Goal: Task Accomplishment & Management: Use online tool/utility

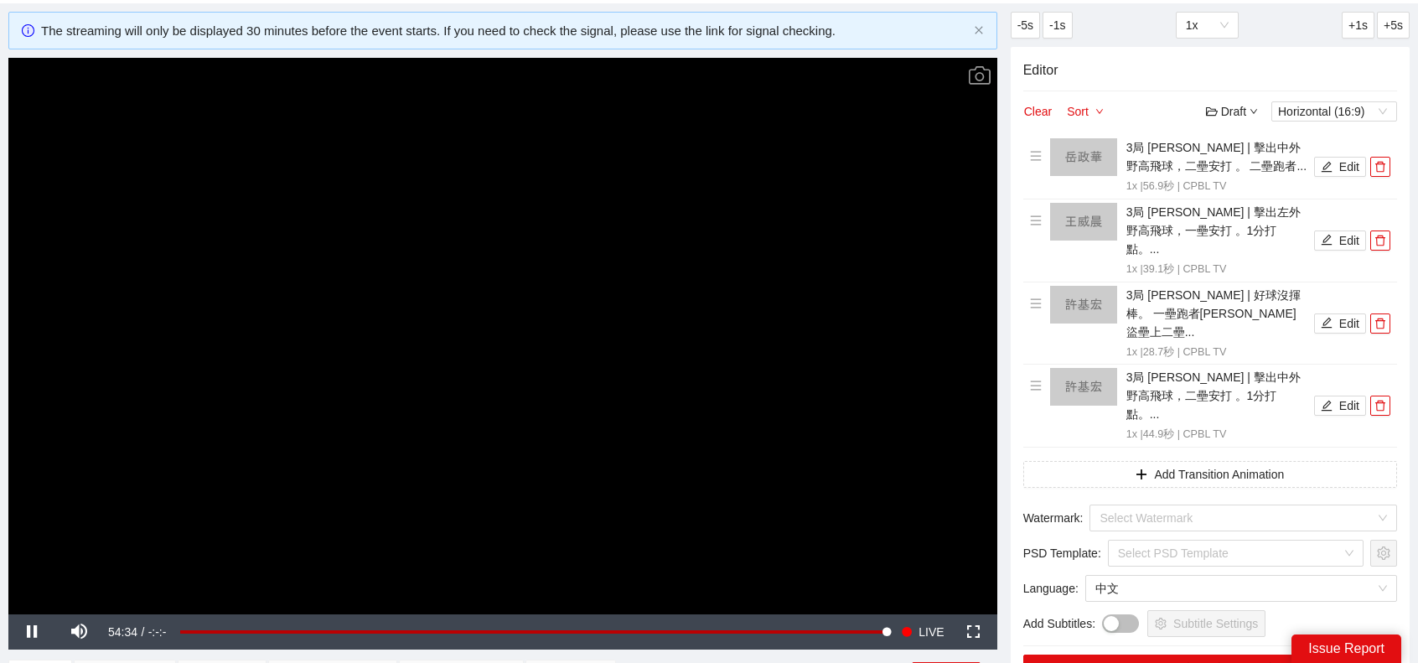
scroll to position [335, 0]
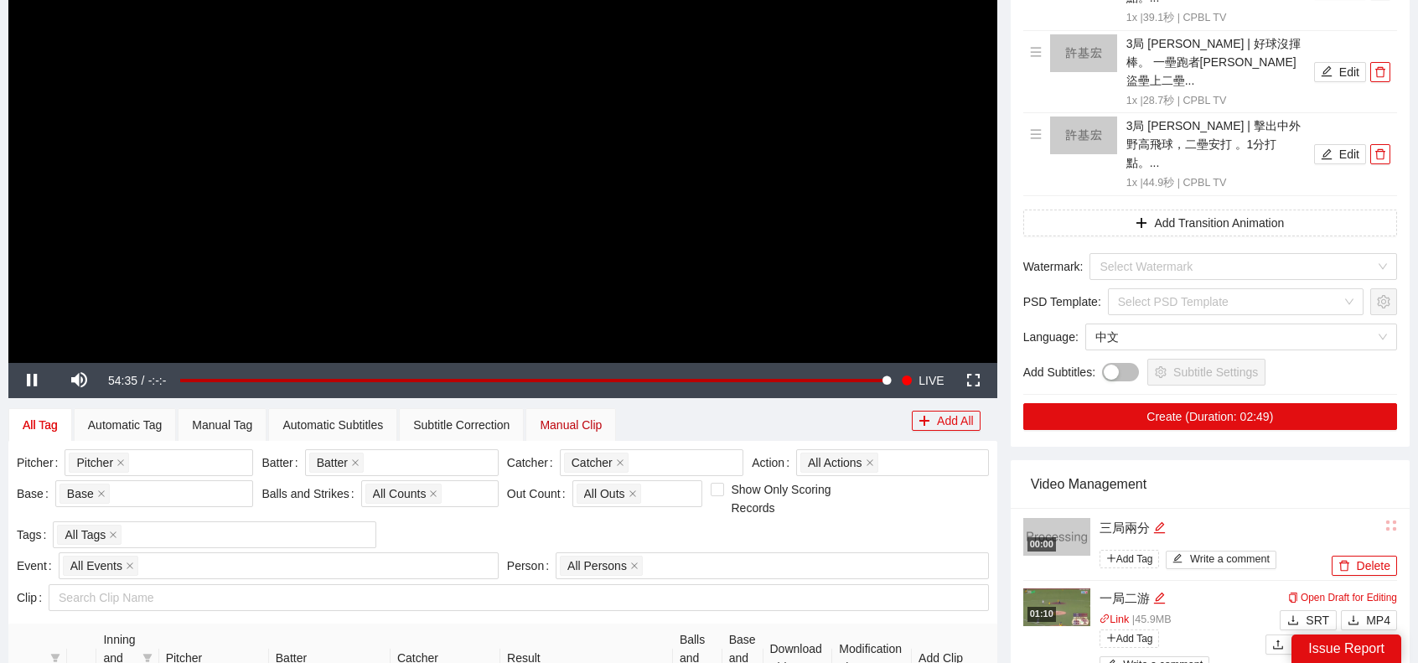
click at [592, 420] on div "Manual Clip" at bounding box center [571, 425] width 62 height 18
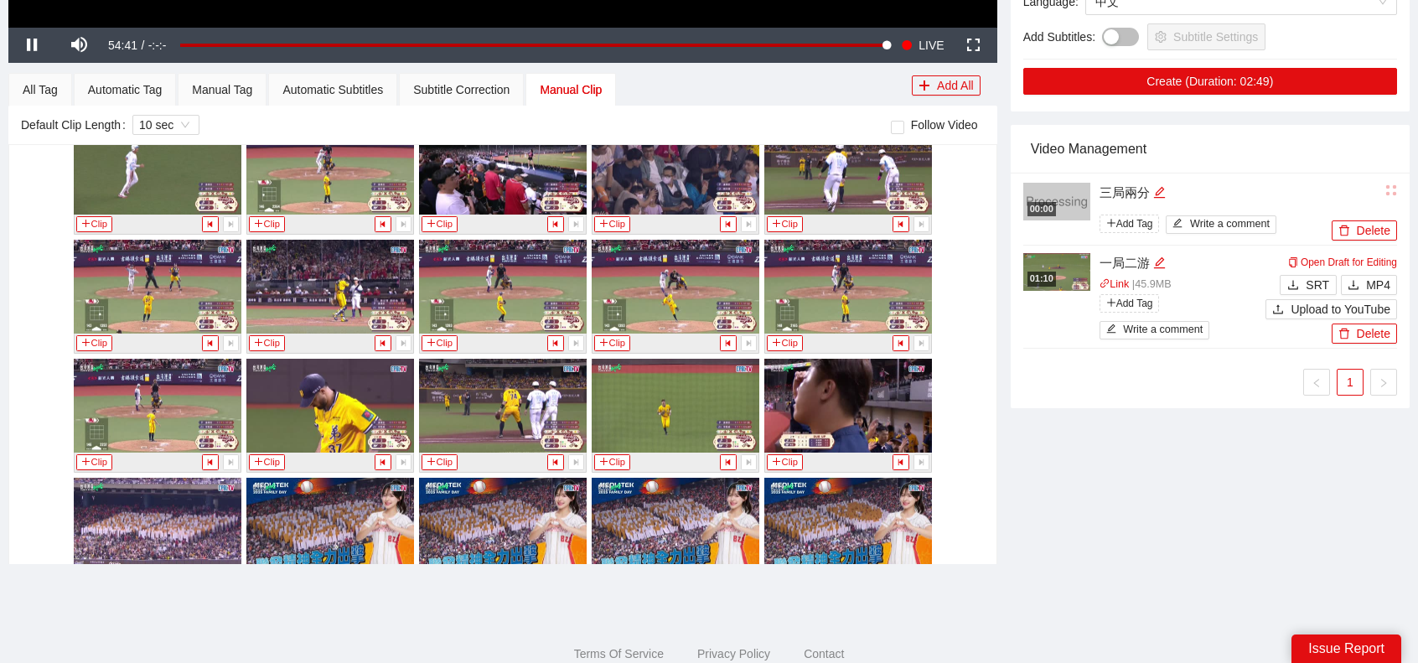
scroll to position [2598, 0]
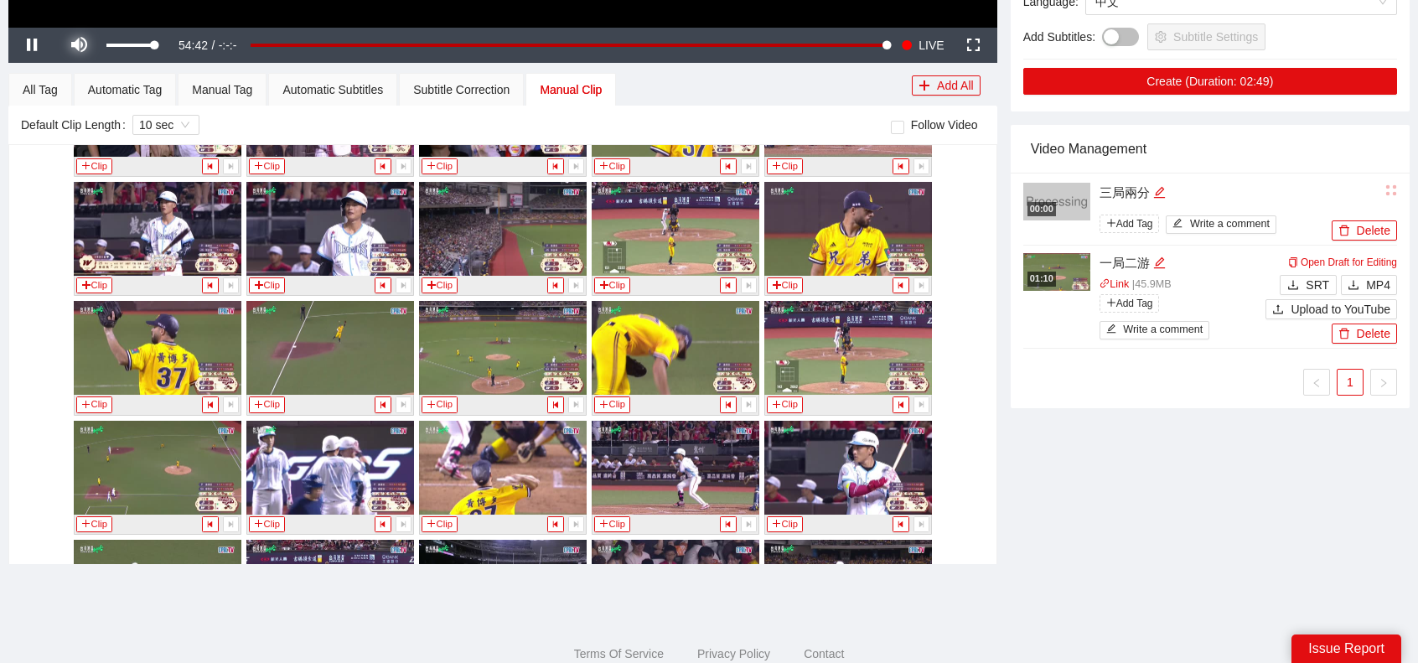
click at [75, 45] on span "Video Player" at bounding box center [78, 45] width 47 height 0
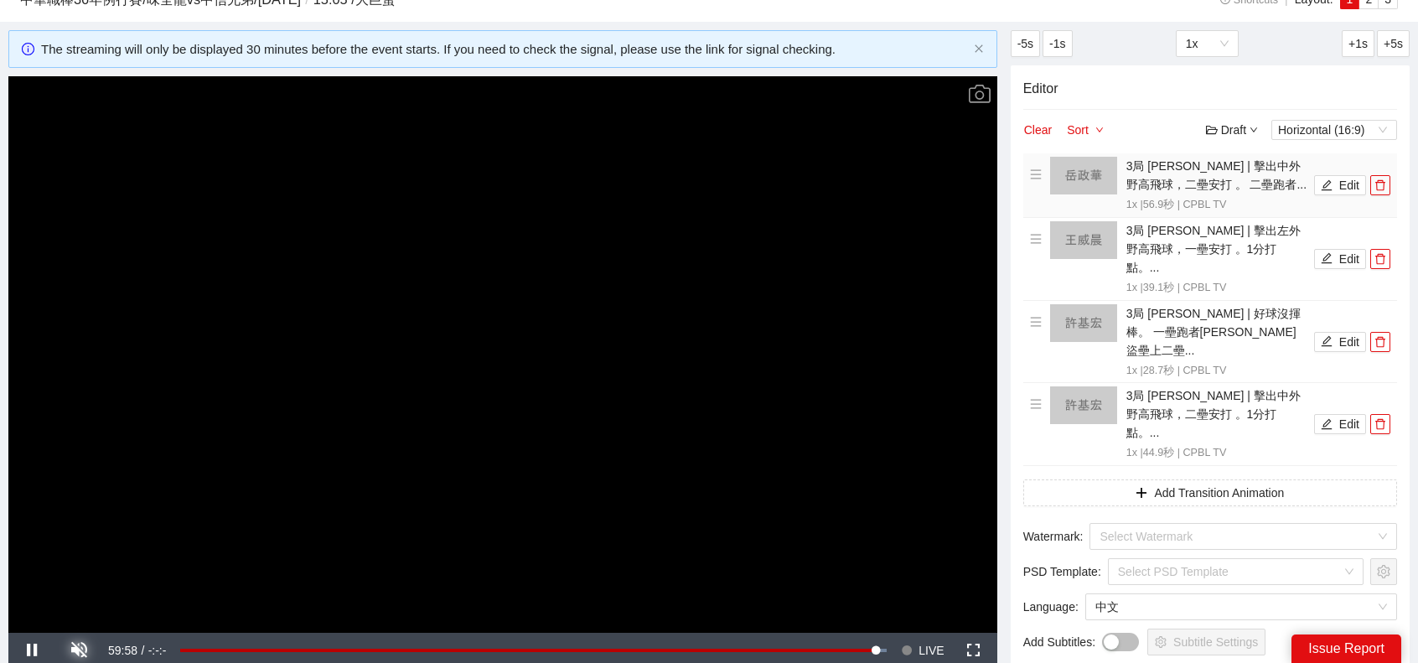
scroll to position [84, 0]
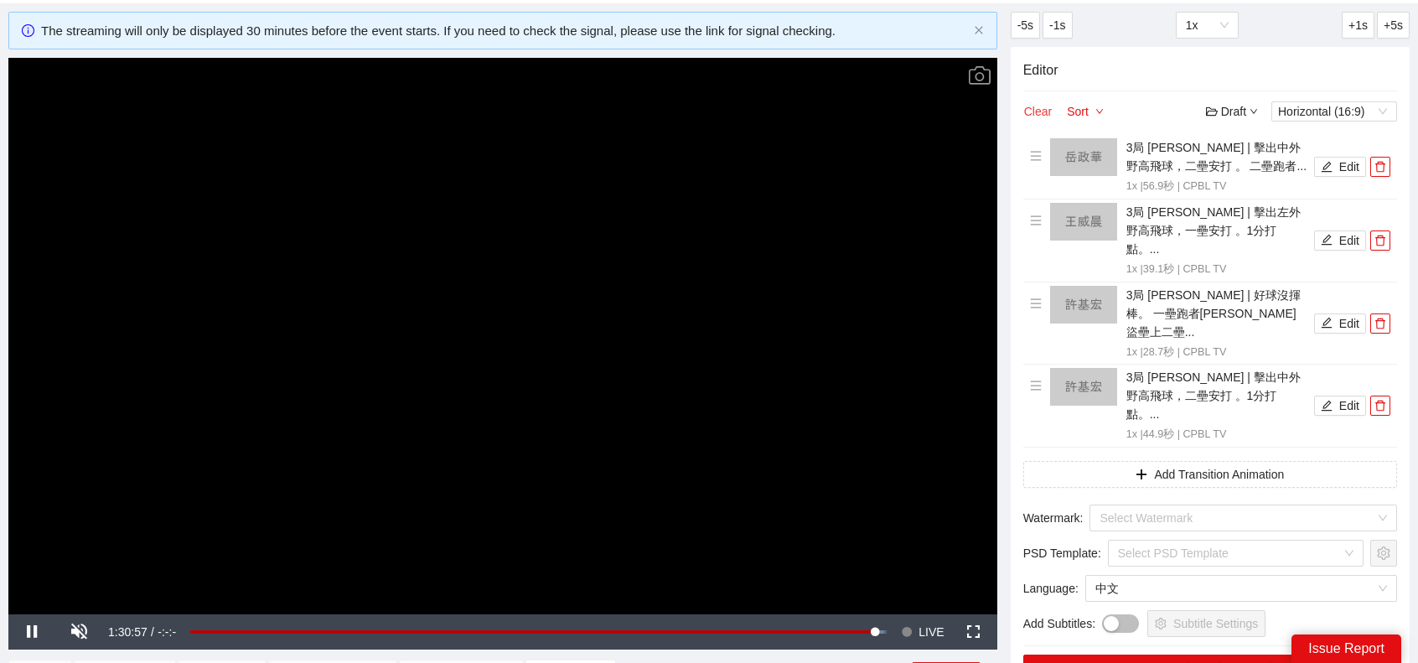
click at [1038, 118] on button "Clear" at bounding box center [1037, 111] width 29 height 20
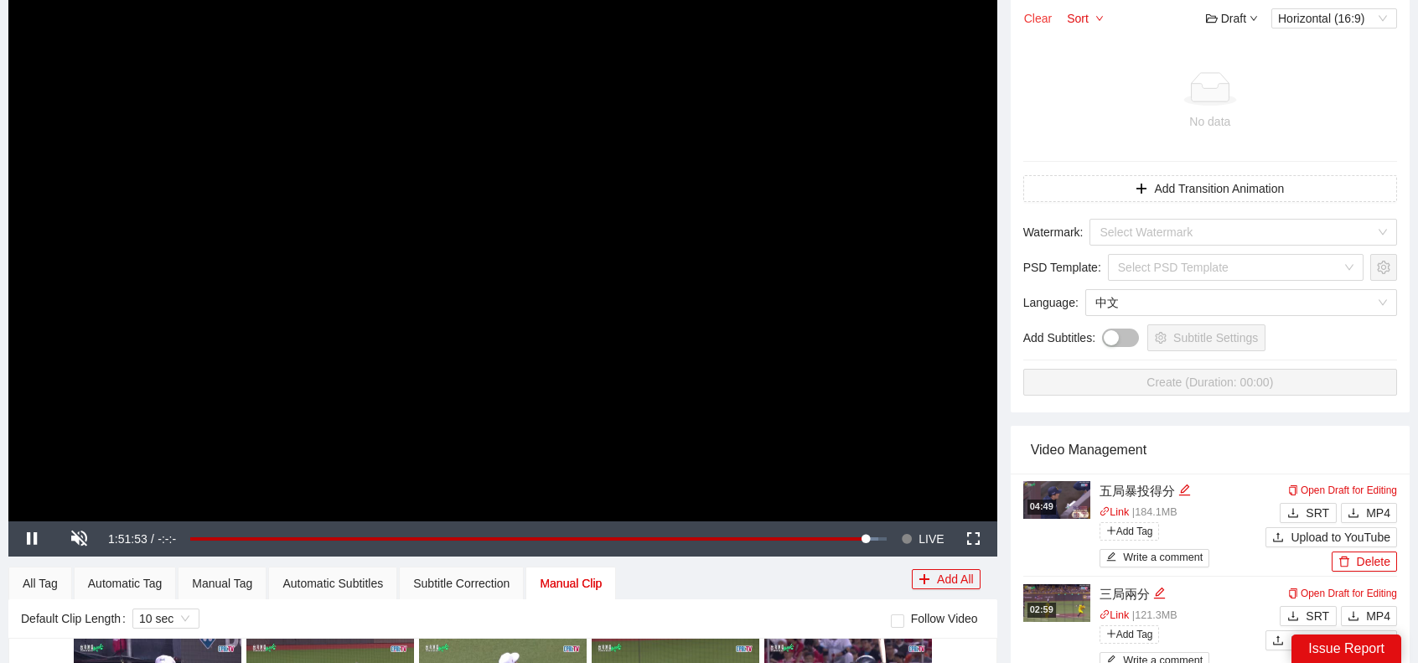
scroll to position [419, 0]
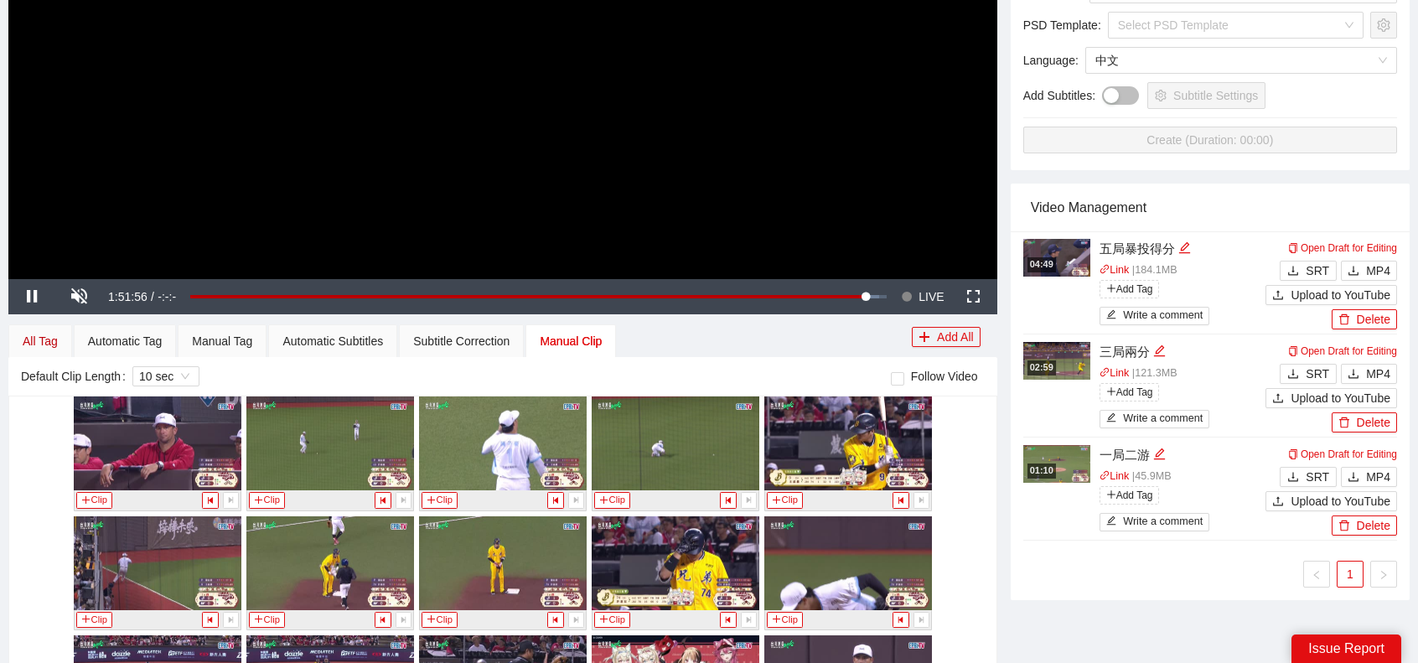
click at [24, 339] on div "All Tag" at bounding box center [40, 341] width 35 height 18
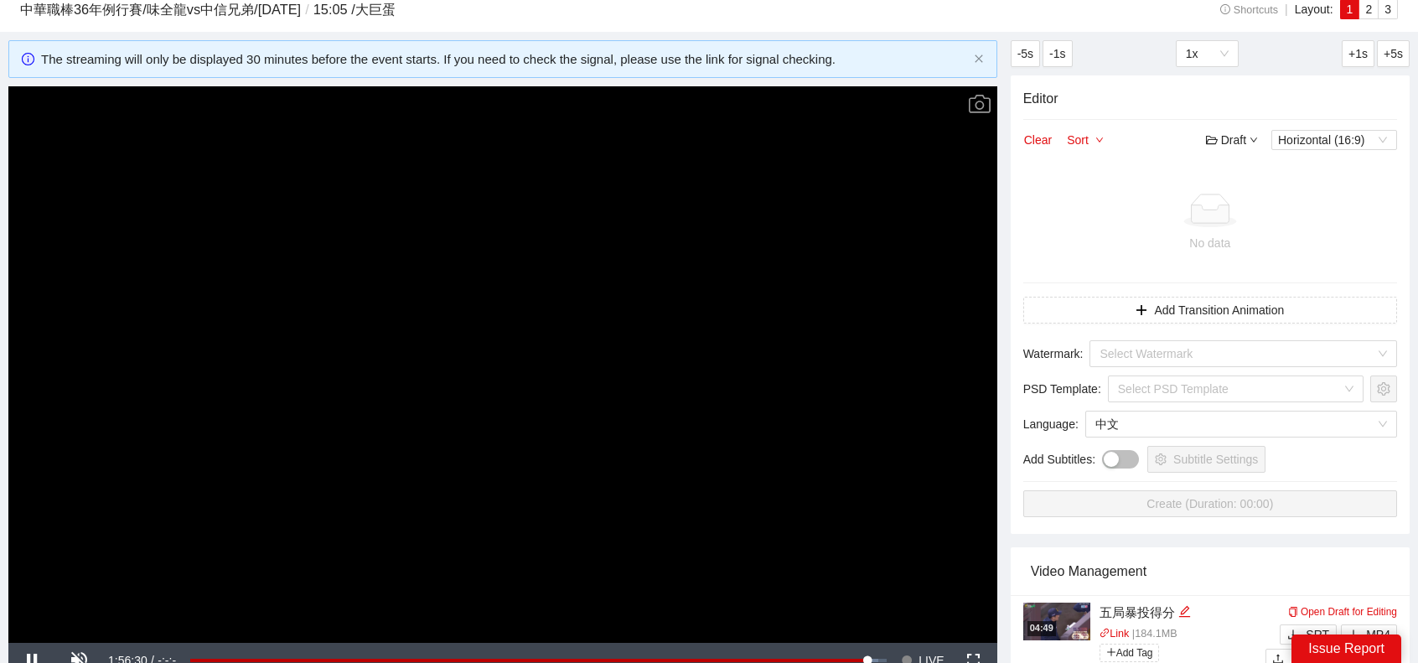
scroll to position [670, 0]
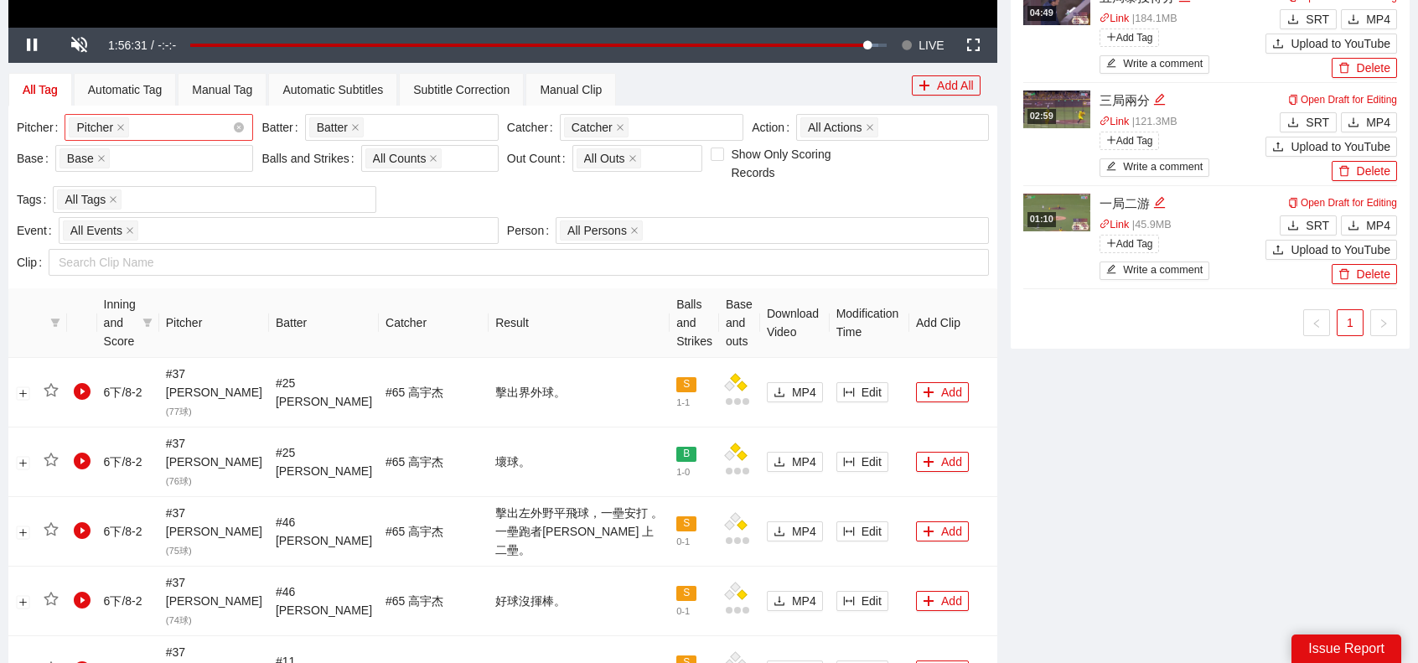
click at [163, 126] on div "Pitcher + 0 ..." at bounding box center [150, 127] width 163 height 23
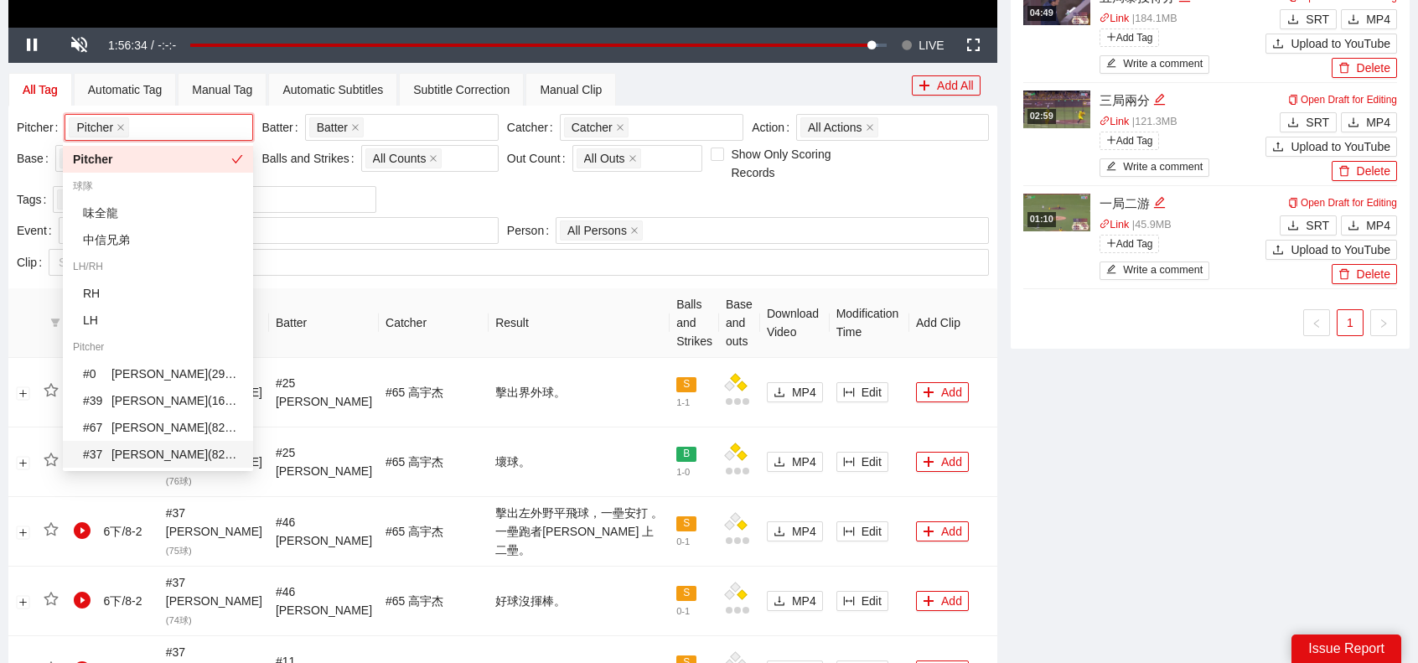
click at [146, 448] on div "# 37 [PERSON_NAME] ( 82 Clips )" at bounding box center [163, 454] width 160 height 18
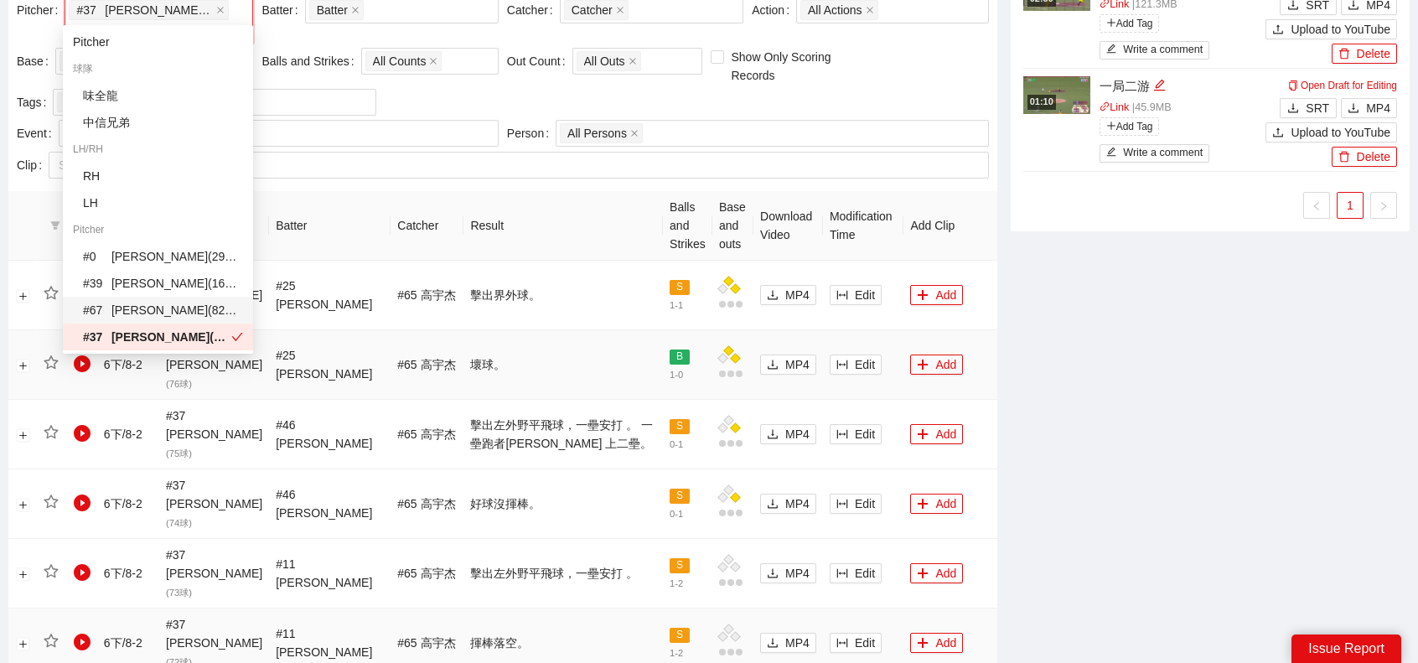
scroll to position [838, 0]
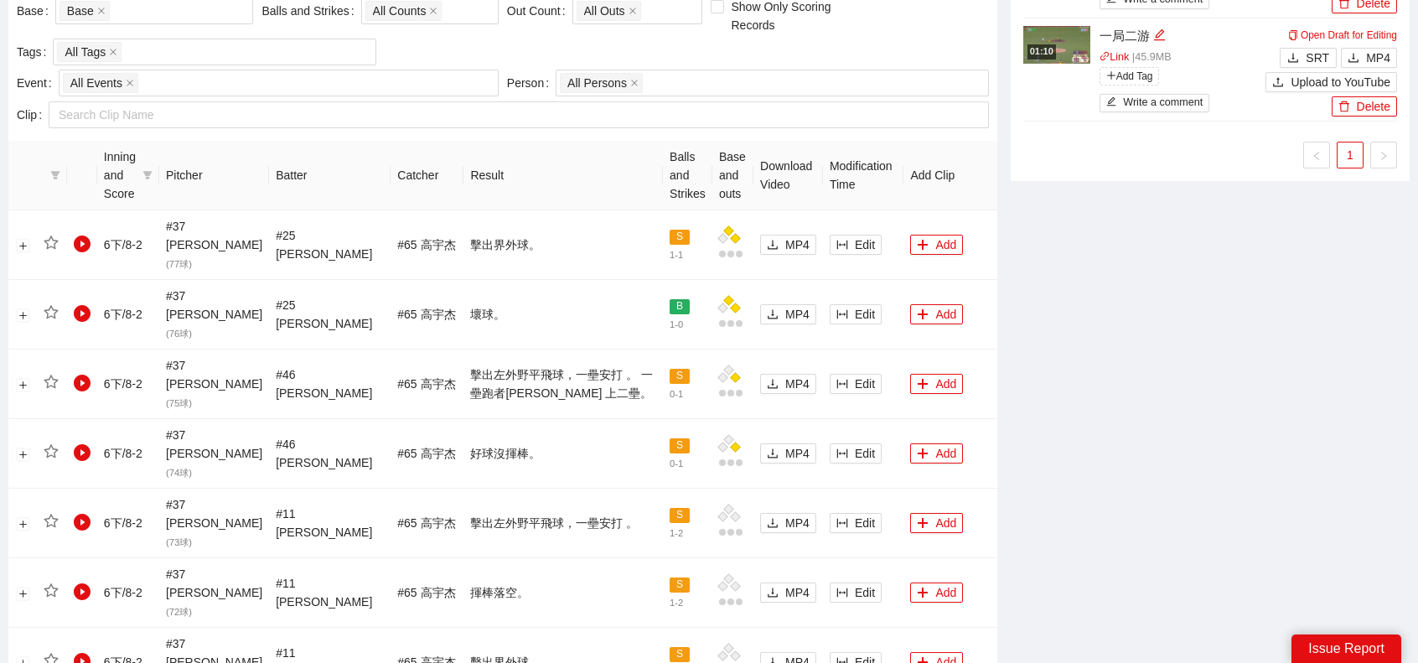
click at [1175, 383] on div "-5s -1s 1x +1s +5s Editor Clear Sort Draft Horizontal (16:9) No data Add Transi…" at bounding box center [1210, 463] width 412 height 2411
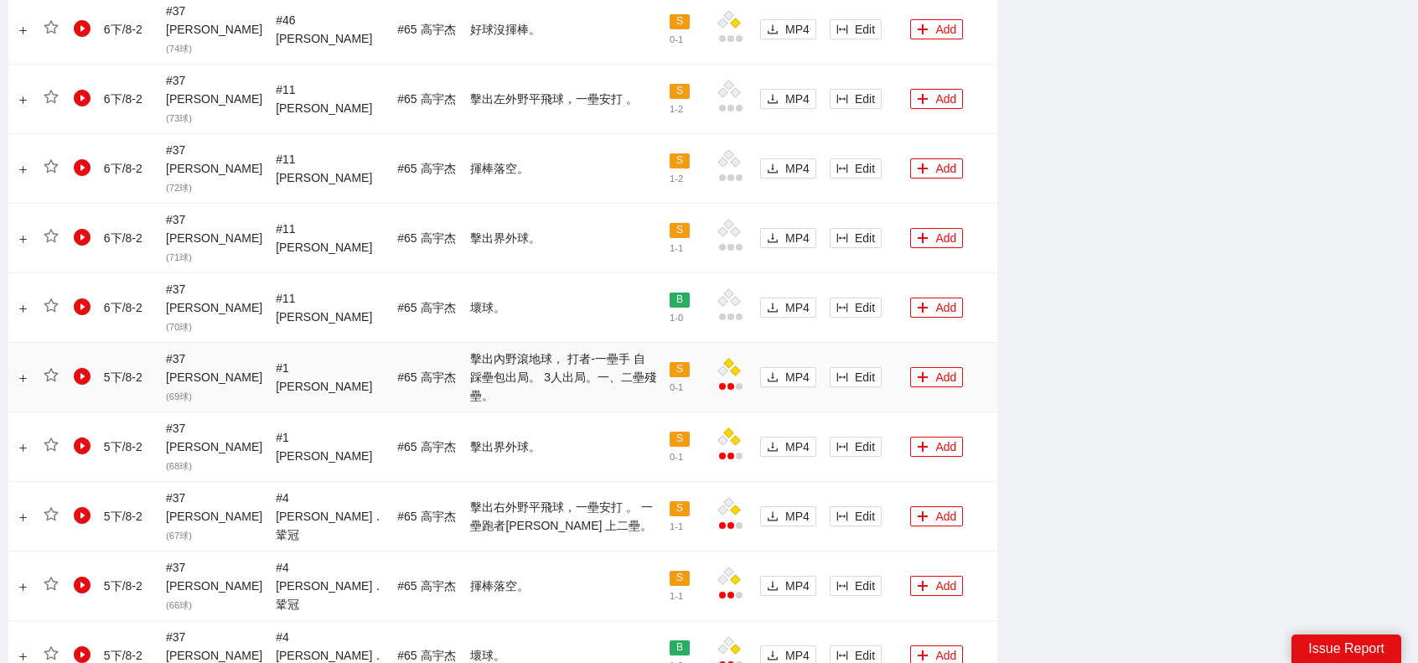
scroll to position [1571, 0]
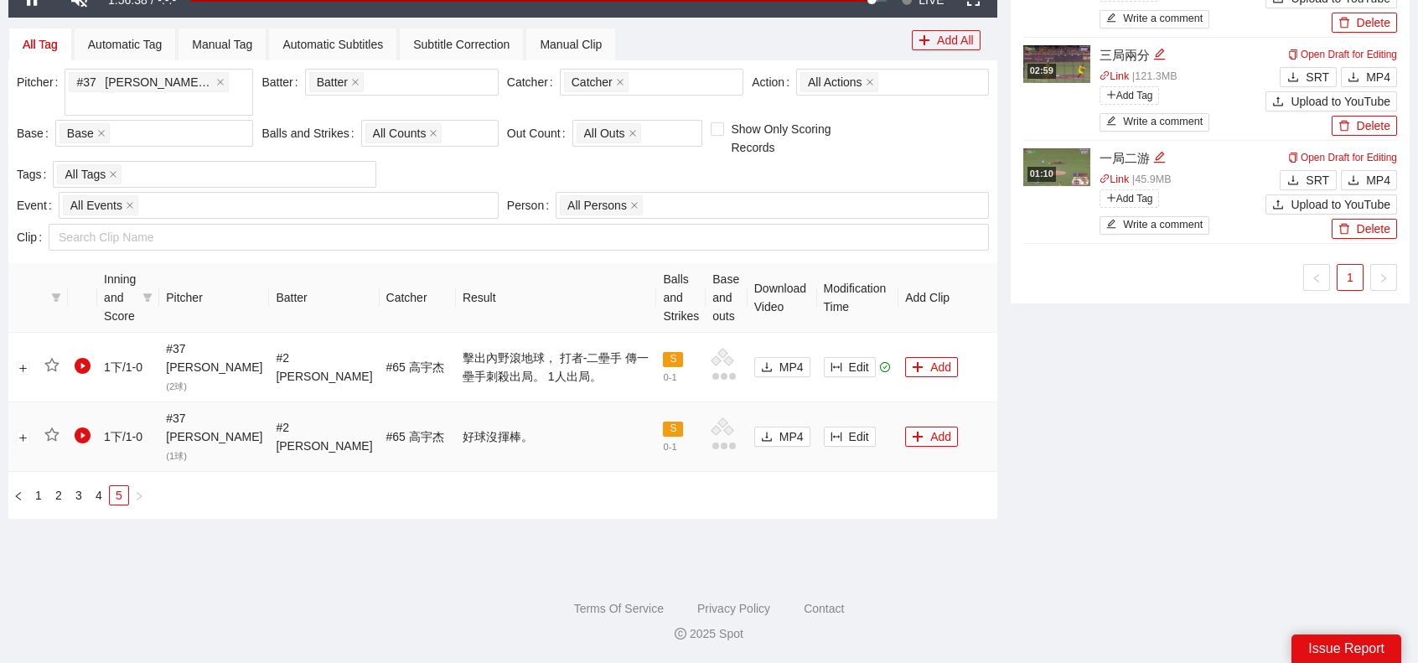
scroll to position [656, 0]
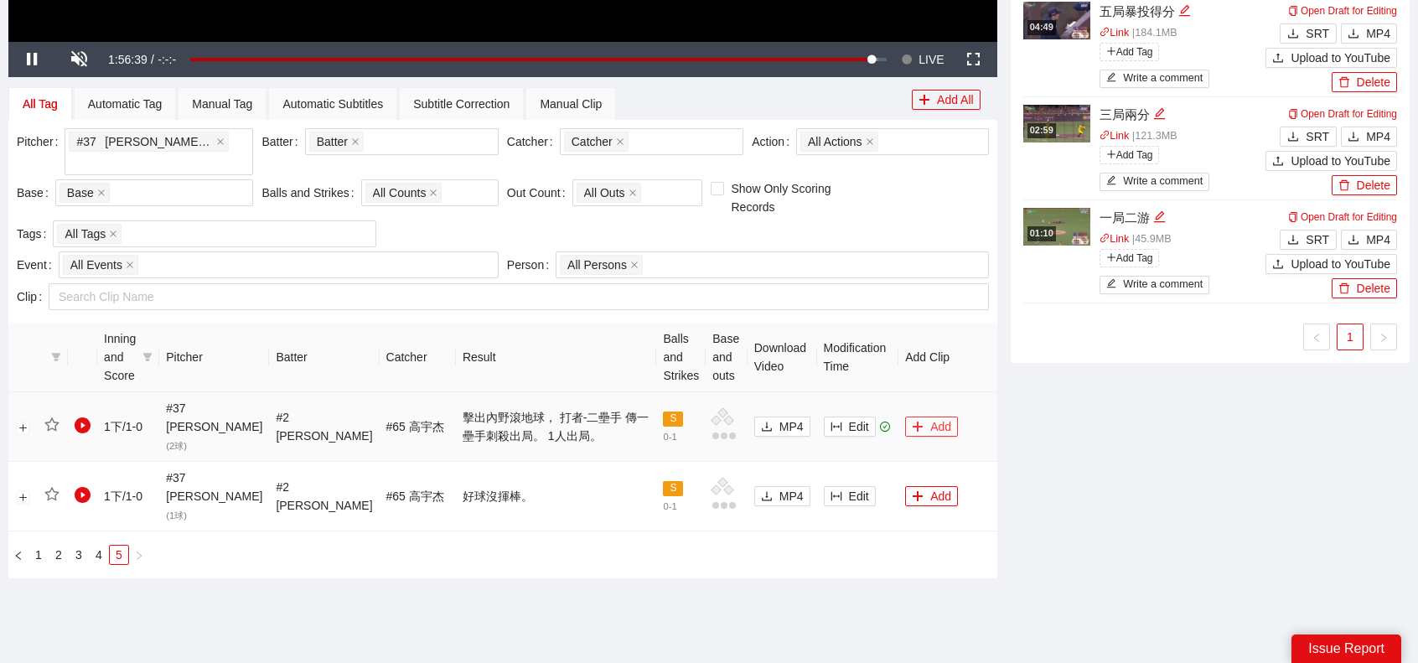
click at [915, 416] on button "Add" at bounding box center [931, 426] width 53 height 20
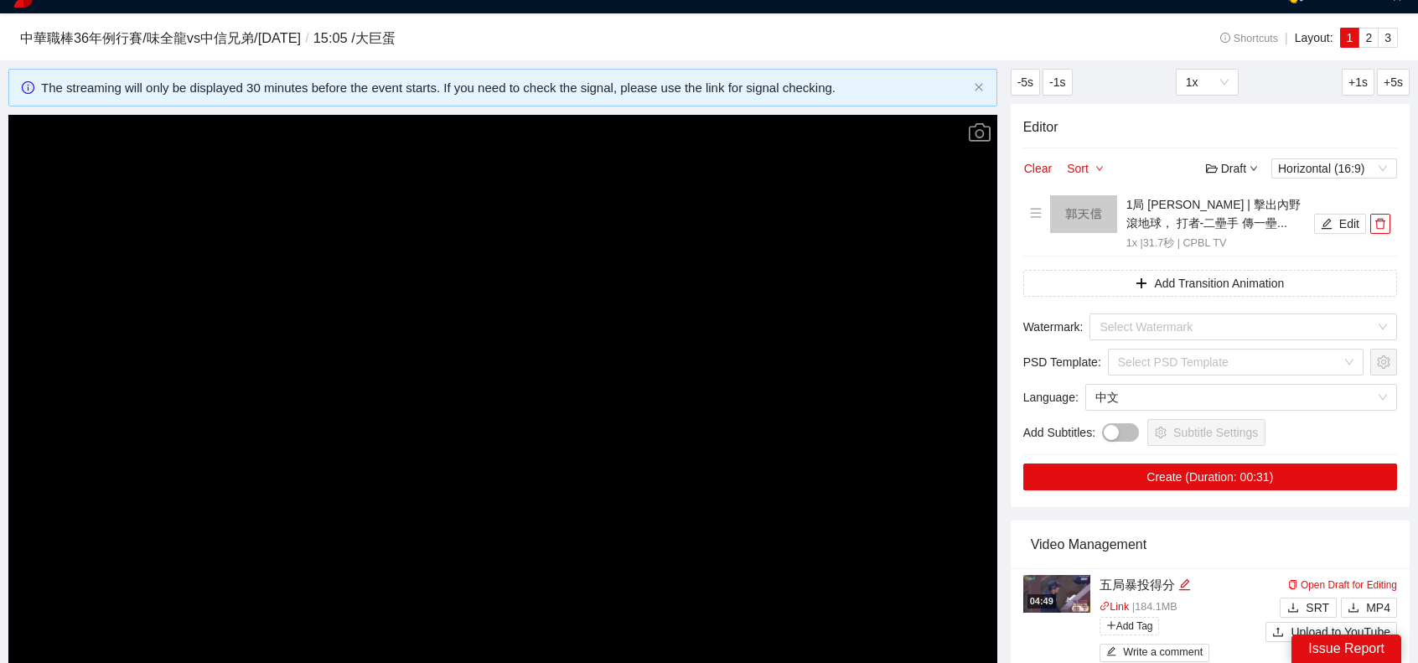
scroll to position [0, 0]
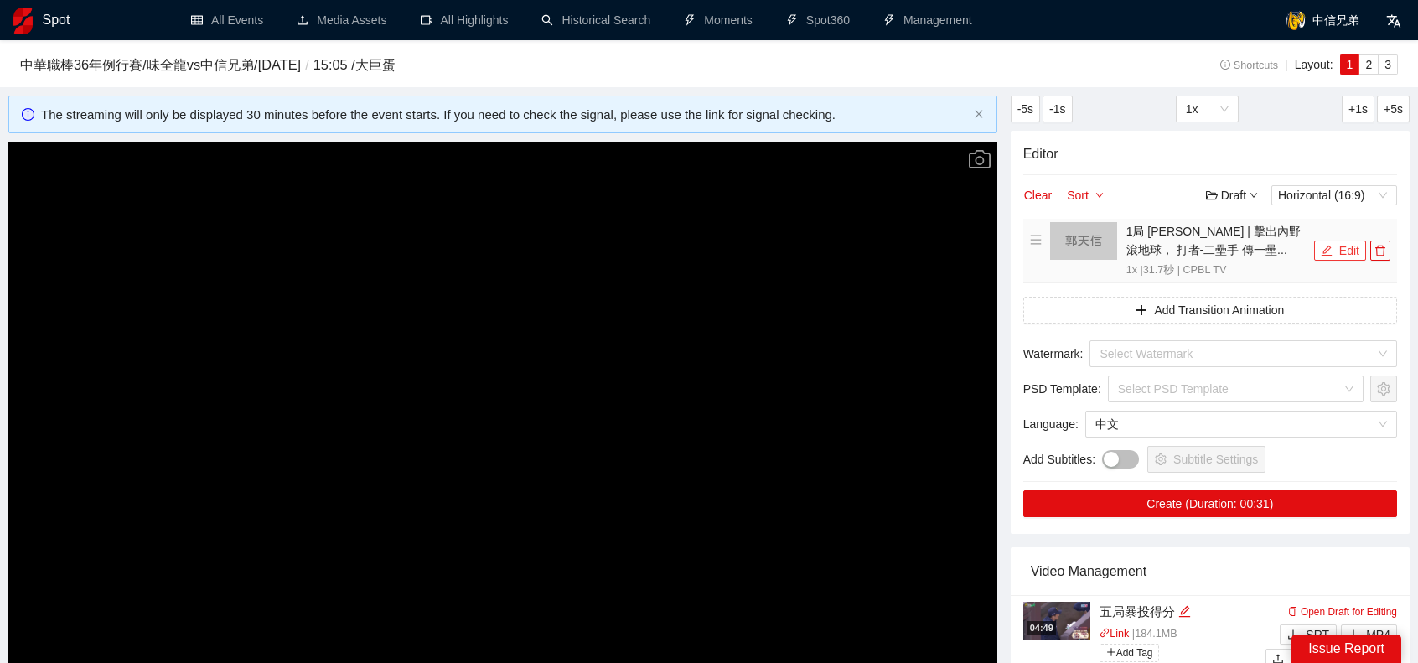
click at [1332, 247] on icon "edit" at bounding box center [1327, 251] width 12 height 12
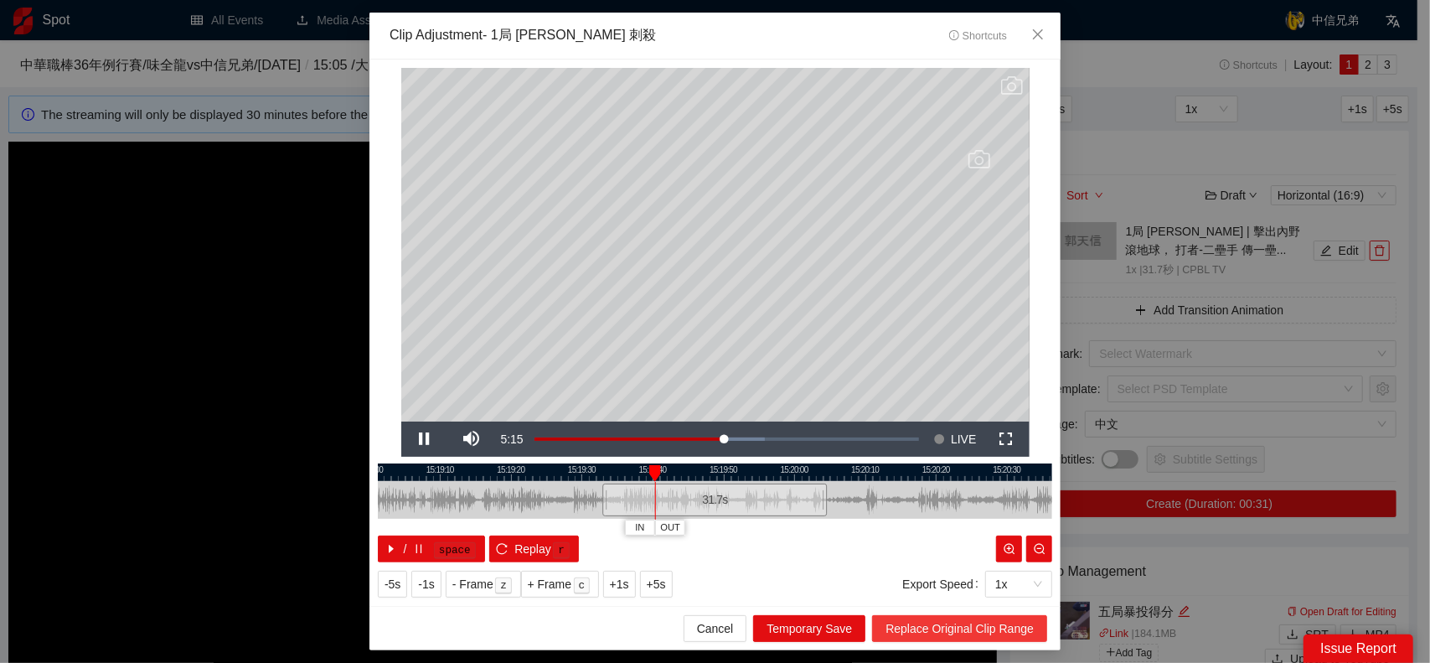
click at [980, 627] on span "Replace Original Clip Range" at bounding box center [960, 628] width 148 height 18
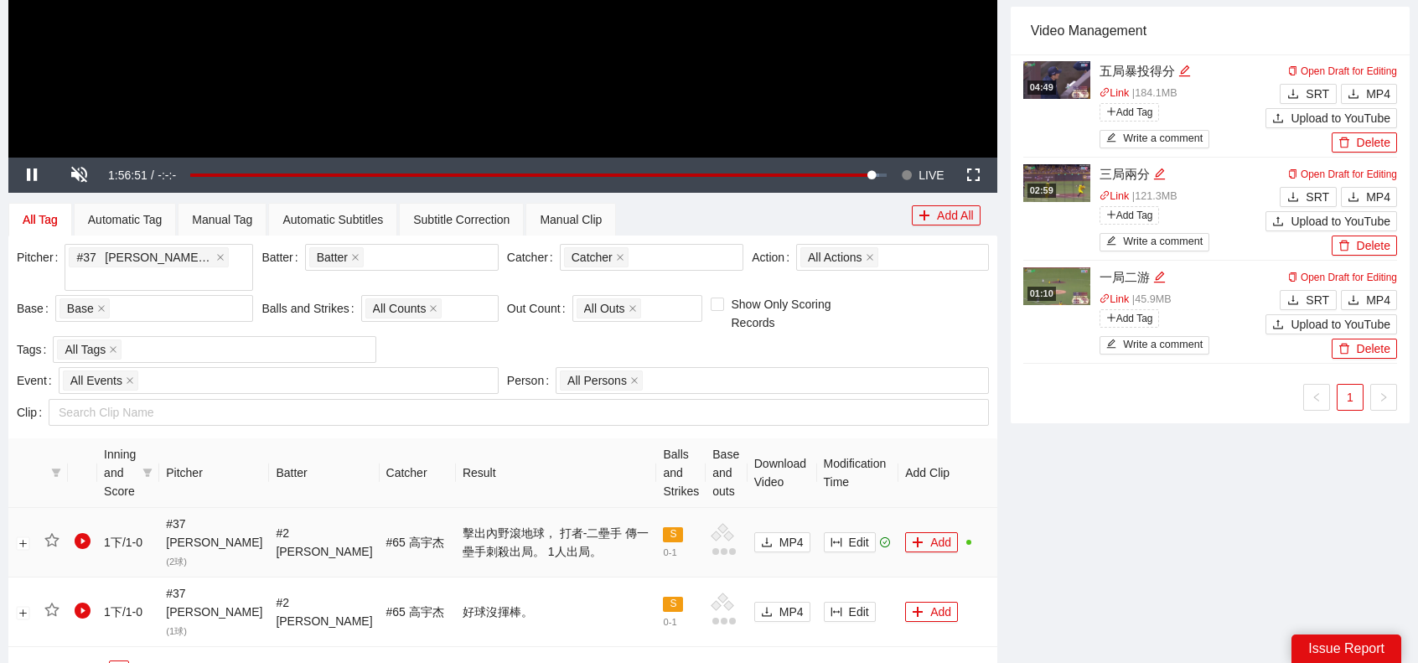
scroll to position [656, 0]
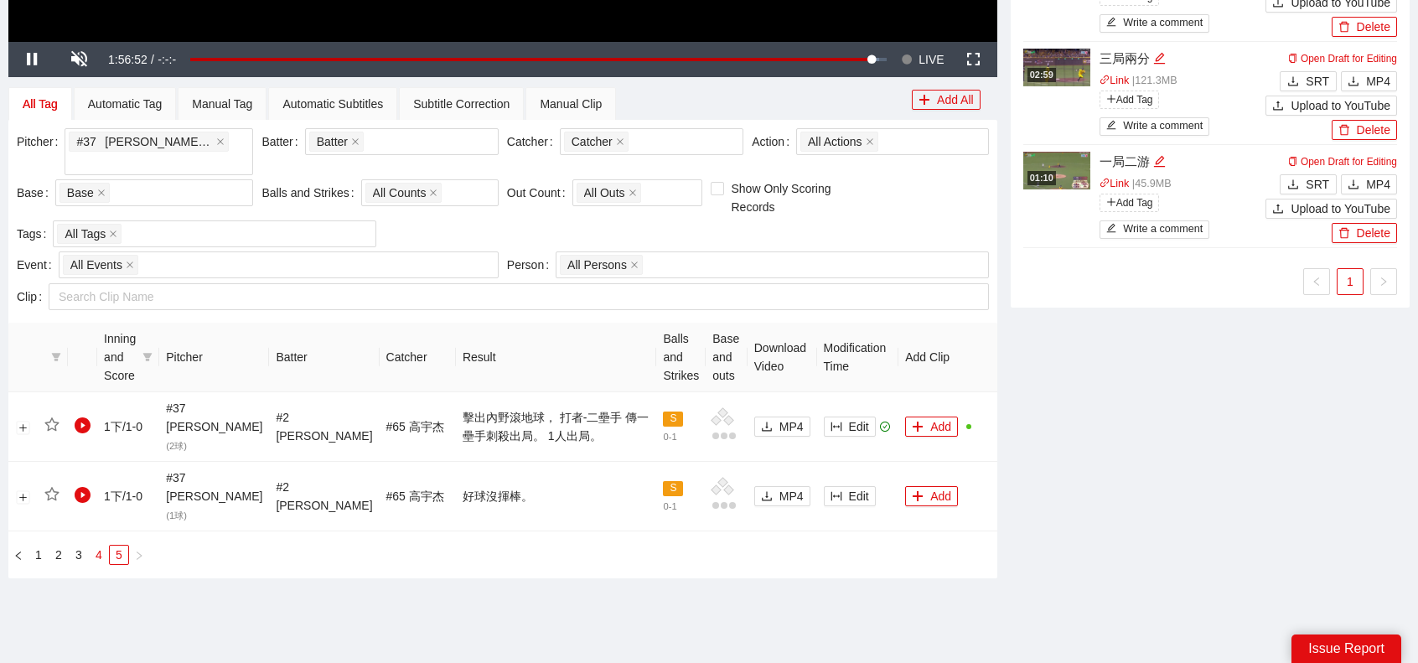
click at [103, 545] on link "4" at bounding box center [99, 554] width 18 height 18
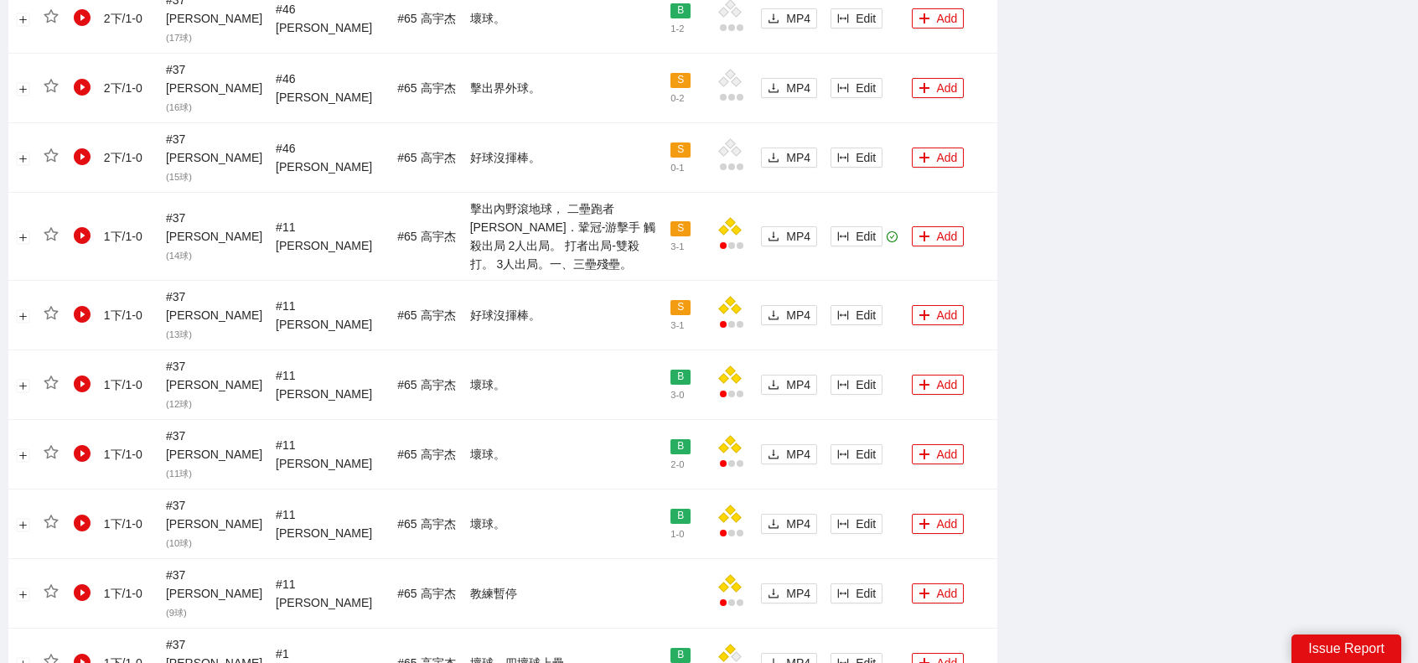
scroll to position [1003, 0]
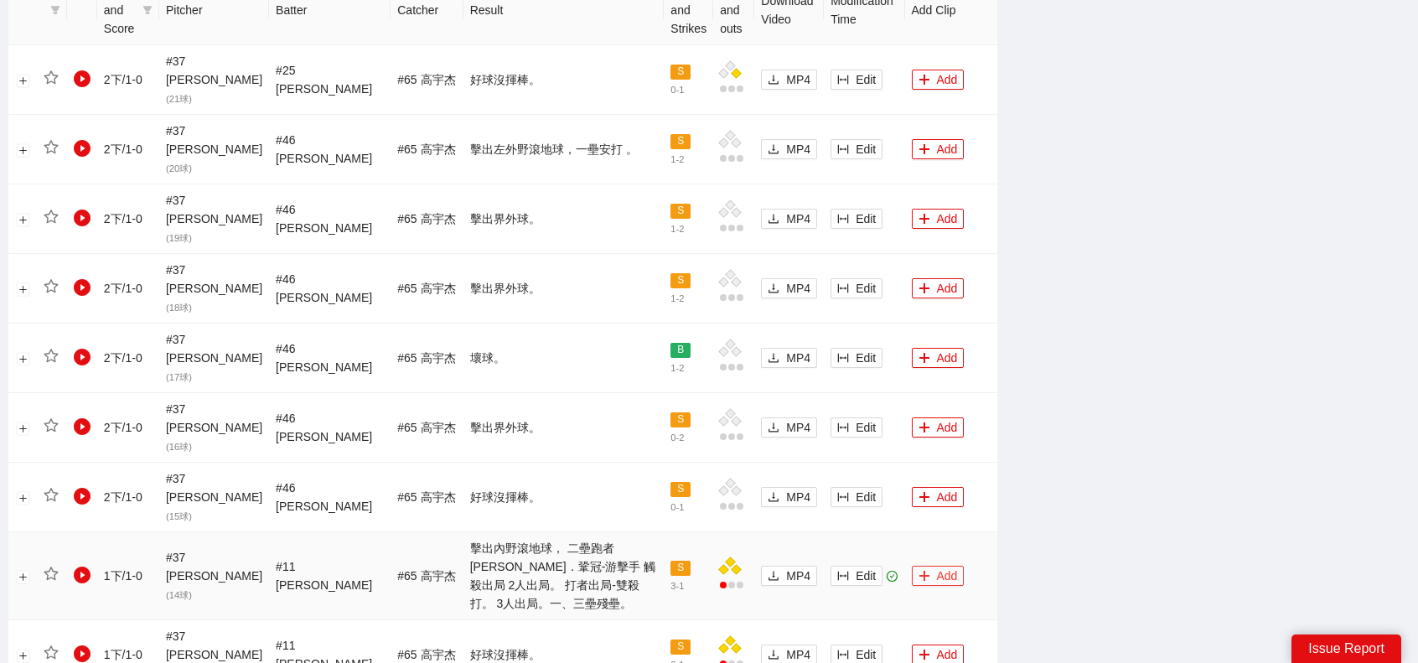
click at [918, 570] on icon "plus" at bounding box center [924, 576] width 12 height 12
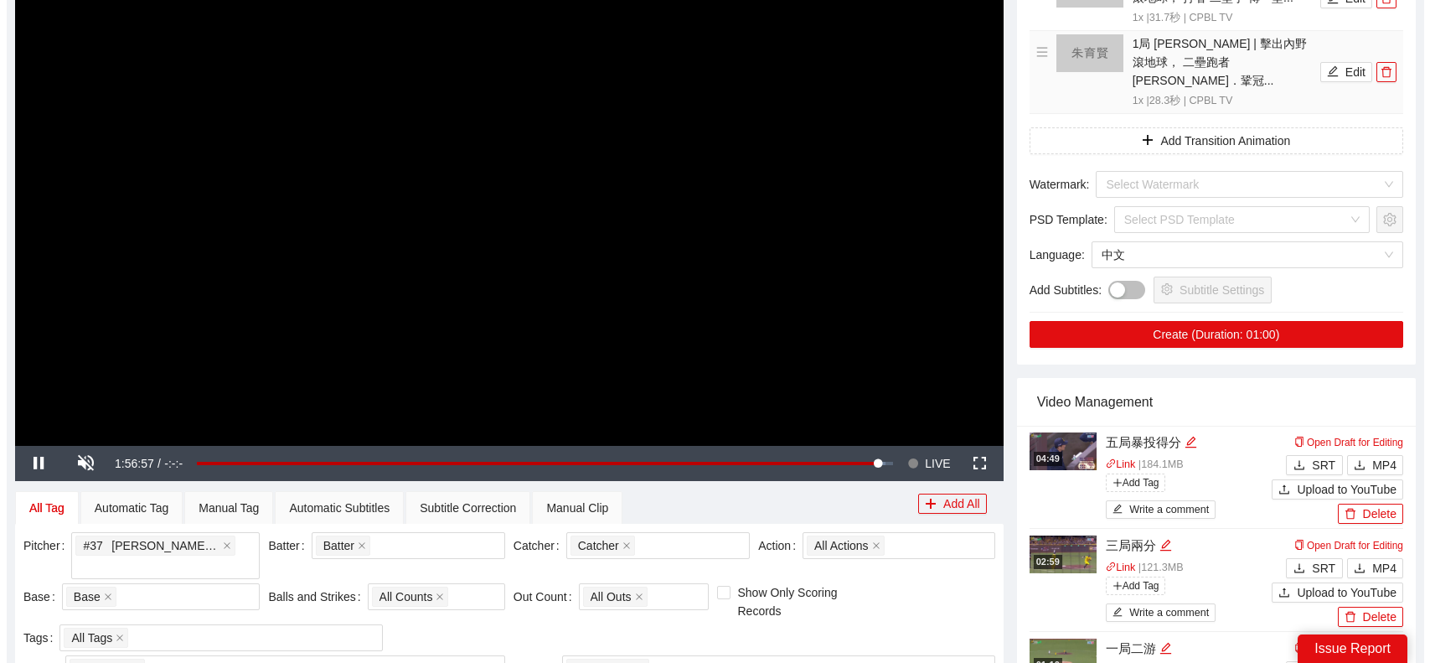
scroll to position [0, 0]
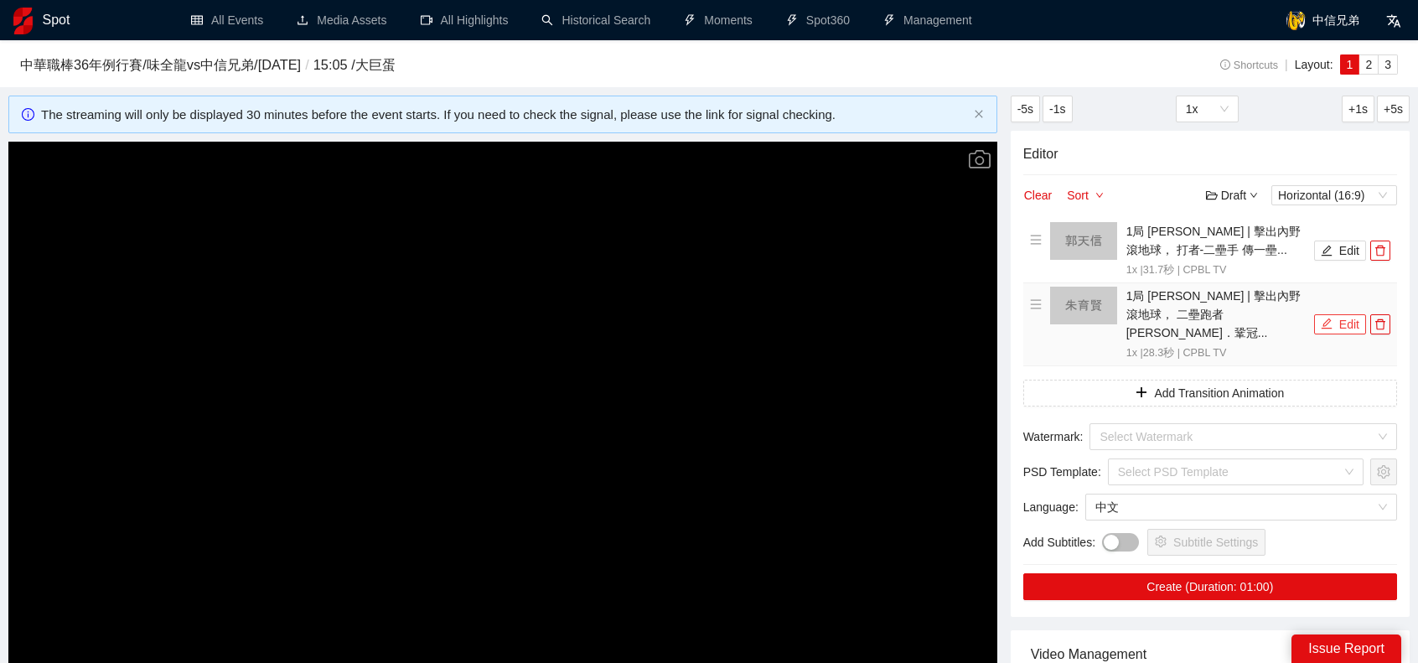
click at [1336, 314] on button "Edit" at bounding box center [1340, 324] width 52 height 20
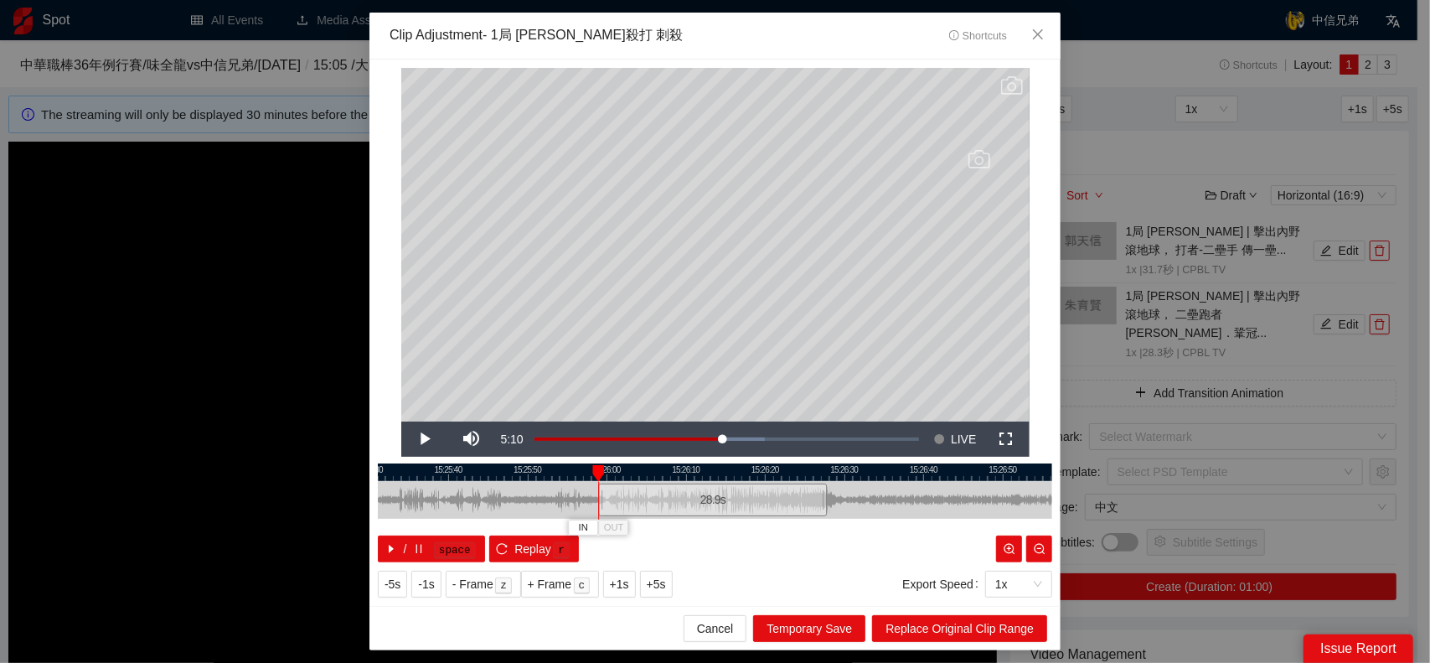
click at [598, 497] on div "15:25:30 15:25:40 15:25:50 15:26:00 15:26:10 15:26:20 15:26:30 15:26:40 15:26:5…" at bounding box center [715, 512] width 675 height 99
click at [830, 502] on div at bounding box center [827, 500] width 10 height 38
click at [827, 502] on div at bounding box center [824, 500] width 10 height 38
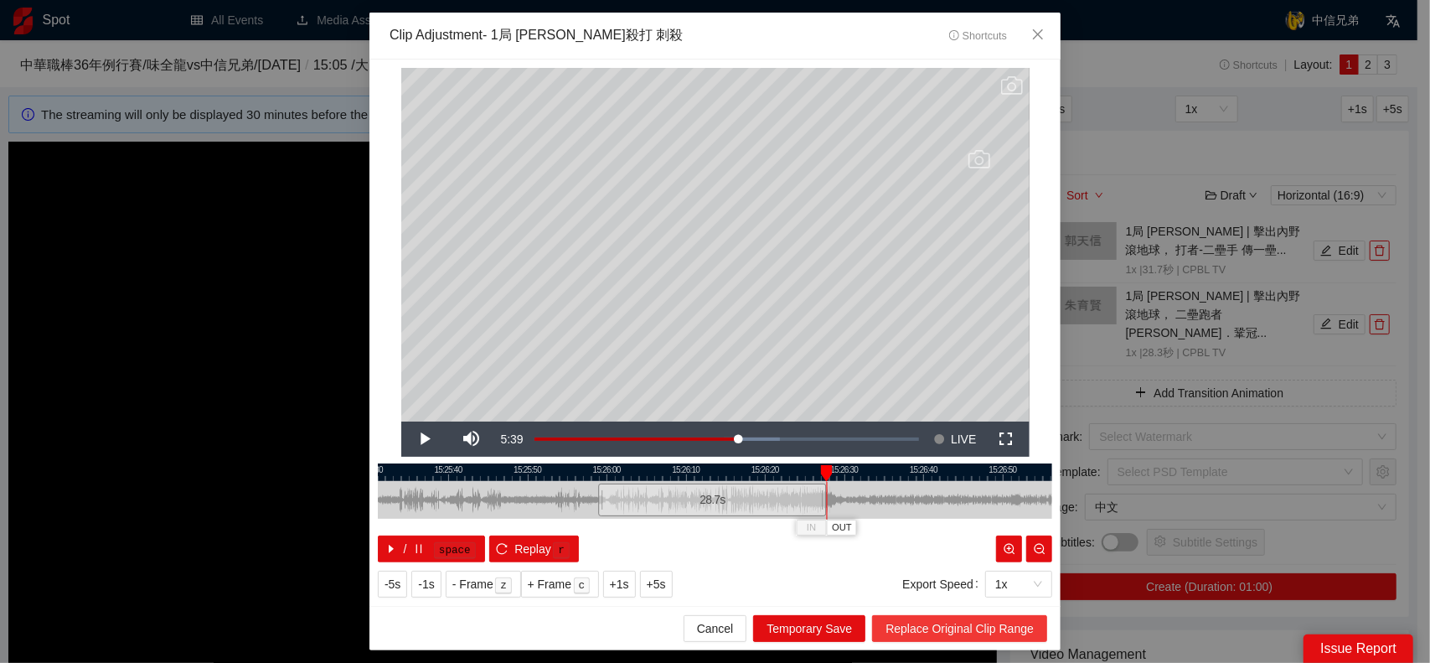
click at [954, 623] on span "Replace Original Clip Range" at bounding box center [960, 628] width 148 height 18
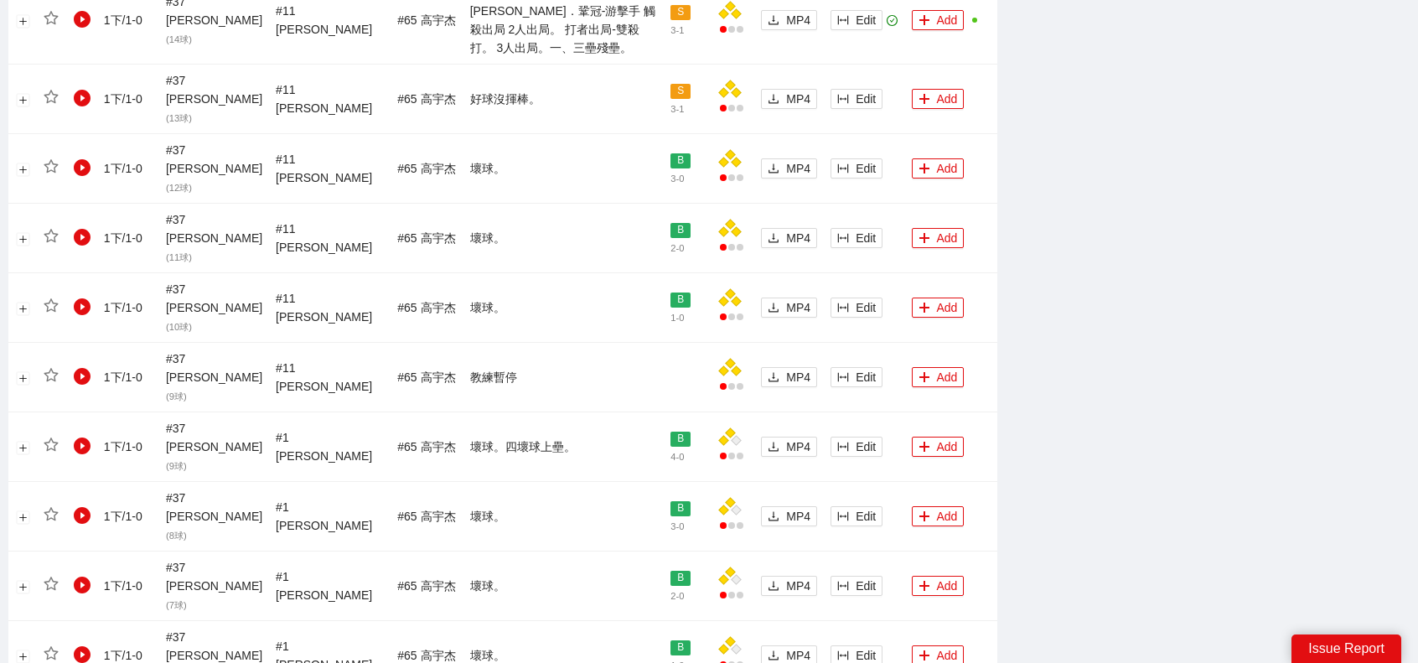
scroll to position [1590, 0]
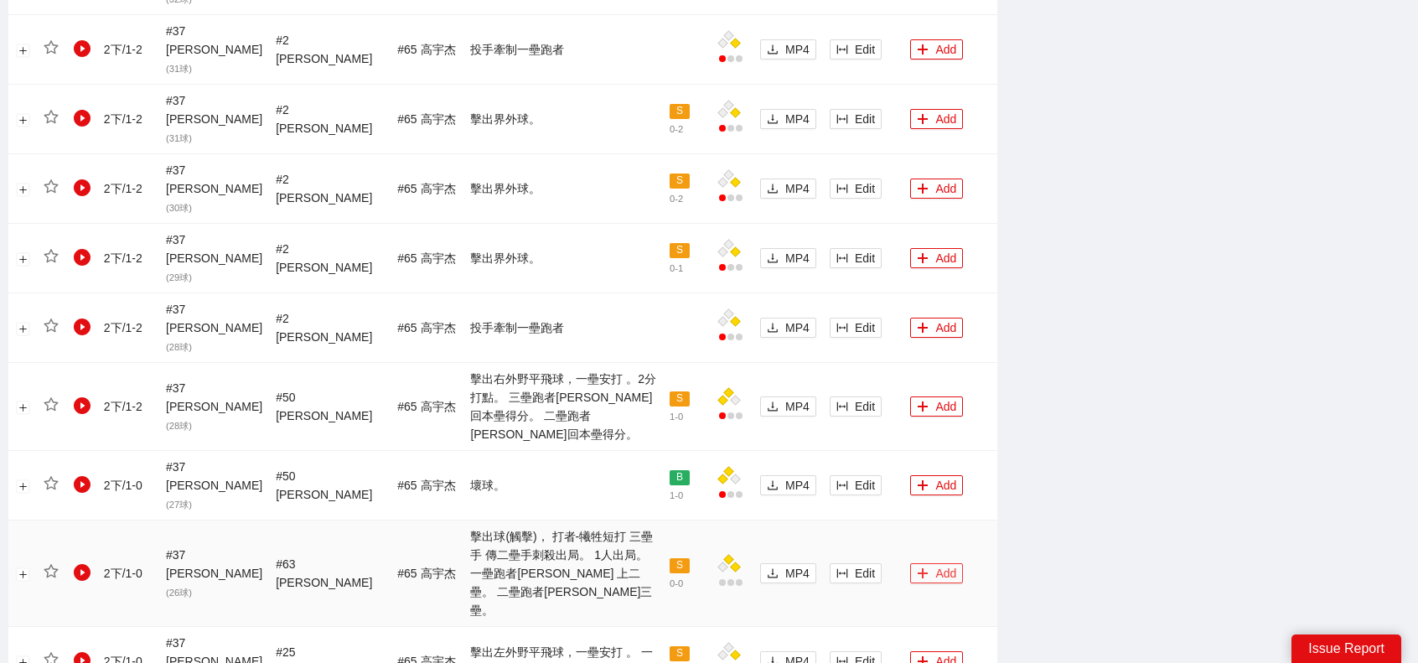
click at [917, 567] on icon "plus" at bounding box center [923, 573] width 12 height 12
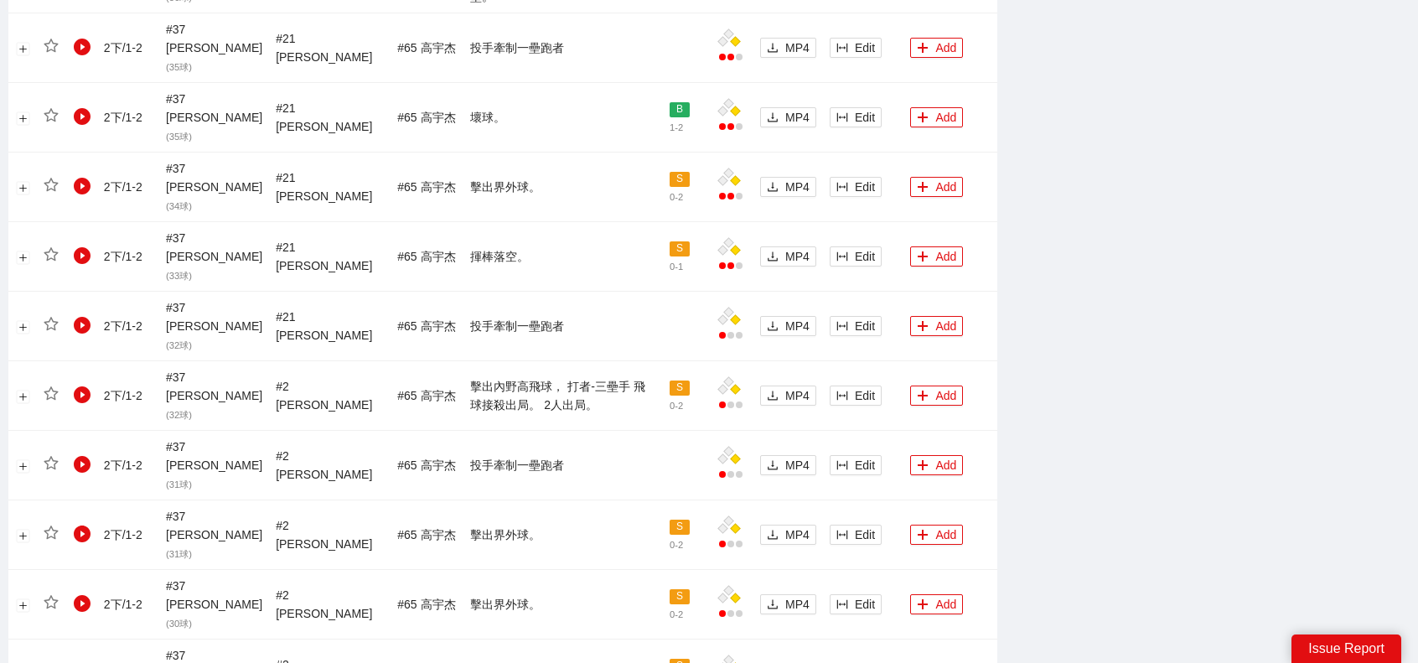
scroll to position [1171, 0]
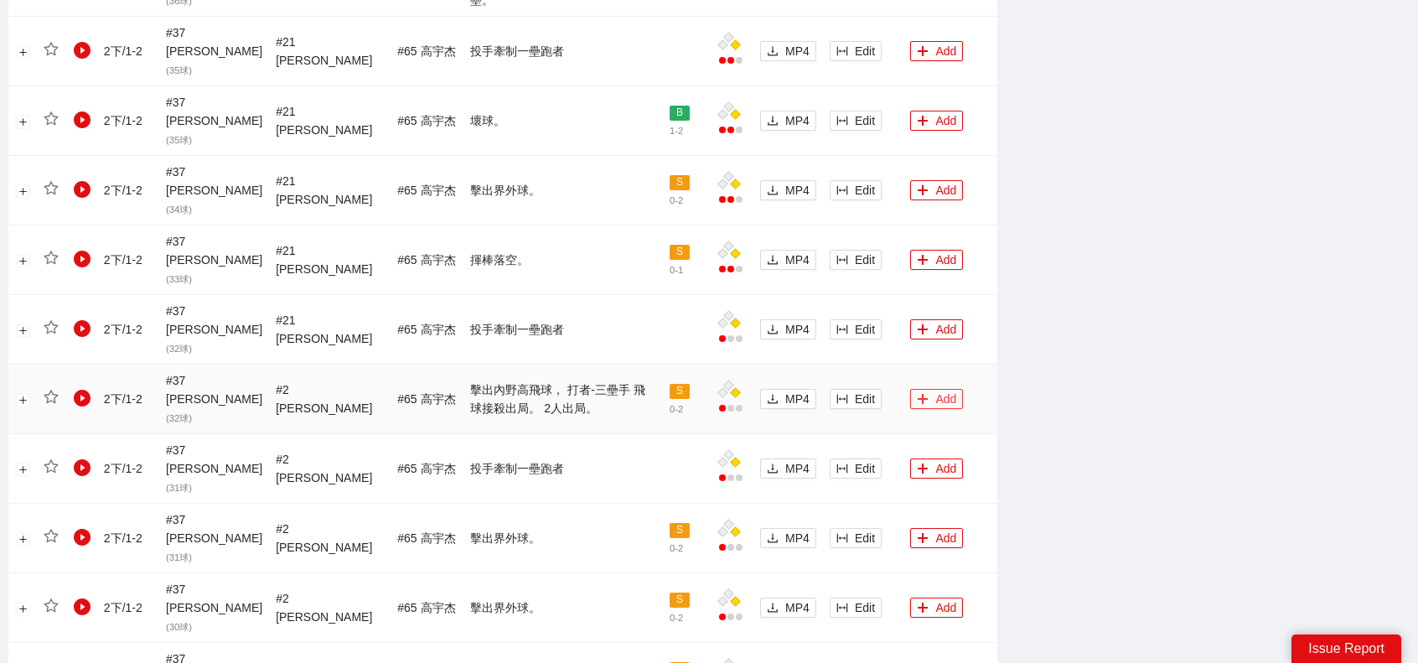
click at [933, 389] on button "Add" at bounding box center [936, 399] width 53 height 20
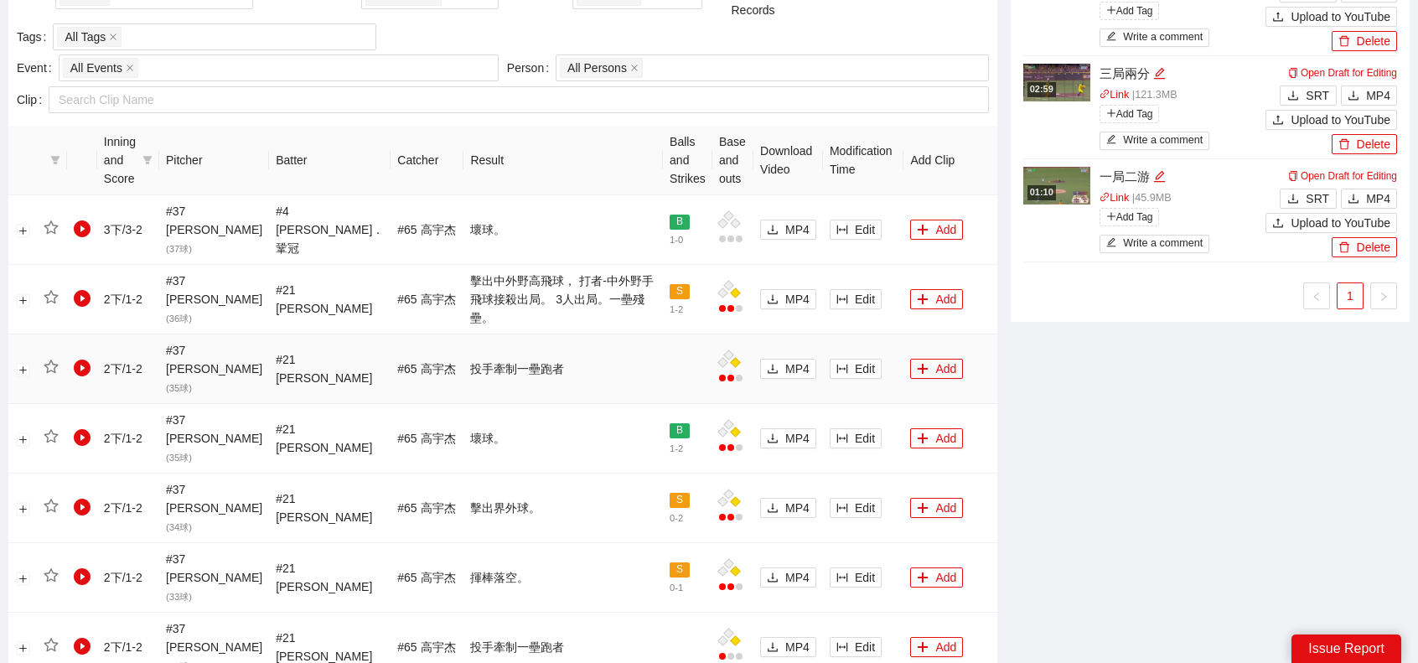
scroll to position [835, 0]
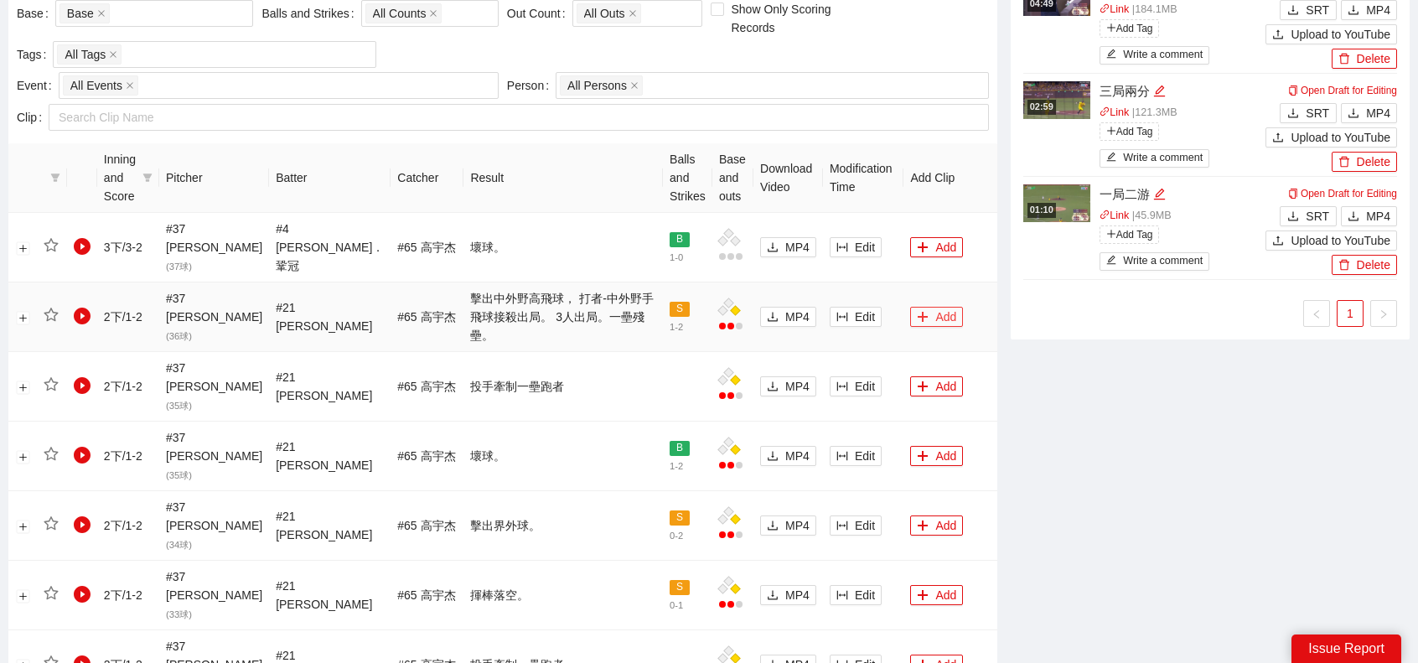
click at [922, 307] on button "Add" at bounding box center [936, 317] width 53 height 20
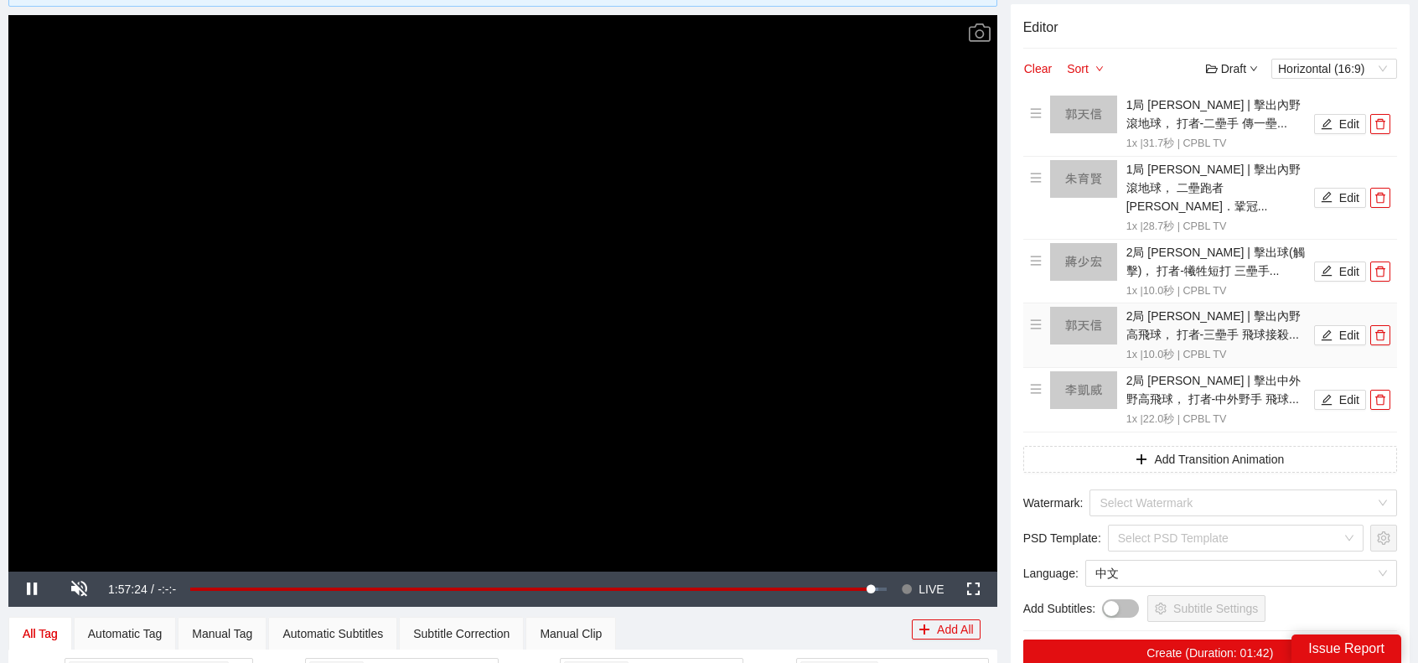
scroll to position [0, 0]
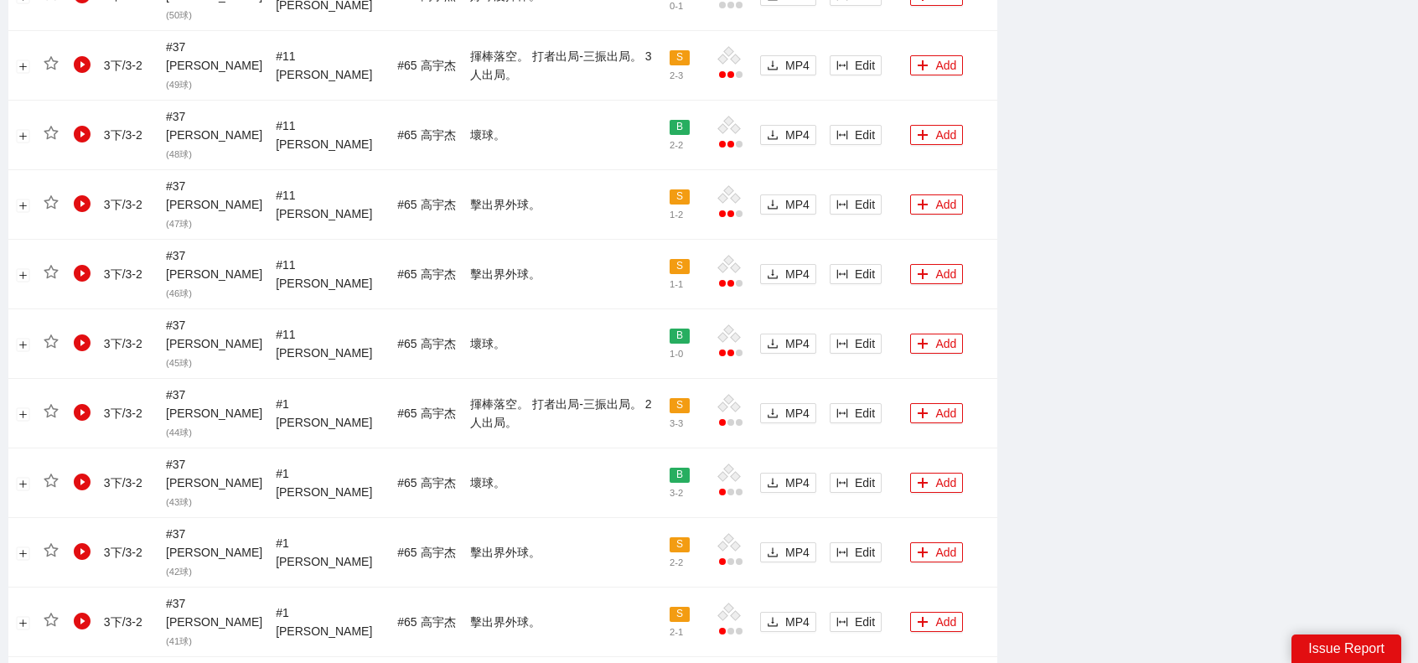
scroll to position [1590, 0]
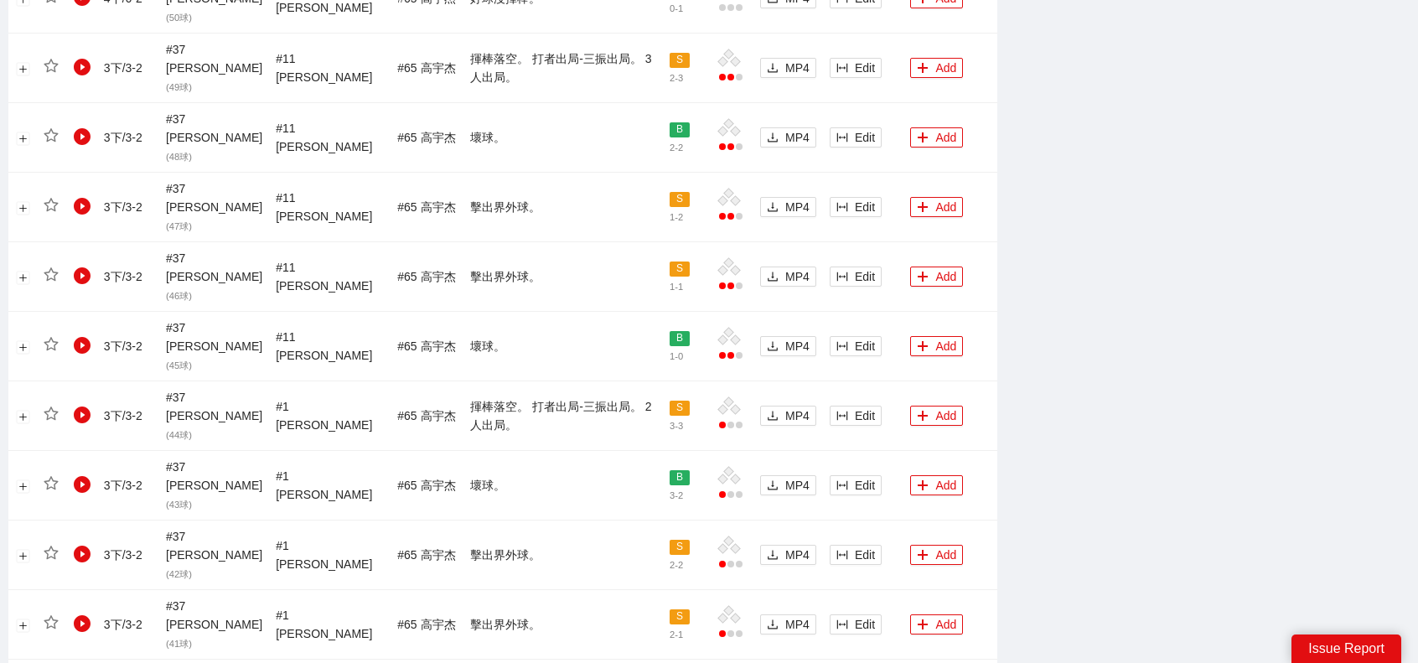
click at [925, 406] on button "Add" at bounding box center [936, 416] width 53 height 20
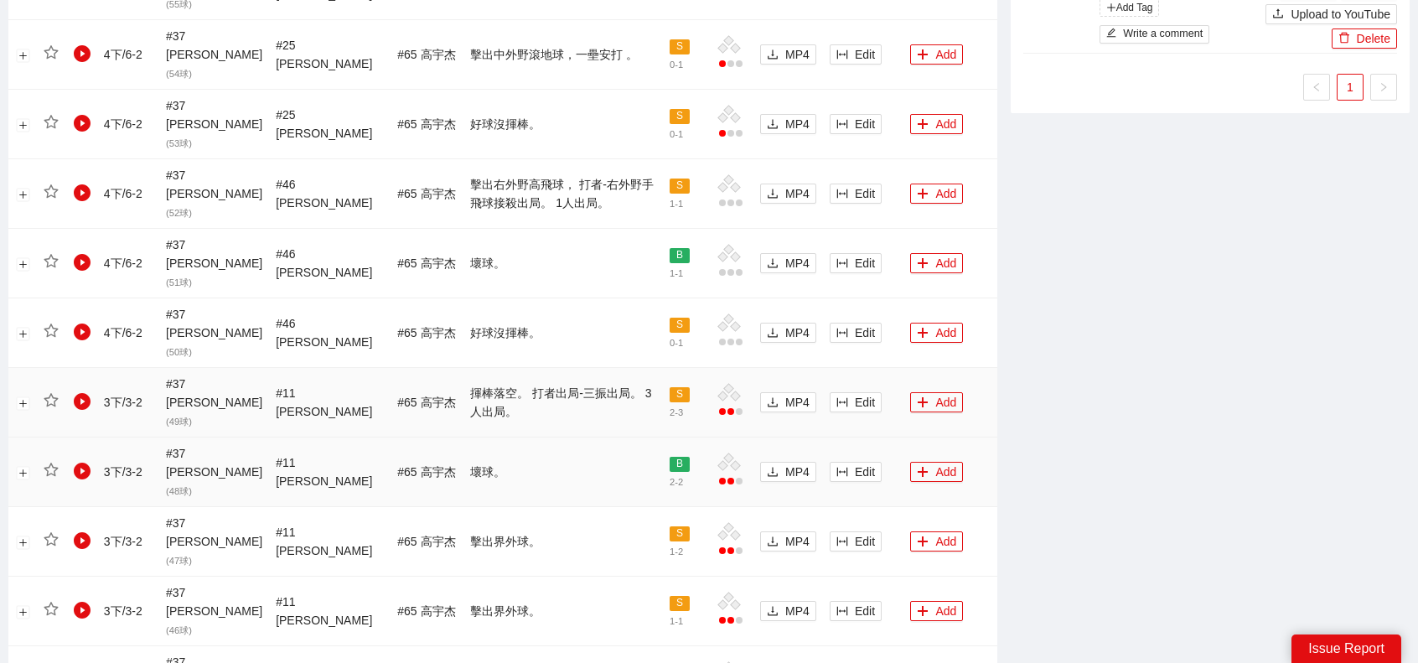
scroll to position [1254, 0]
click at [928, 393] on button "Add" at bounding box center [936, 403] width 53 height 20
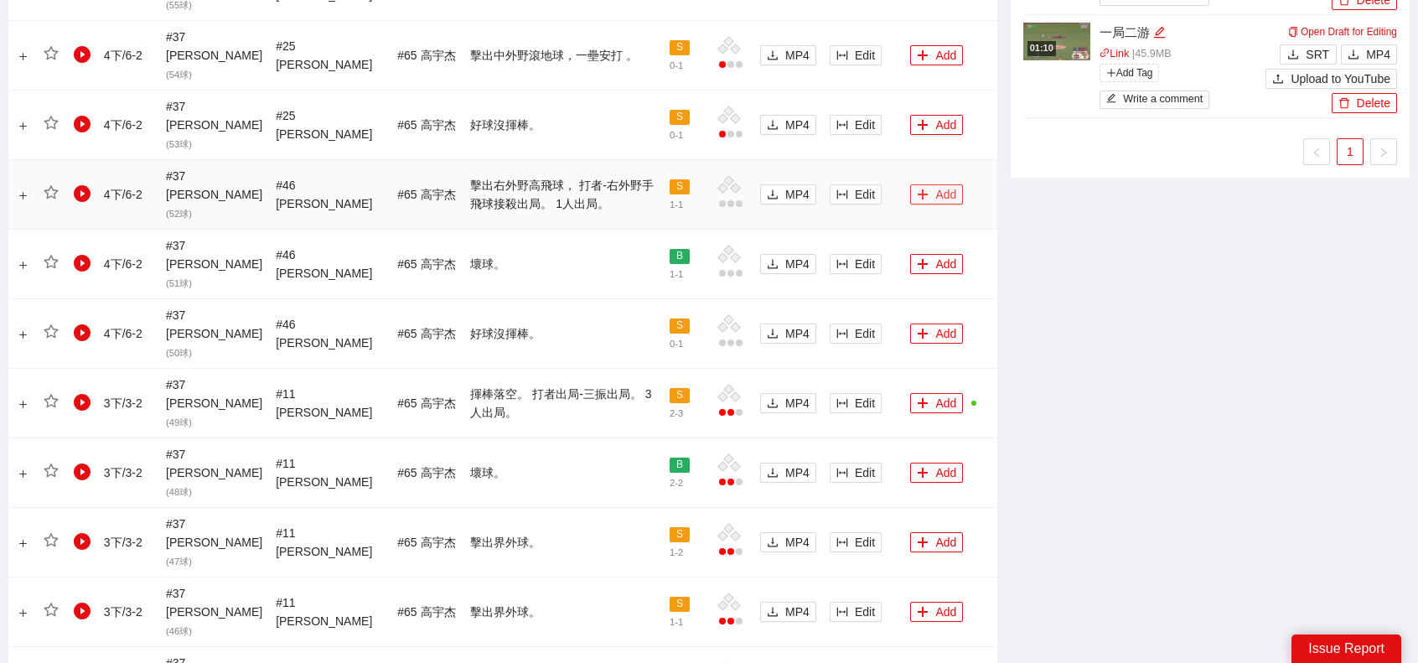
click at [923, 189] on icon "plus" at bounding box center [923, 193] width 1 height 9
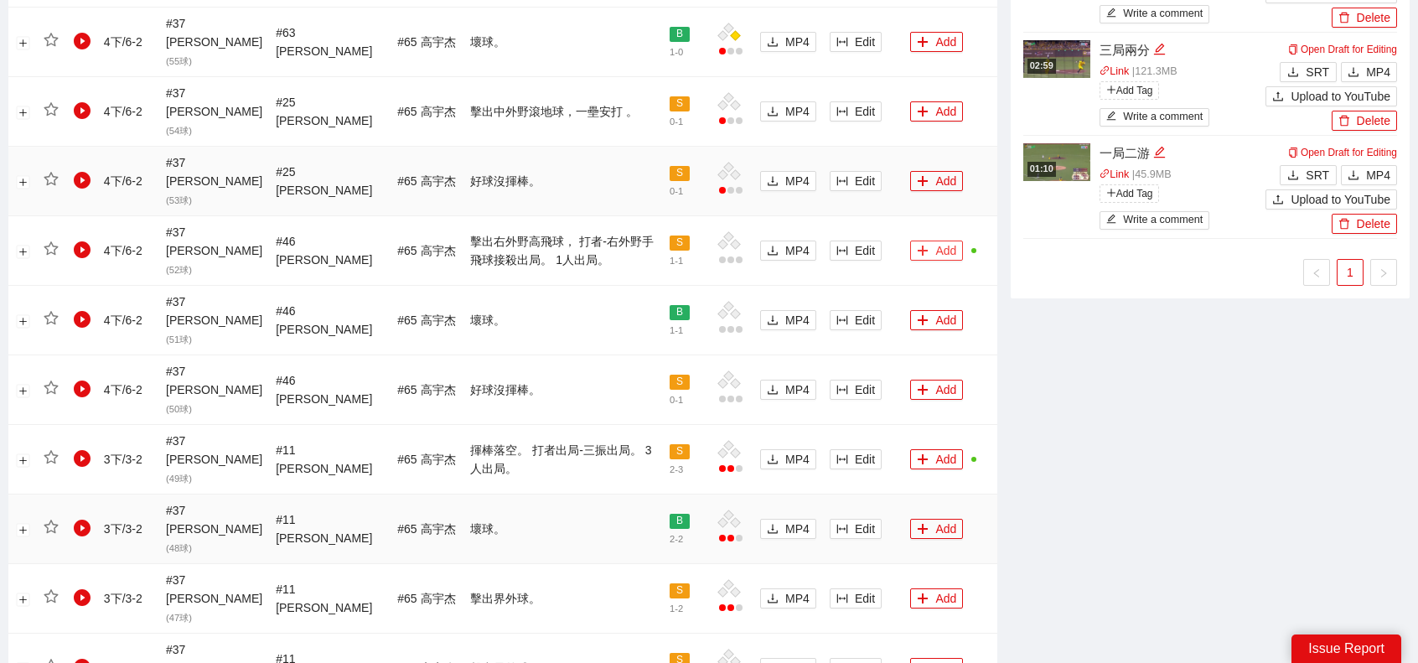
scroll to position [835, 0]
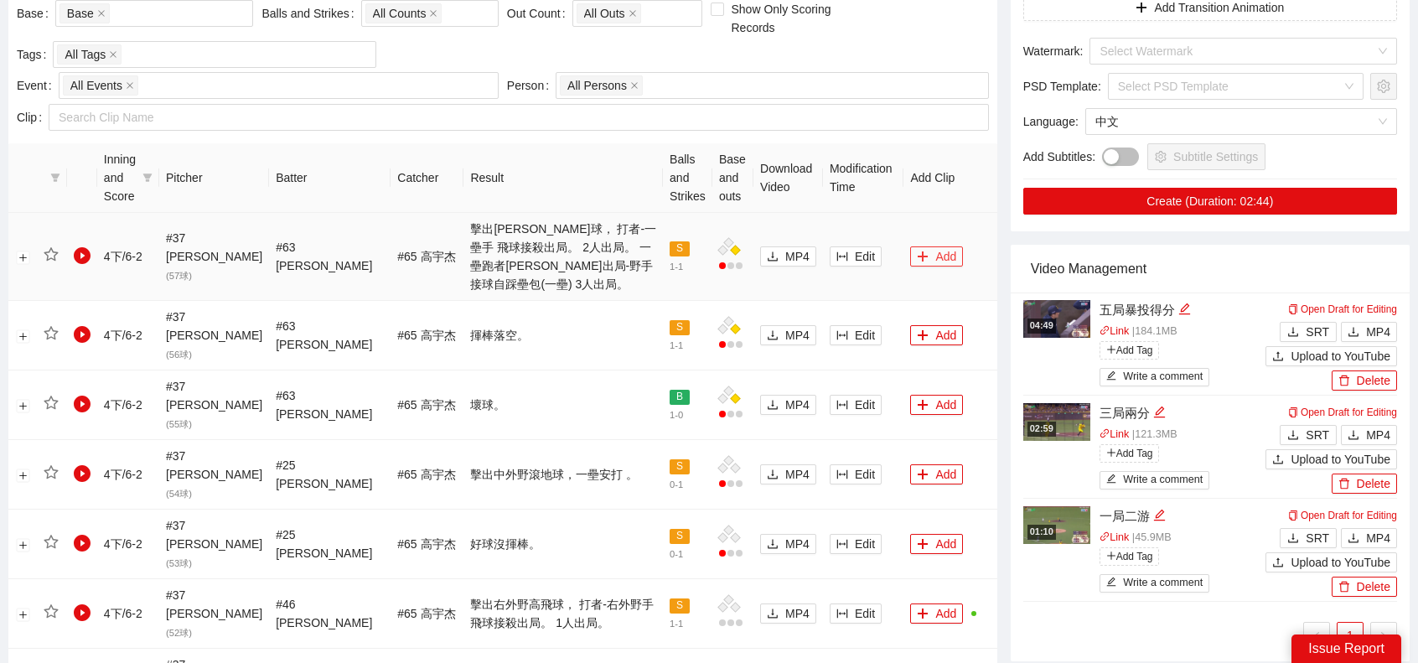
click at [935, 246] on button "Add" at bounding box center [936, 256] width 53 height 20
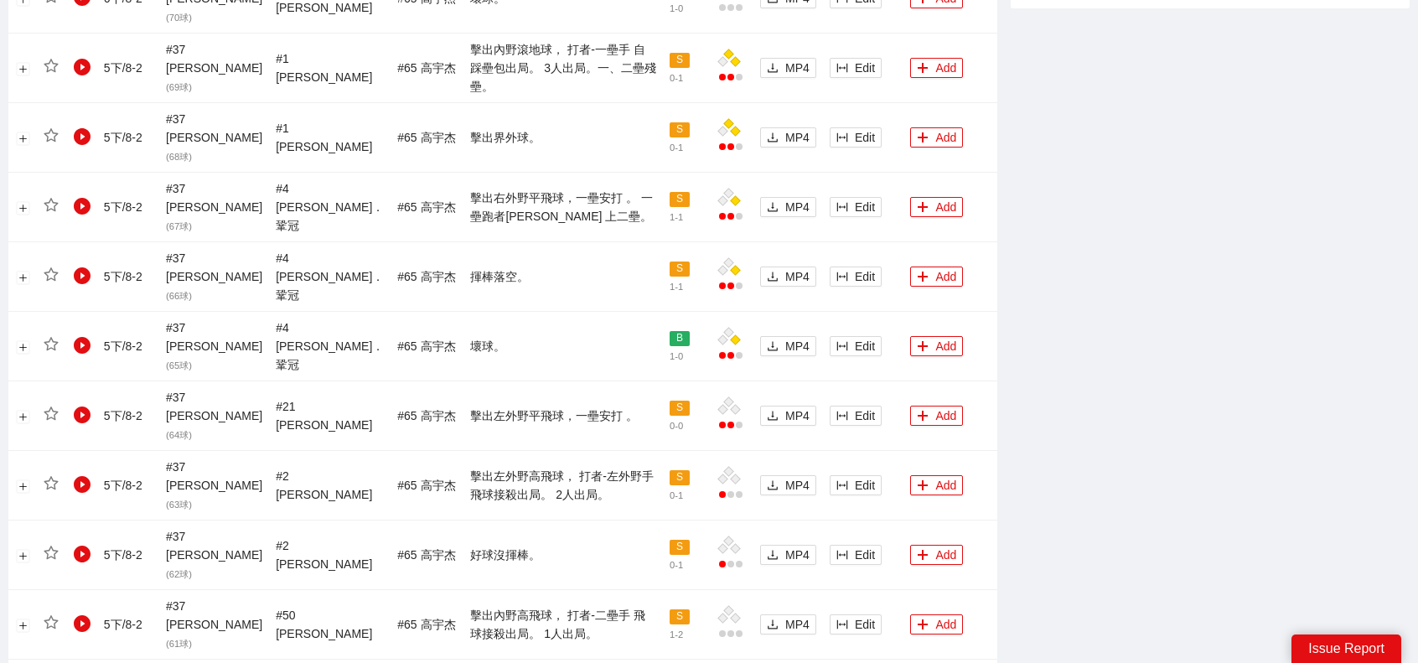
scroll to position [1487, 0]
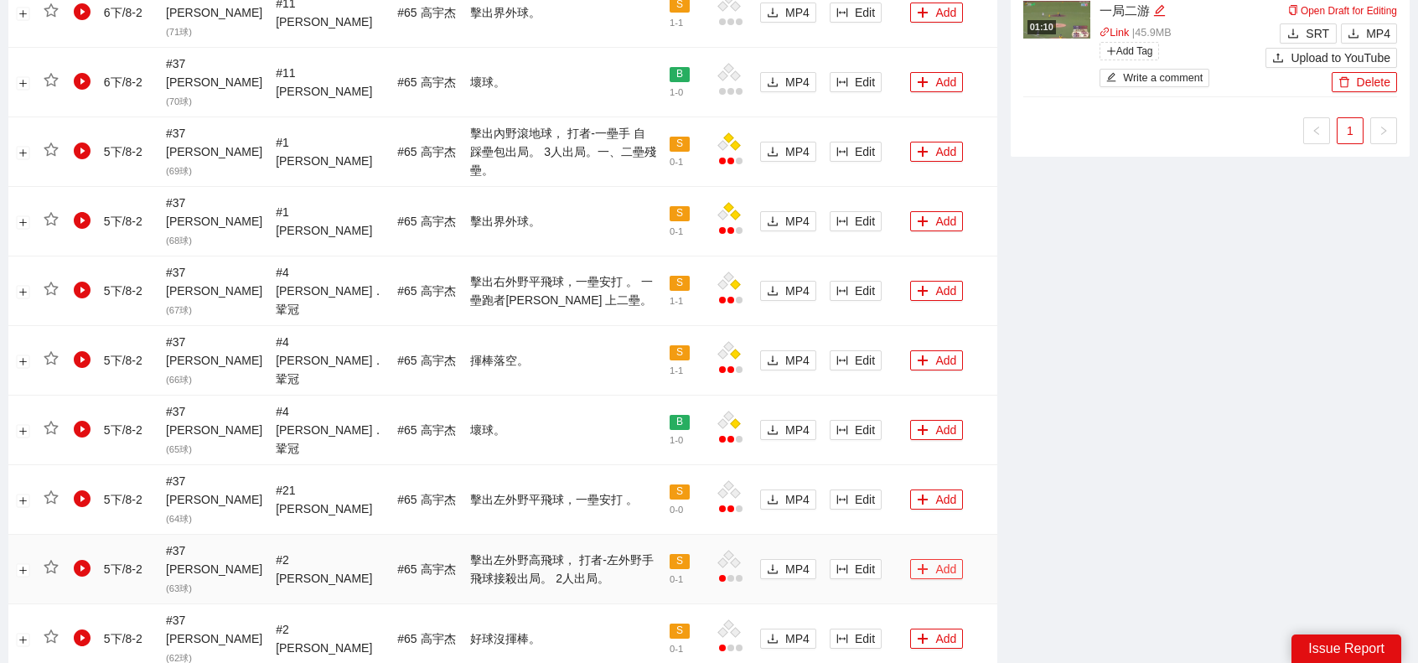
click at [917, 559] on button "Add" at bounding box center [936, 569] width 53 height 20
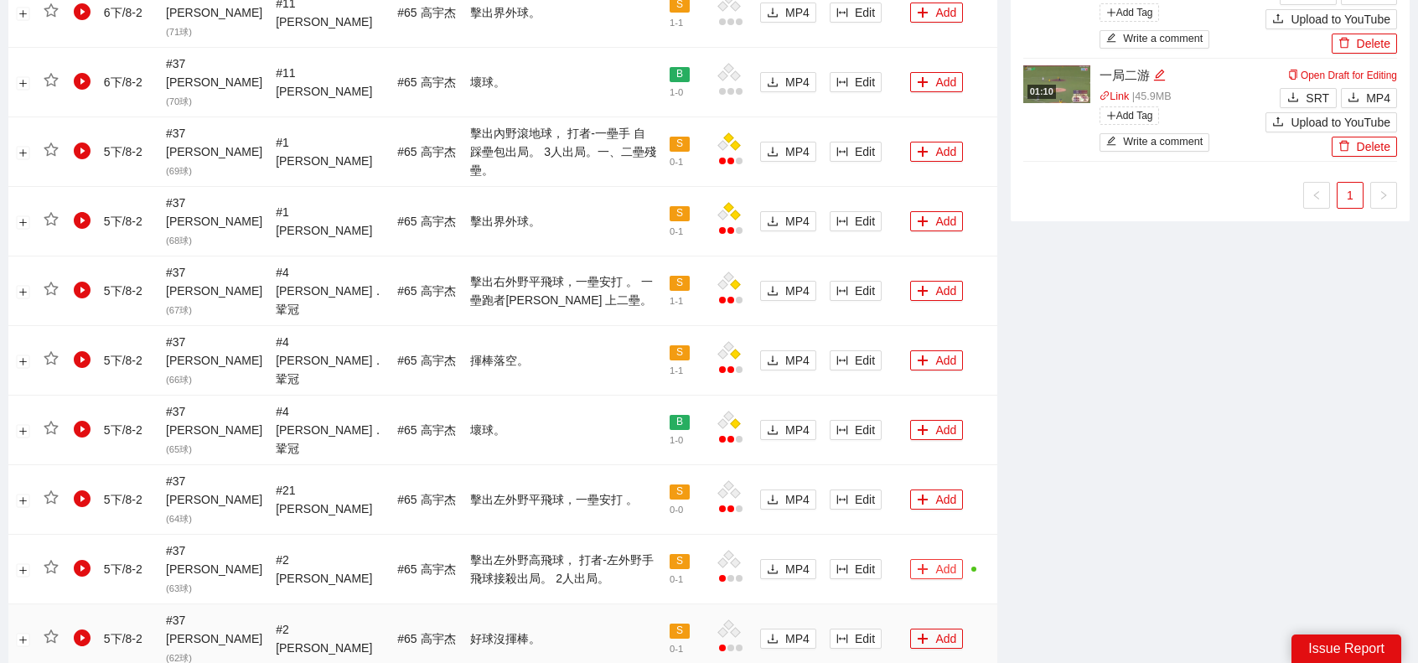
scroll to position [1320, 0]
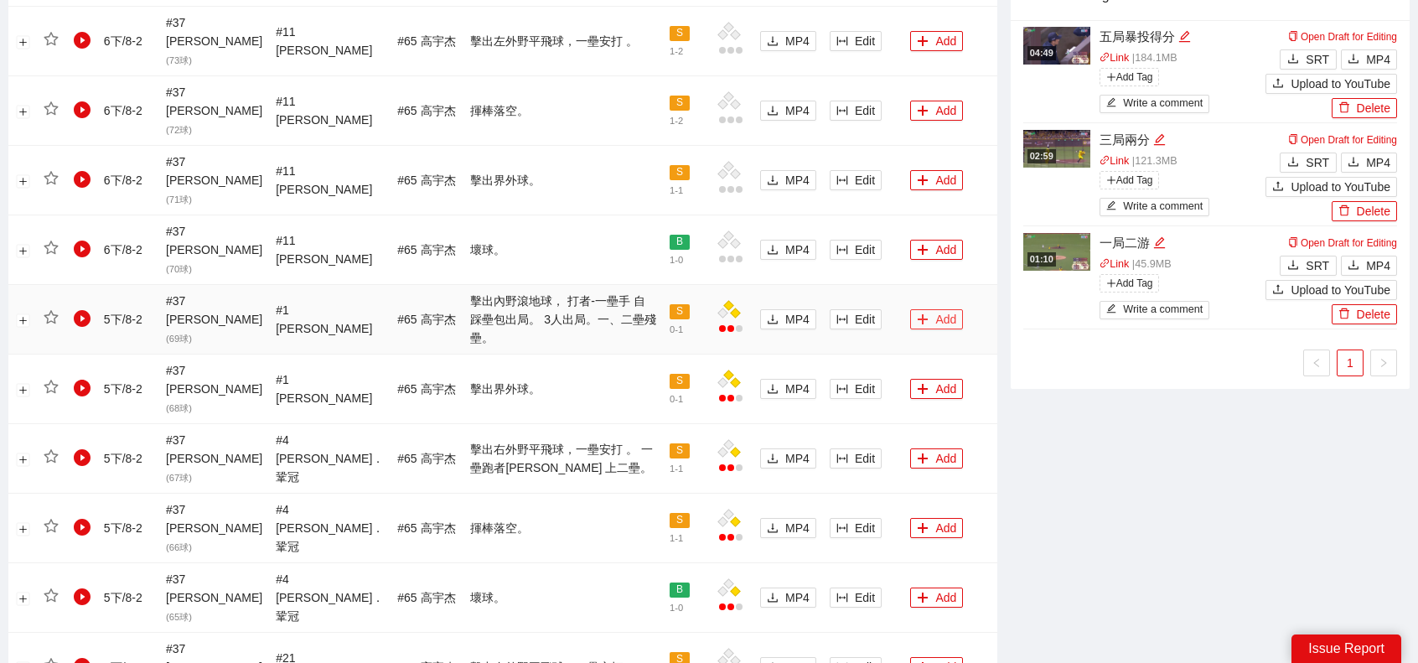
click at [920, 309] on button "Add" at bounding box center [936, 319] width 53 height 20
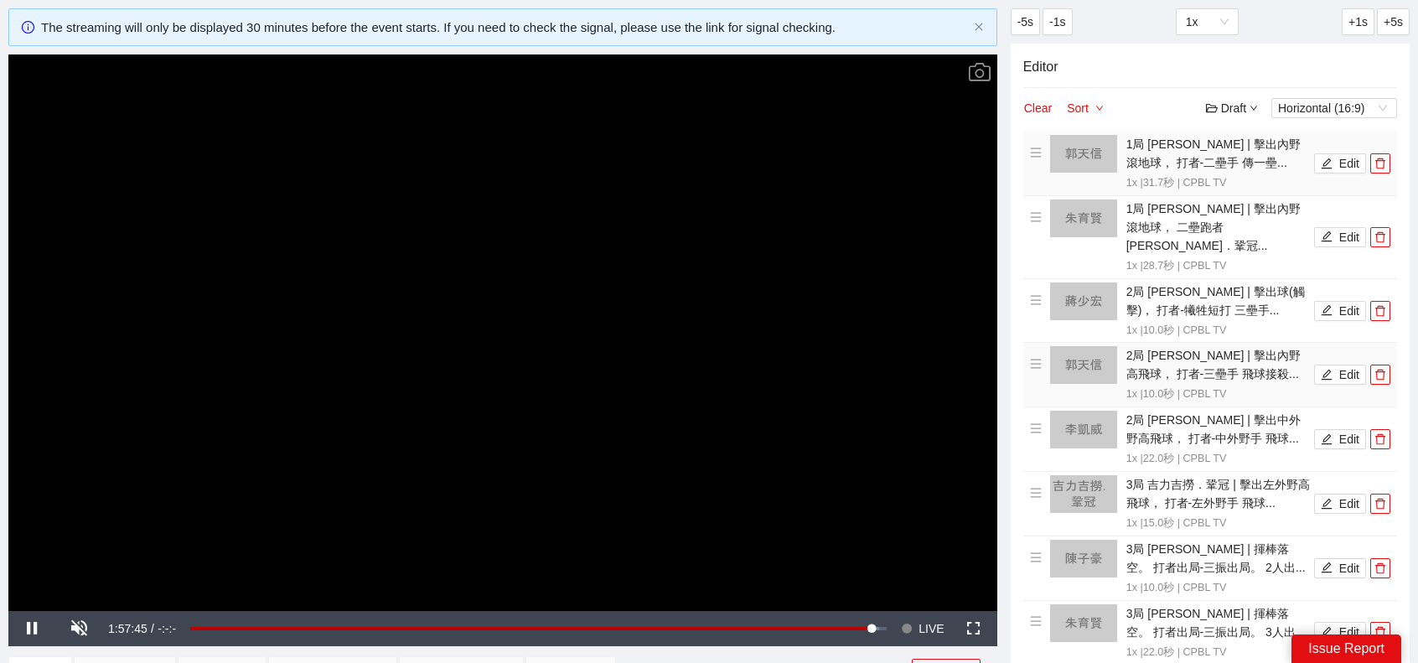
scroll to position [63, 0]
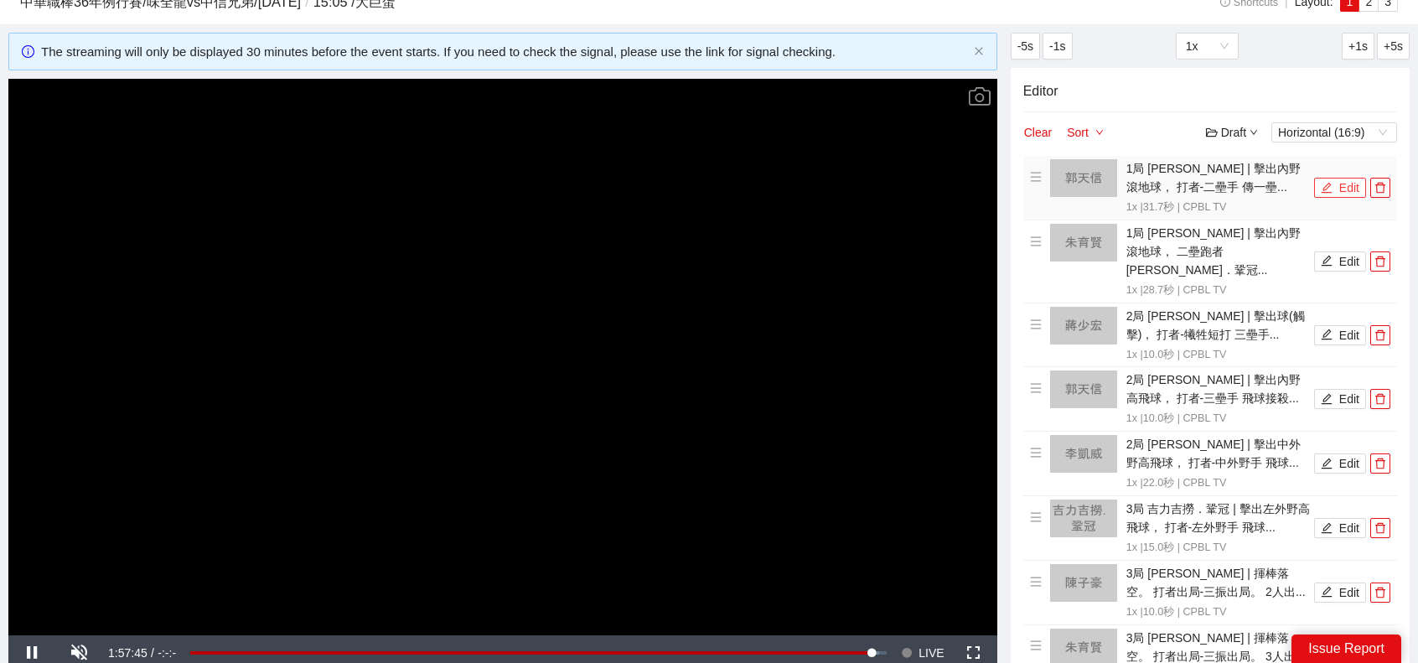
click at [1330, 180] on button "Edit" at bounding box center [1340, 188] width 52 height 20
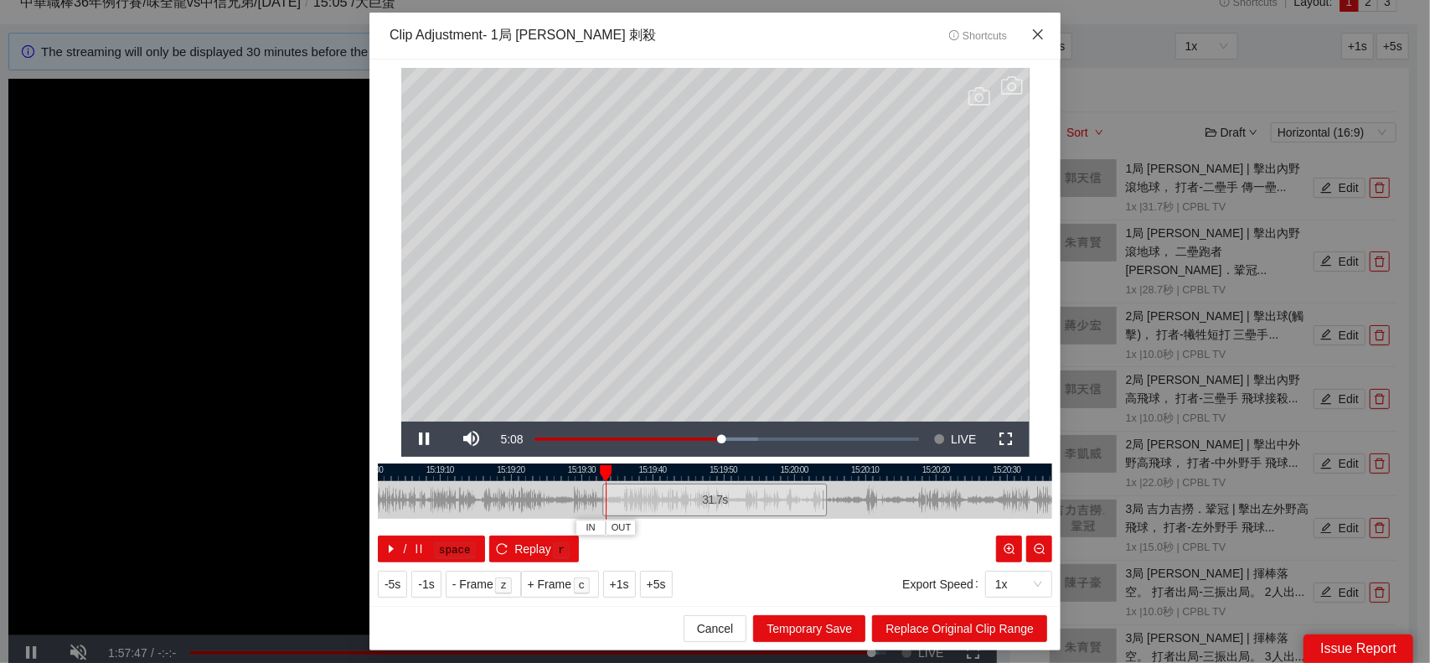
drag, startPoint x: 1034, startPoint y: 31, endPoint x: 1294, endPoint y: 233, distance: 329.0
click at [1036, 34] on icon "close" at bounding box center [1038, 34] width 10 height 10
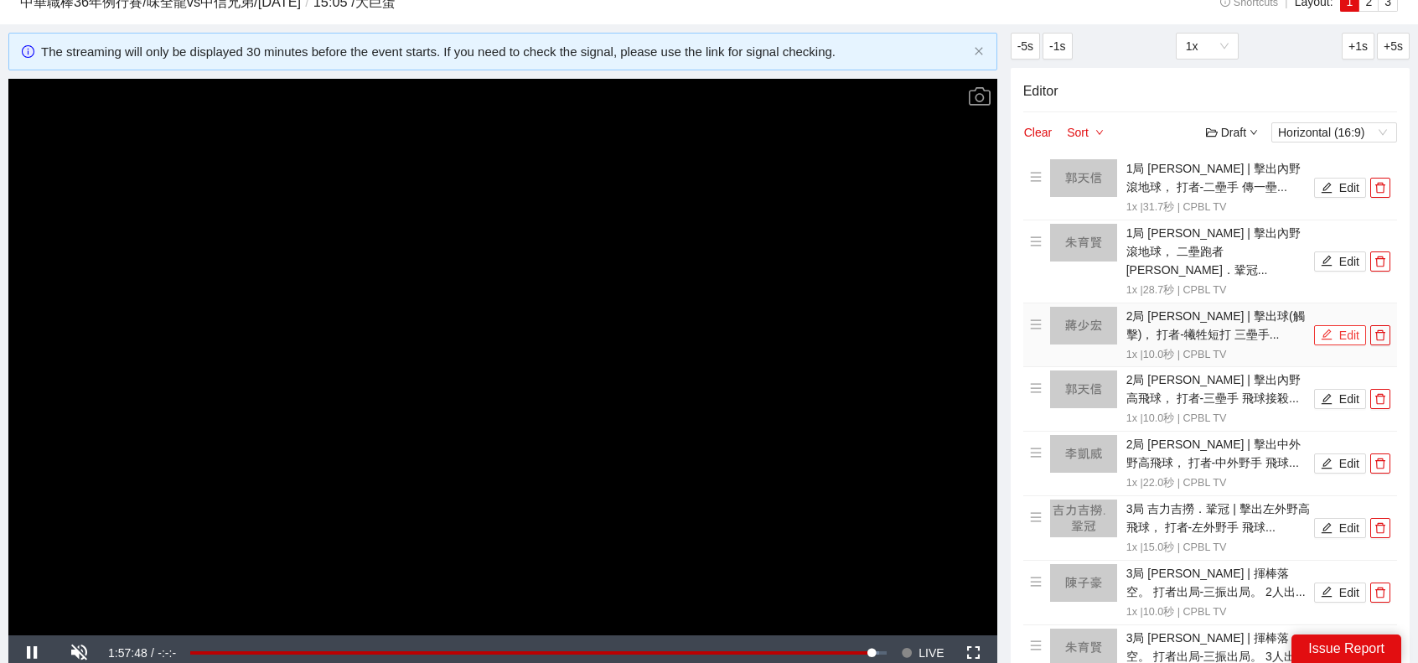
click at [1334, 325] on button "Edit" at bounding box center [1340, 335] width 52 height 20
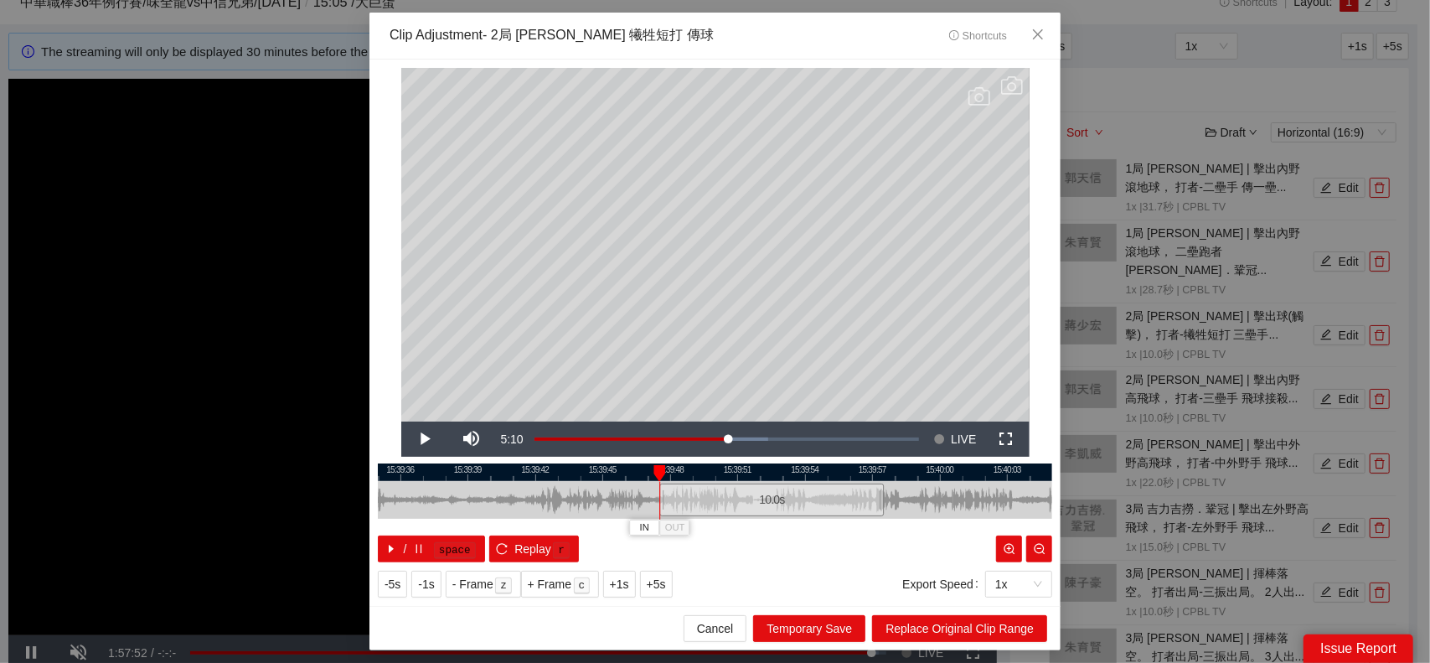
drag, startPoint x: 692, startPoint y: 499, endPoint x: 749, endPoint y: 499, distance: 57.0
click at [749, 499] on div "10.0 s" at bounding box center [771, 499] width 225 height 33
drag, startPoint x: 883, startPoint y: 495, endPoint x: 987, endPoint y: 582, distance: 135.6
click at [947, 502] on div "15:39:33 15:39:36 15:39:39 15:39:42 15:39:45 15:39:48 15:39:51 15:39:54 15:39:5…" at bounding box center [715, 512] width 675 height 99
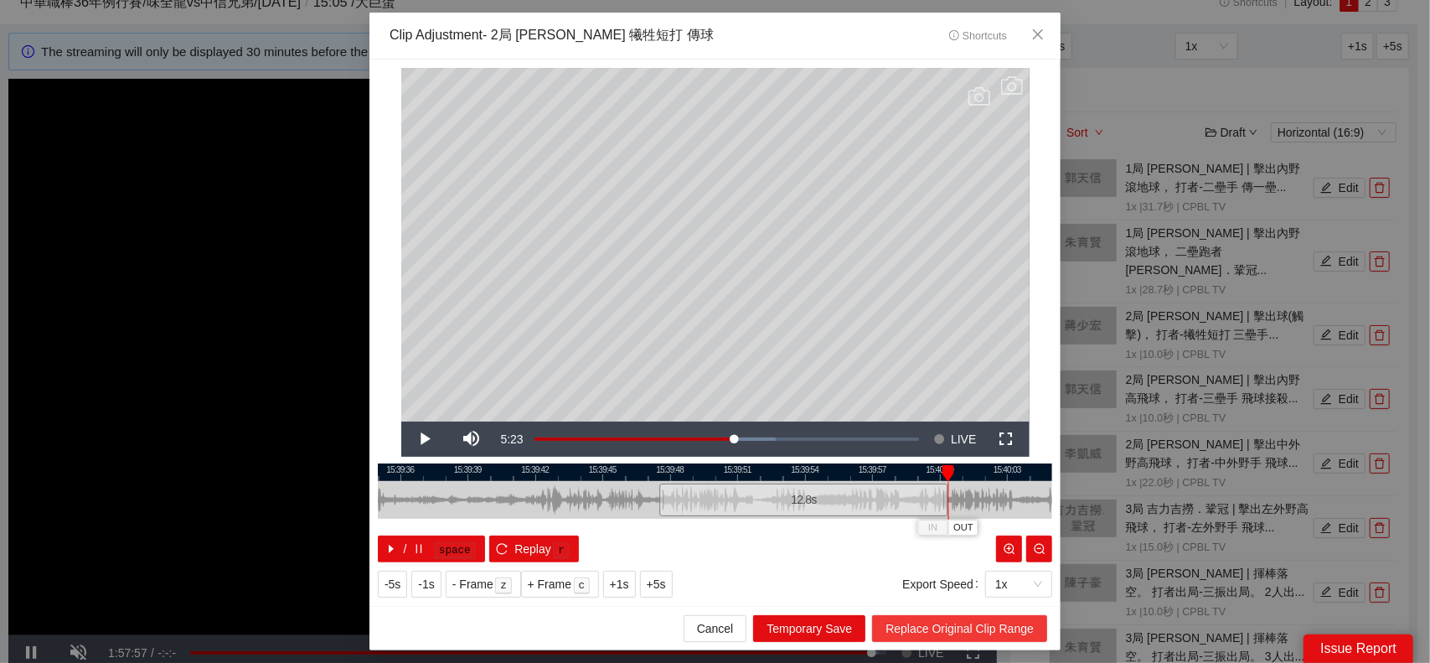
click at [988, 619] on span "Replace Original Clip Range" at bounding box center [960, 628] width 148 height 18
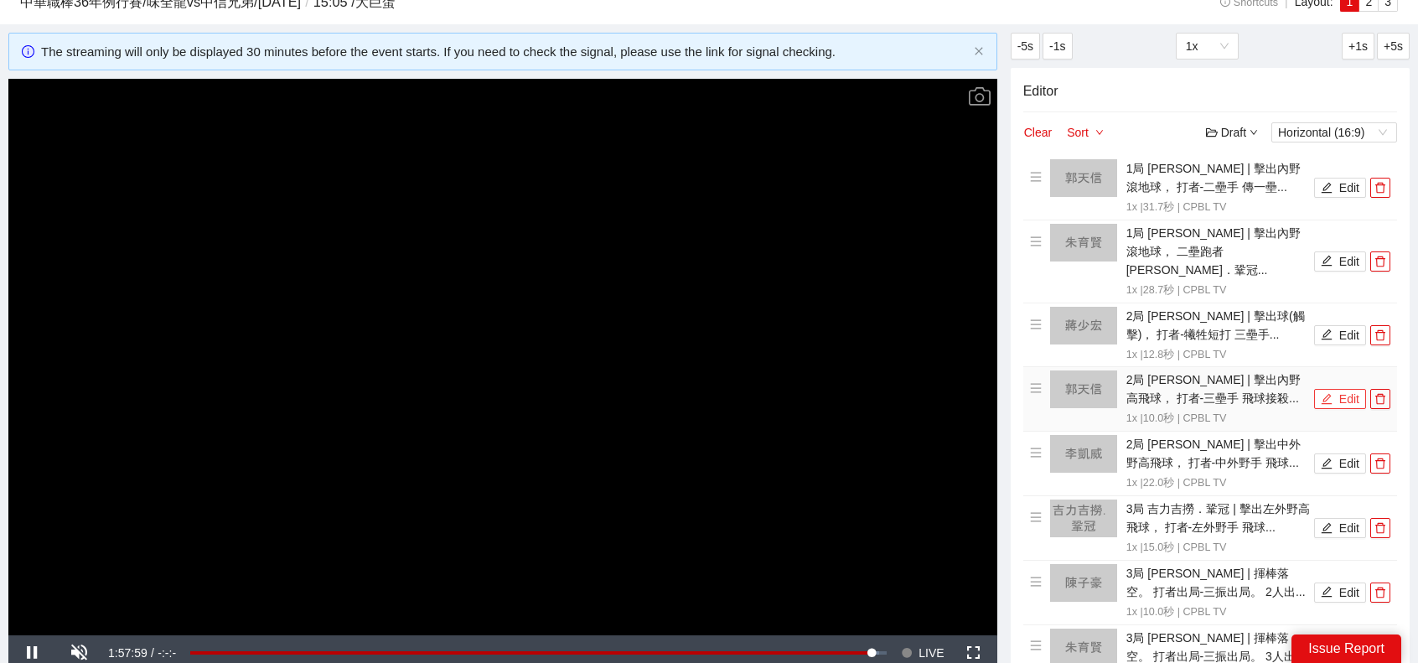
click at [1347, 389] on button "Edit" at bounding box center [1340, 399] width 52 height 20
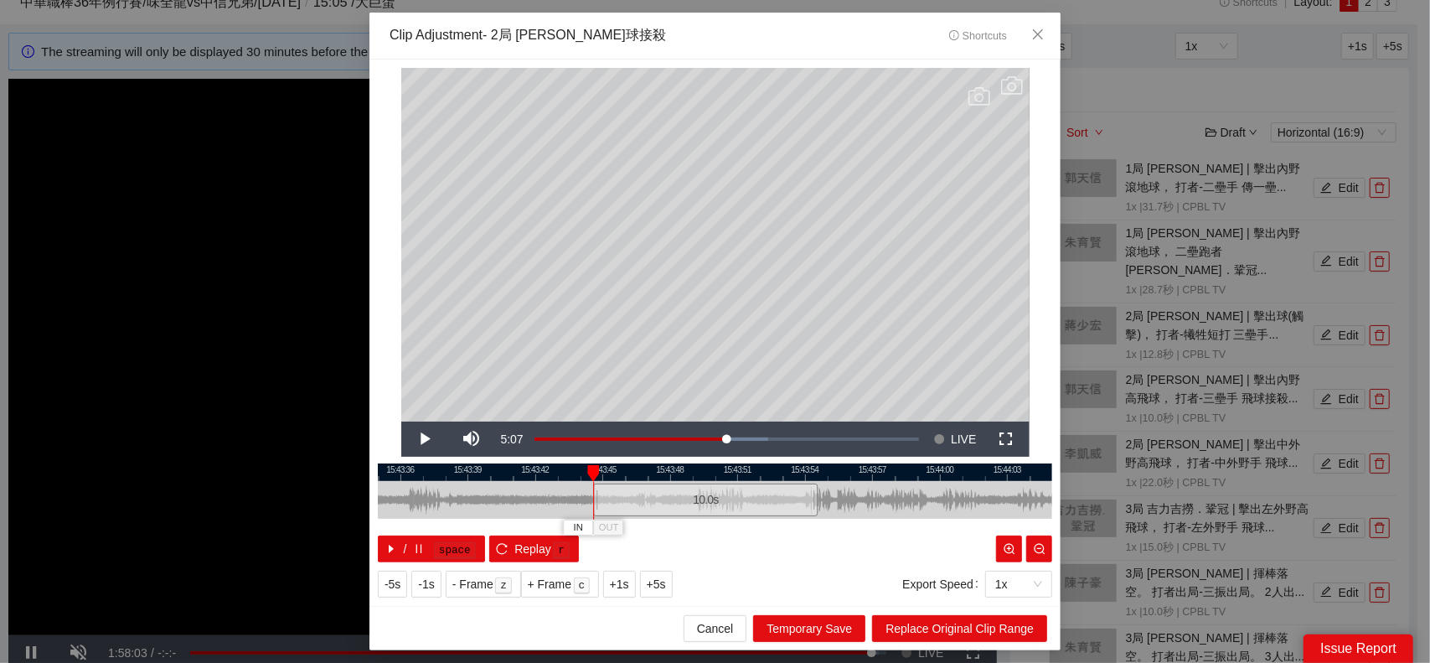
drag, startPoint x: 728, startPoint y: 499, endPoint x: 718, endPoint y: 500, distance: 10.1
click at [718, 500] on div "10.0 s" at bounding box center [705, 499] width 225 height 33
drag, startPoint x: 816, startPoint y: 496, endPoint x: 866, endPoint y: 499, distance: 50.4
click at [866, 499] on div at bounding box center [866, 500] width 10 height 38
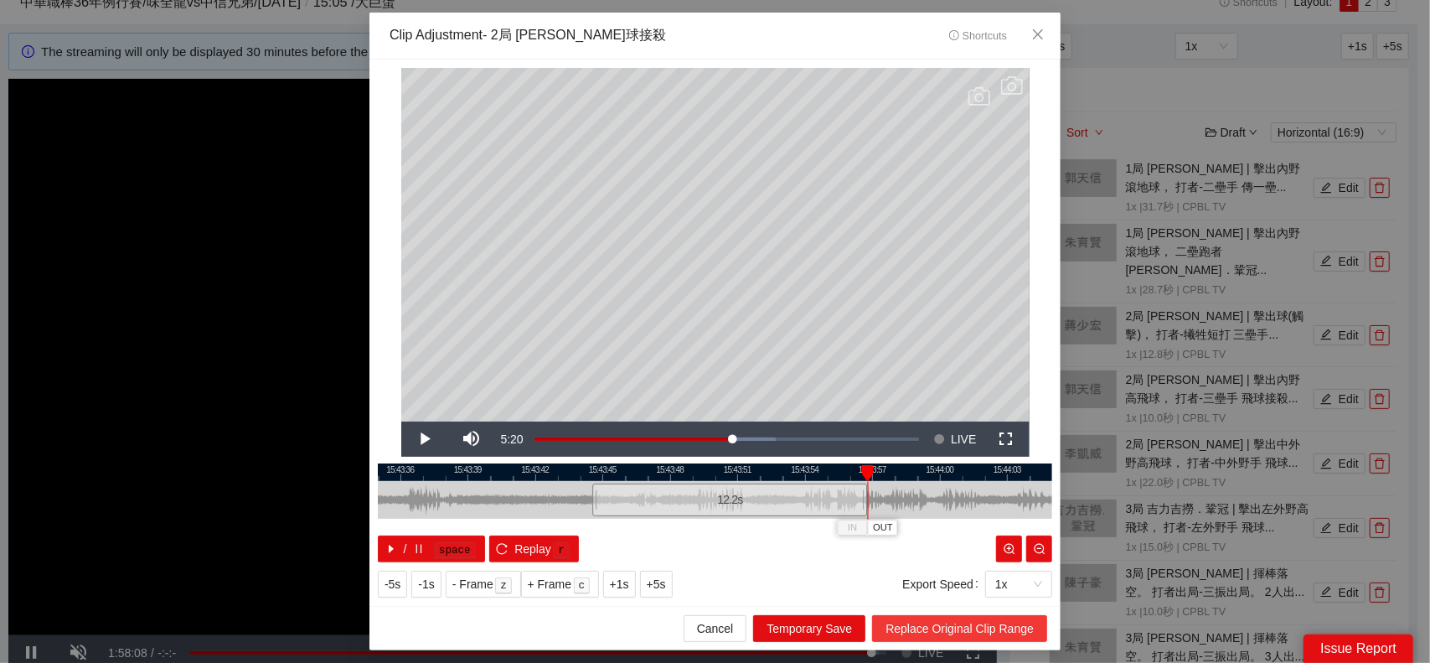
click at [951, 628] on span "Replace Original Clip Range" at bounding box center [960, 628] width 148 height 18
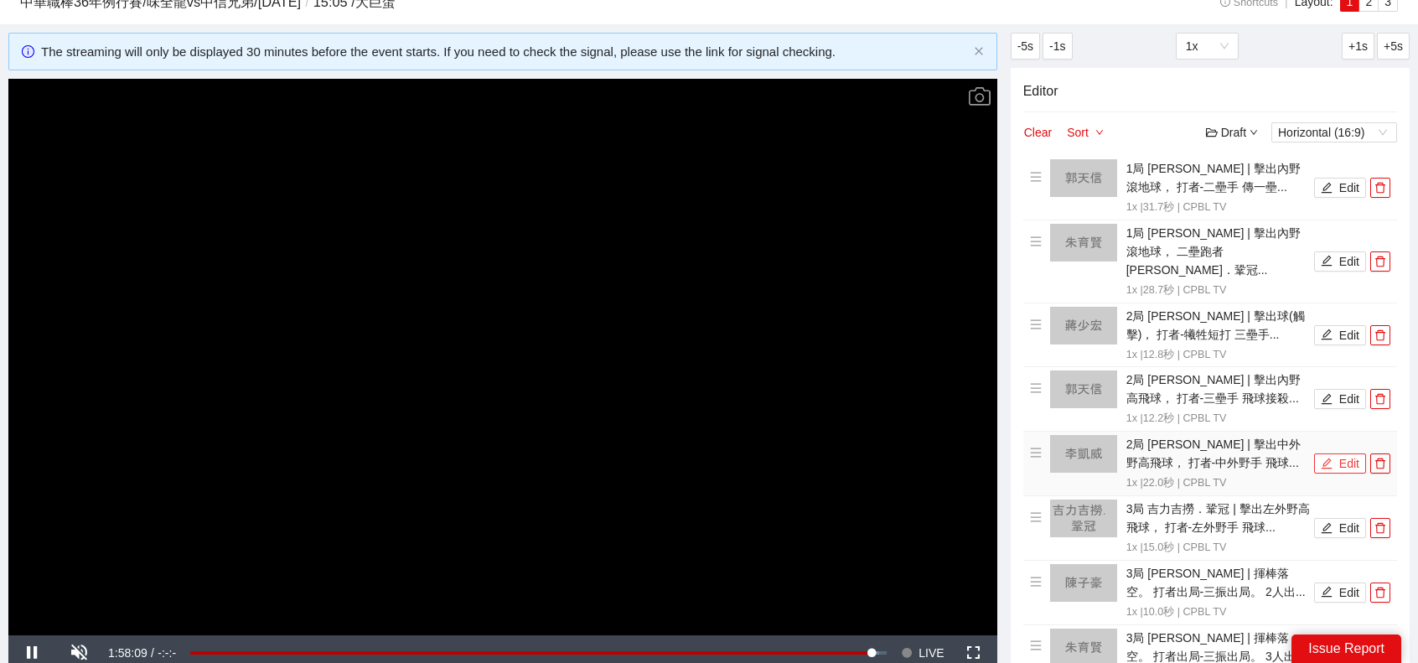
click at [1349, 453] on button "Edit" at bounding box center [1340, 463] width 52 height 20
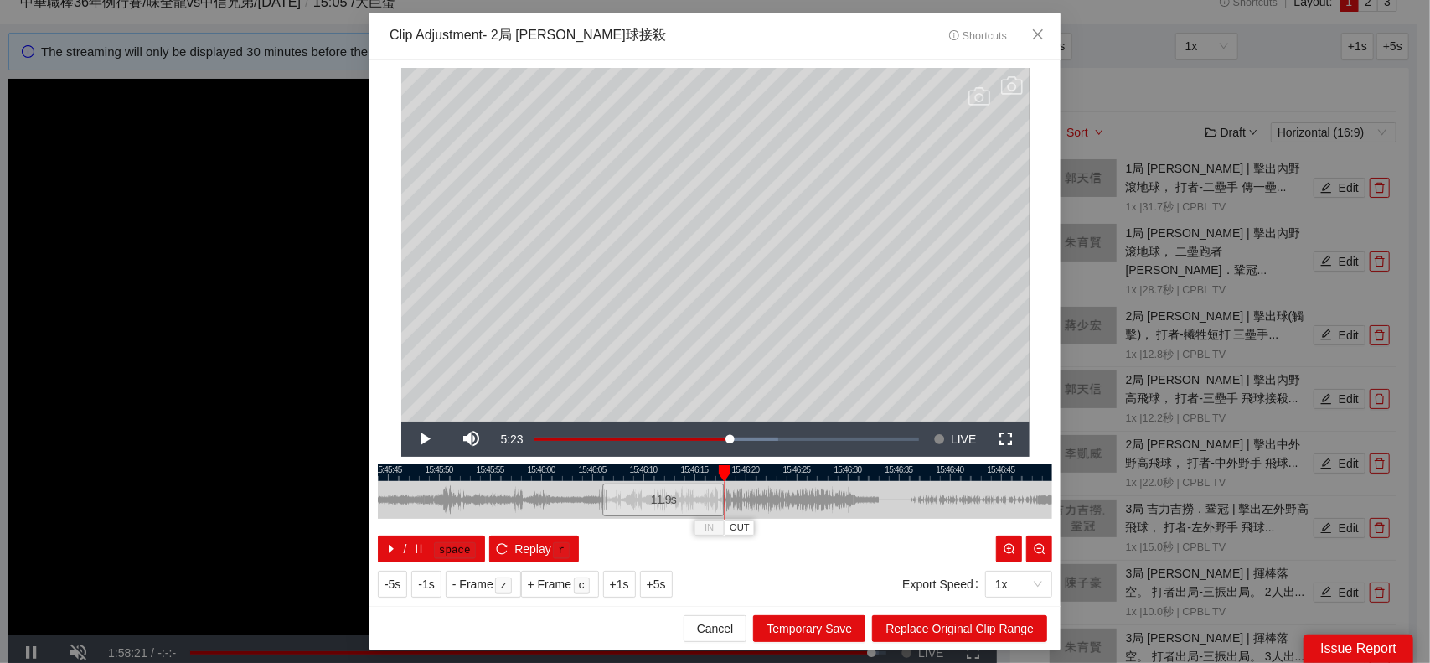
drag, startPoint x: 825, startPoint y: 497, endPoint x: 722, endPoint y: 497, distance: 103.1
click at [722, 497] on div at bounding box center [722, 500] width 10 height 38
click at [724, 494] on div at bounding box center [724, 501] width 1 height 38
click at [726, 494] on div at bounding box center [723, 500] width 10 height 38
click at [945, 622] on span "Replace Original Clip Range" at bounding box center [960, 628] width 148 height 18
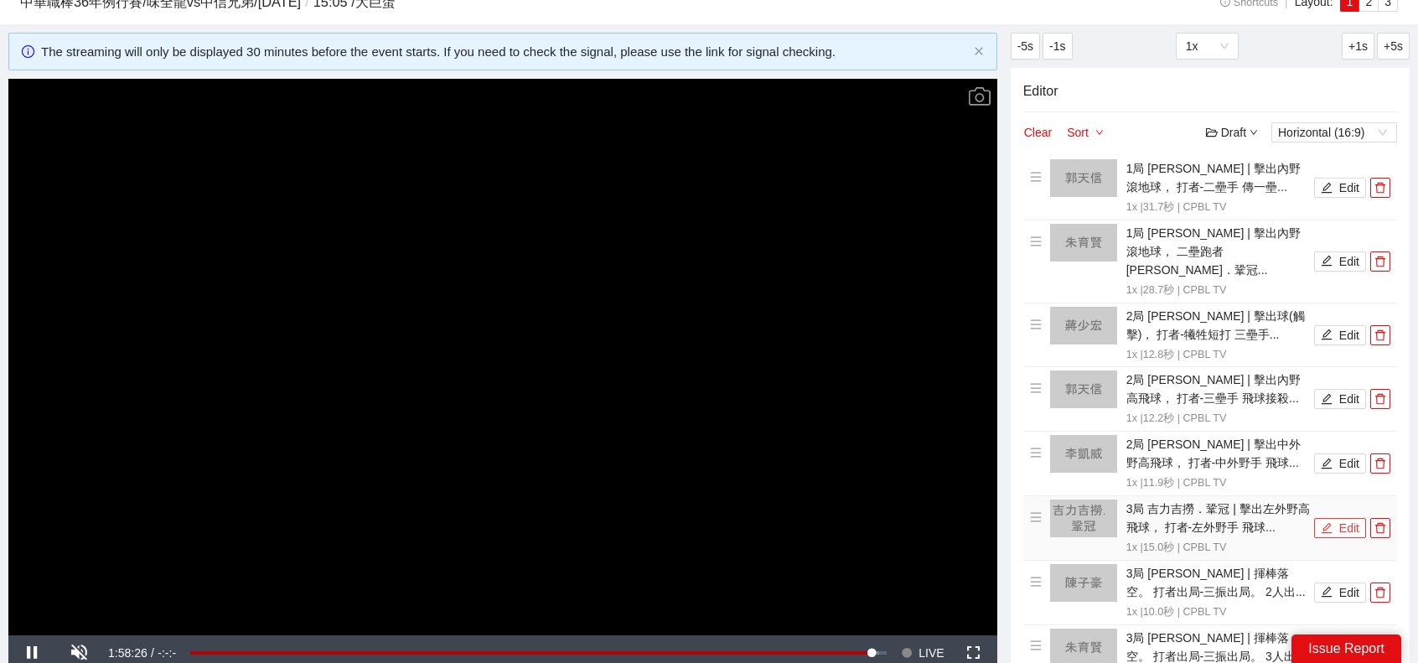
click at [1334, 518] on button "Edit" at bounding box center [1340, 528] width 52 height 20
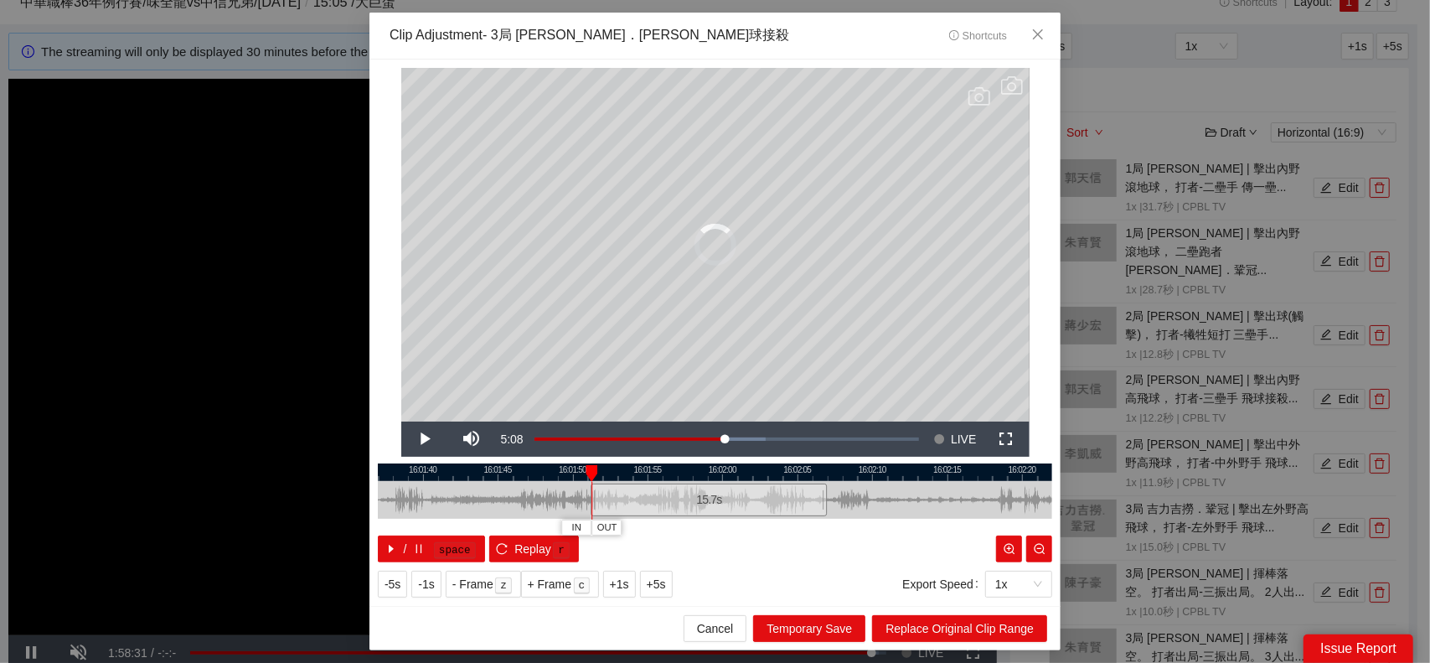
drag, startPoint x: 606, startPoint y: 504, endPoint x: 594, endPoint y: 501, distance: 12.0
click at [594, 501] on div at bounding box center [593, 500] width 10 height 38
drag, startPoint x: 825, startPoint y: 497, endPoint x: 913, endPoint y: 491, distance: 89.0
click at [913, 491] on div at bounding box center [914, 500] width 10 height 38
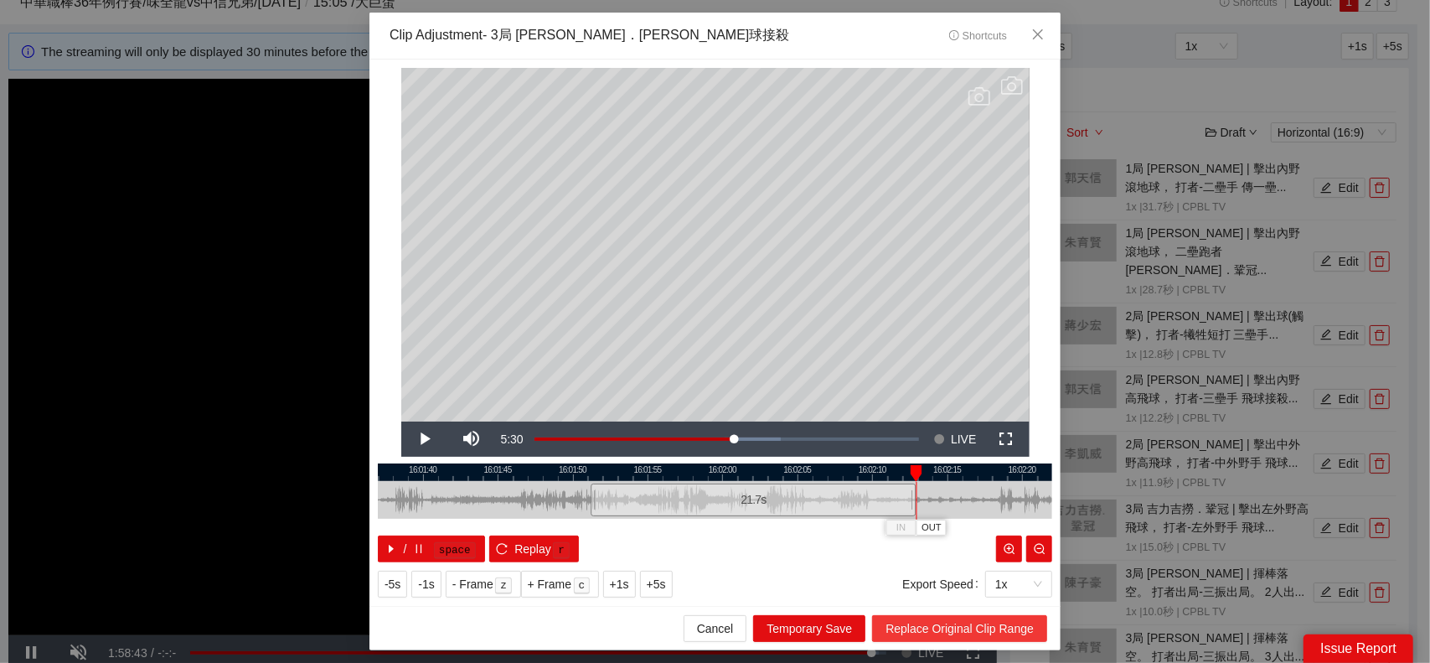
click at [999, 621] on span "Replace Original Clip Range" at bounding box center [960, 628] width 148 height 18
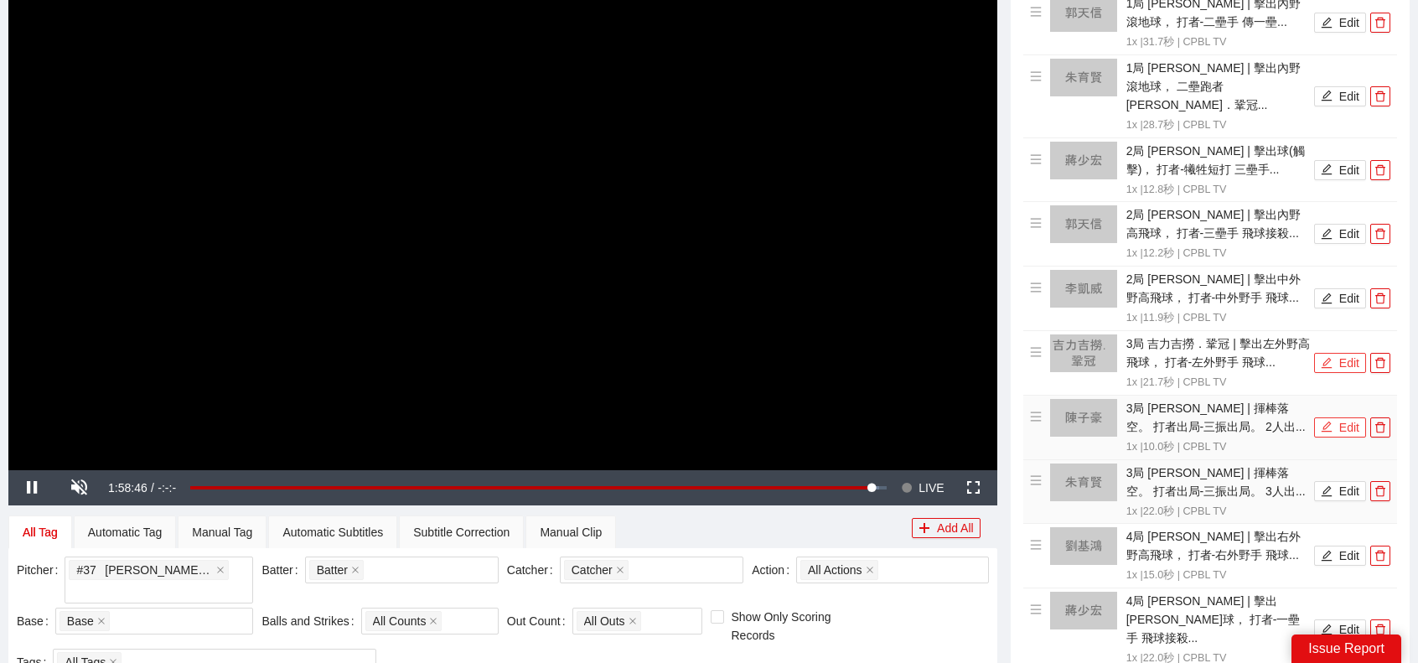
scroll to position [230, 0]
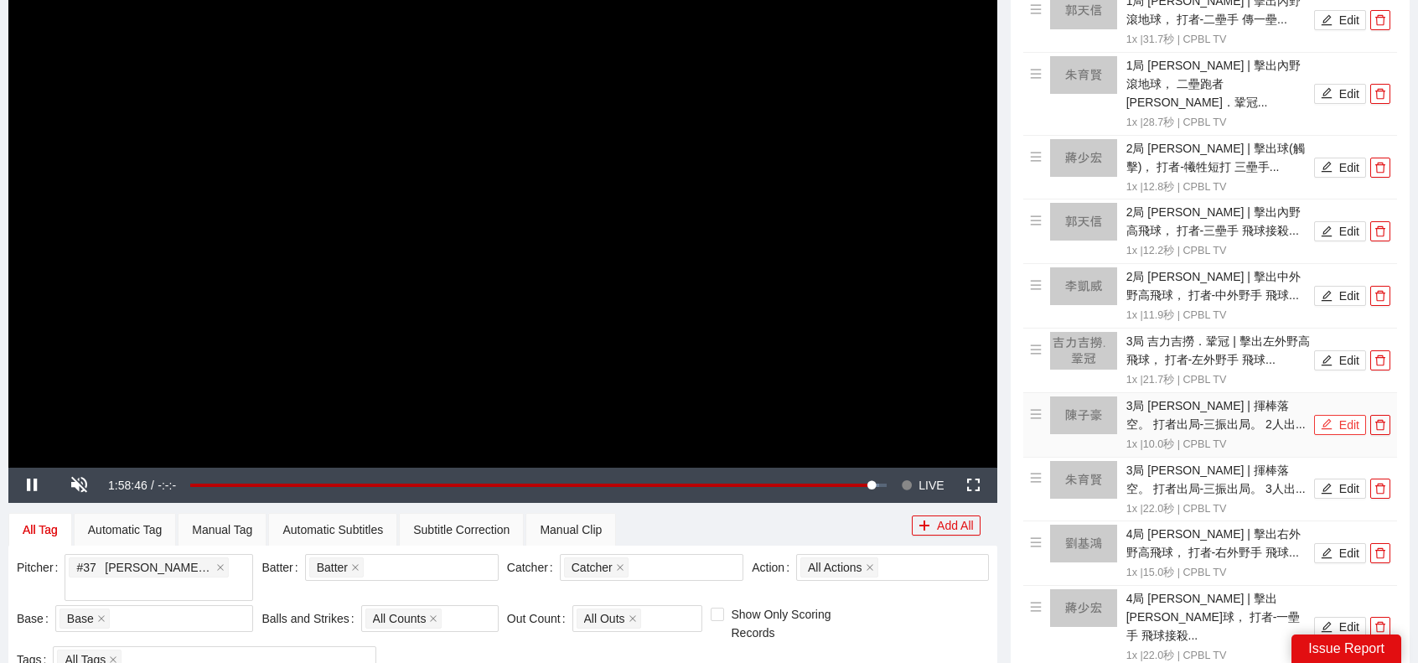
click at [1346, 415] on button "Edit" at bounding box center [1340, 425] width 52 height 20
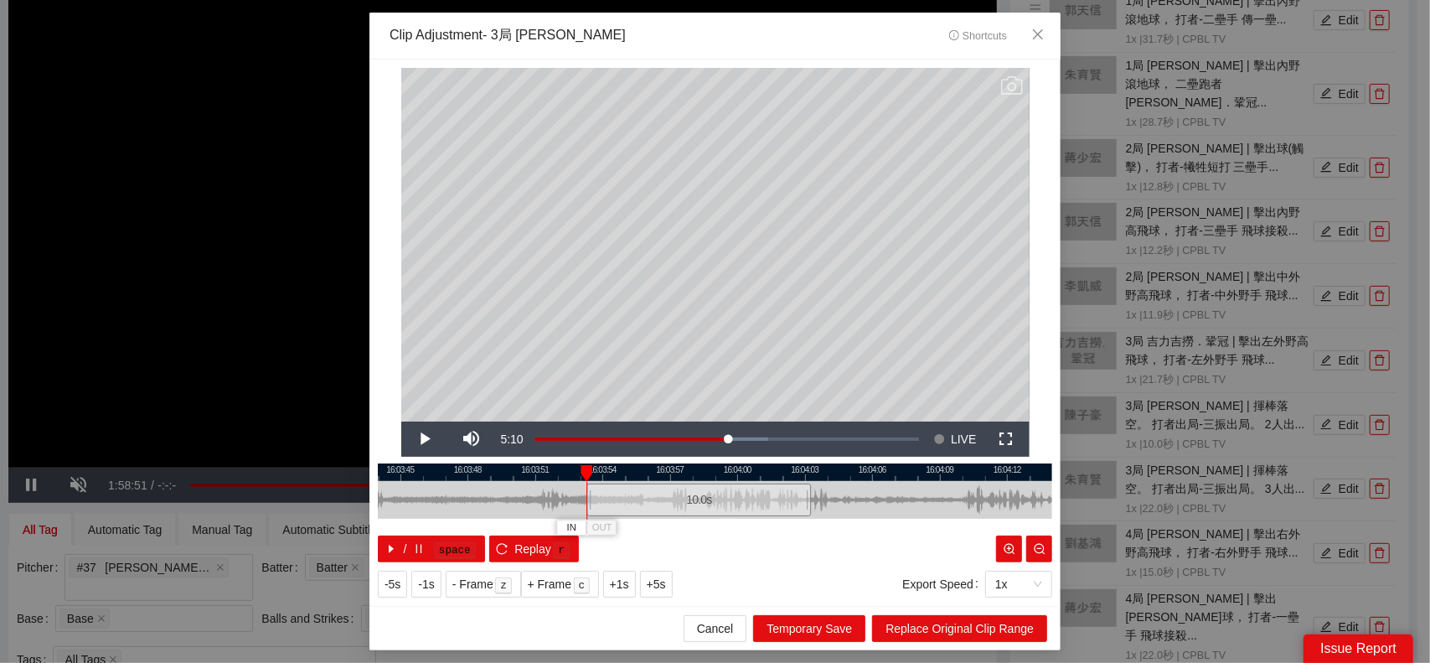
drag, startPoint x: 757, startPoint y: 510, endPoint x: 747, endPoint y: 509, distance: 10.9
click at [747, 509] on div "10.0 s" at bounding box center [699, 499] width 225 height 33
drag, startPoint x: 812, startPoint y: 495, endPoint x: 984, endPoint y: 501, distance: 171.9
click at [984, 501] on div at bounding box center [981, 500] width 10 height 38
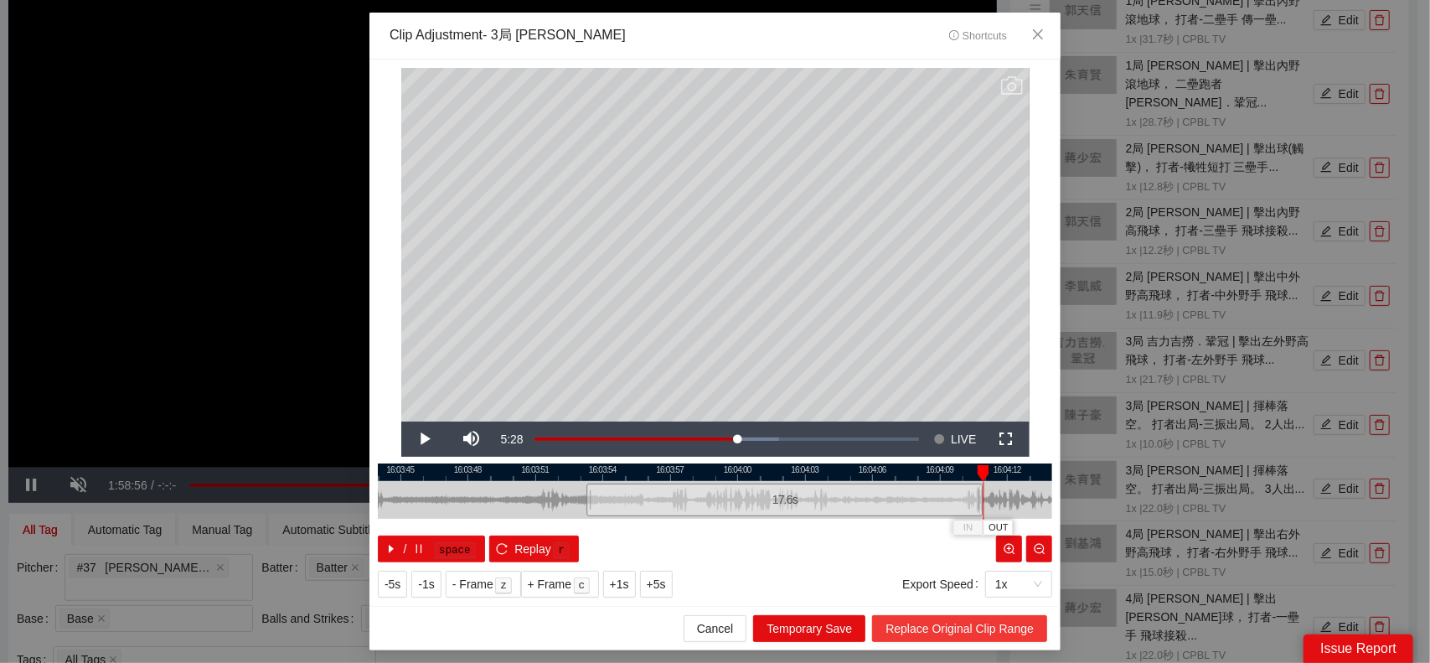
click at [980, 632] on span "Replace Original Clip Range" at bounding box center [960, 628] width 148 height 18
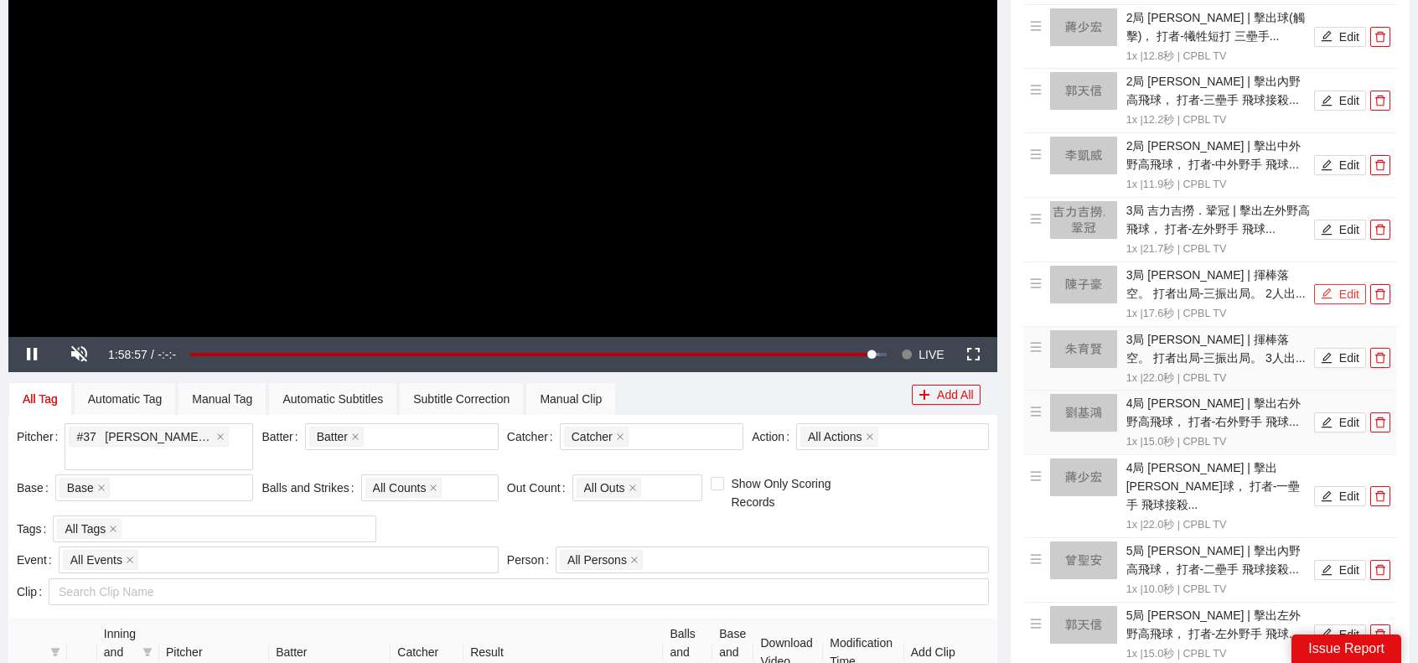
scroll to position [398, 0]
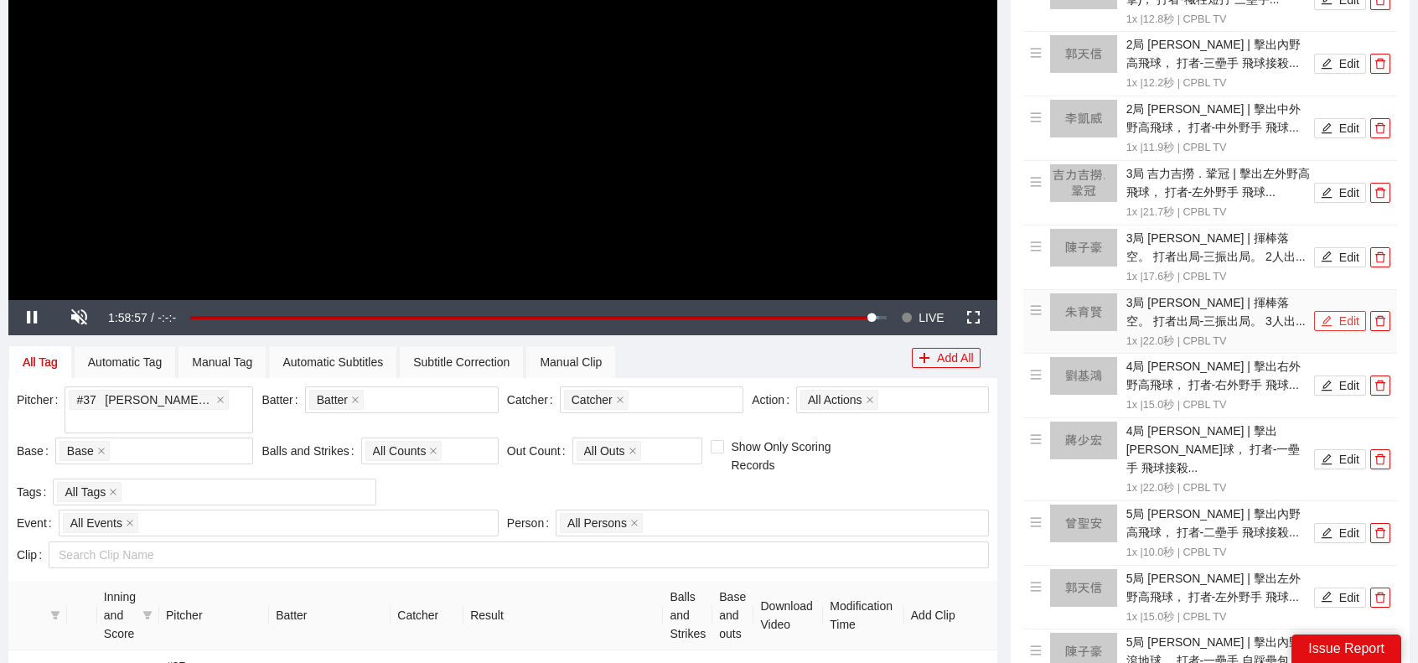
click at [1332, 311] on button "Edit" at bounding box center [1340, 321] width 52 height 20
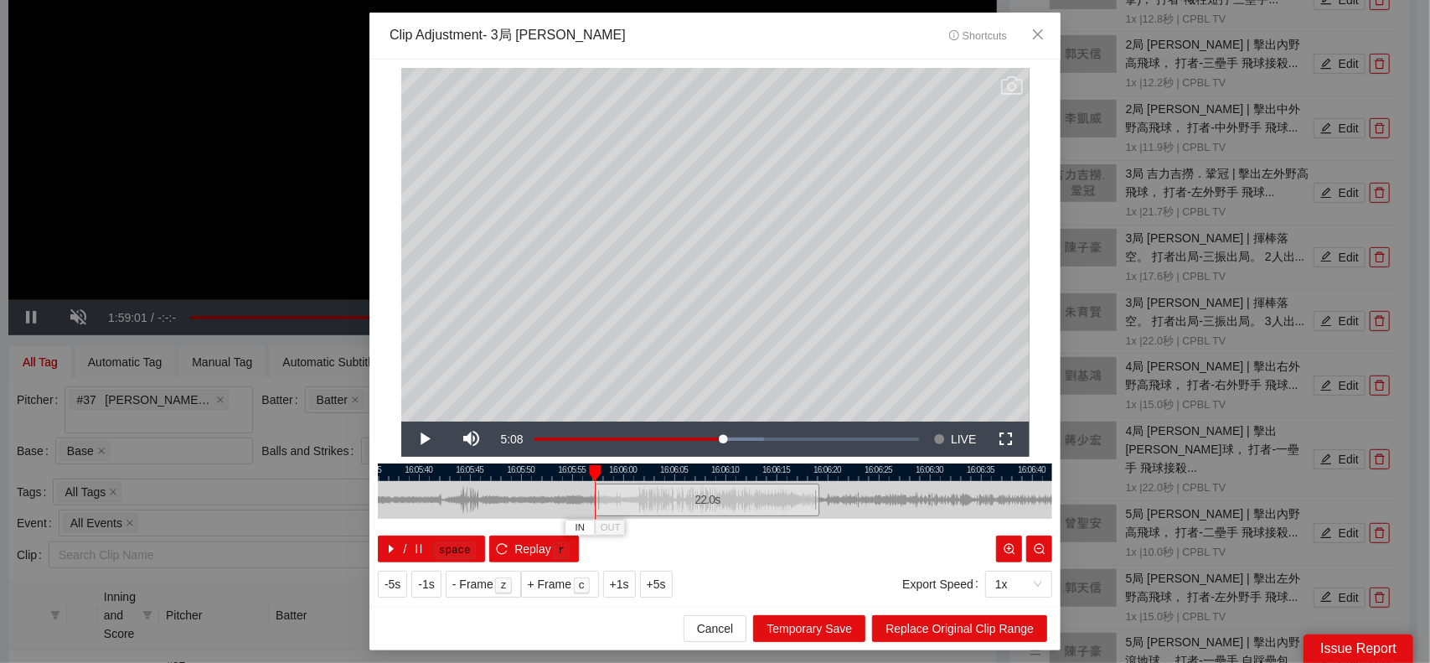
click at [718, 500] on div "22.0 s" at bounding box center [707, 499] width 225 height 33
drag, startPoint x: 820, startPoint y: 499, endPoint x: 863, endPoint y: 494, distance: 43.0
click at [863, 494] on div "16:05:35 16:05:40 16:05:45 16:05:50 16:05:55 16:06:00 16:06:05 16:06:10 16:06:1…" at bounding box center [715, 512] width 675 height 99
click at [865, 500] on div at bounding box center [866, 500] width 10 height 38
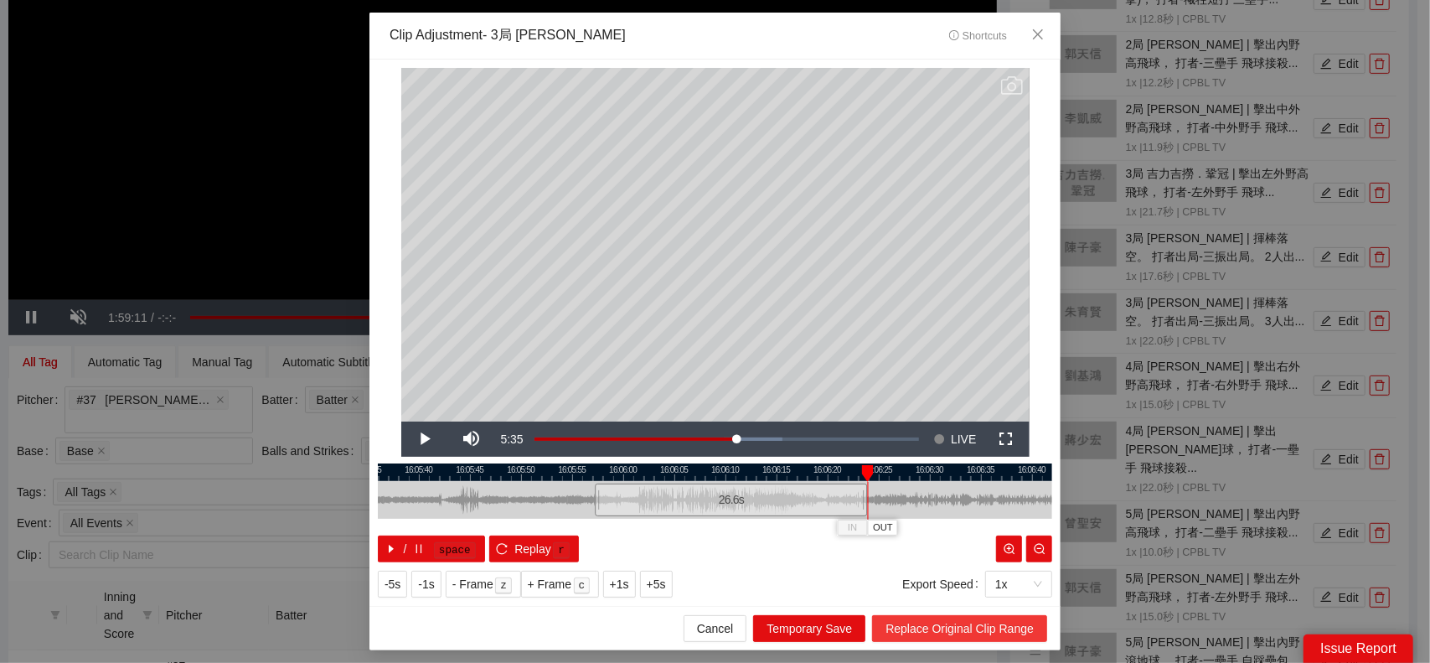
click at [988, 629] on span "Replace Original Clip Range" at bounding box center [960, 628] width 148 height 18
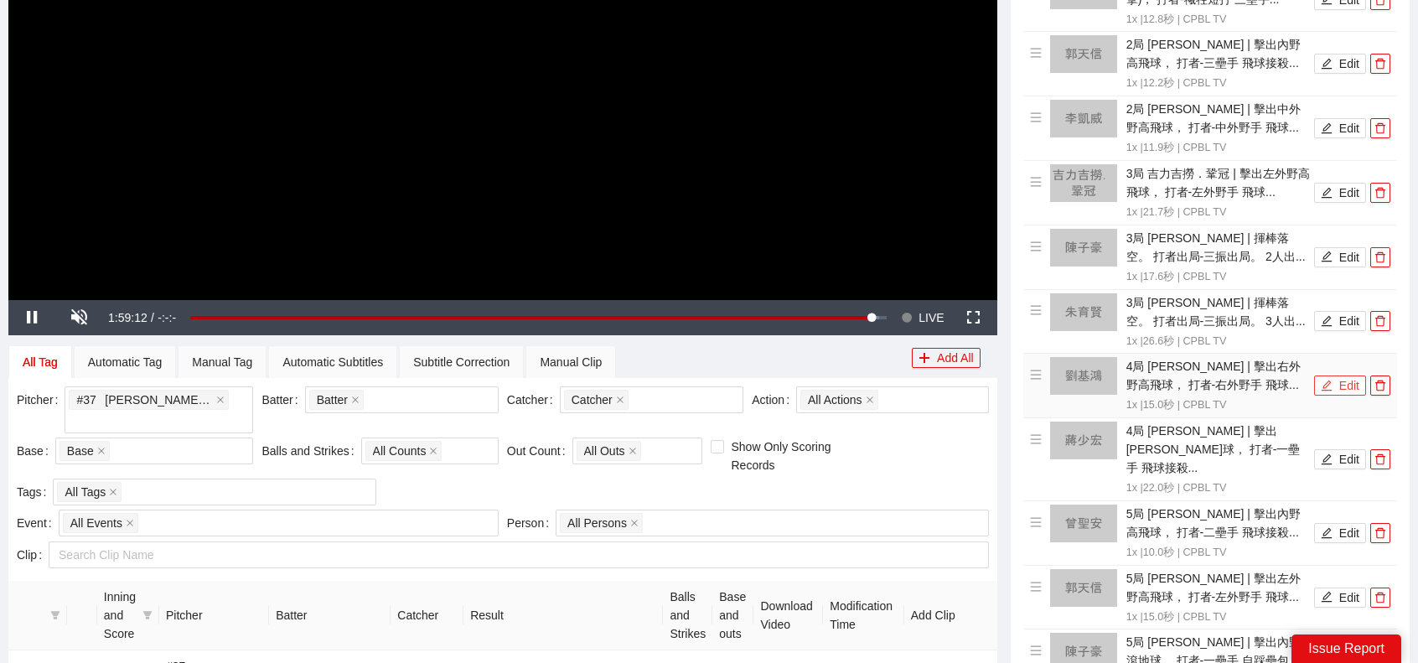
click at [1337, 375] on button "Edit" at bounding box center [1340, 385] width 52 height 20
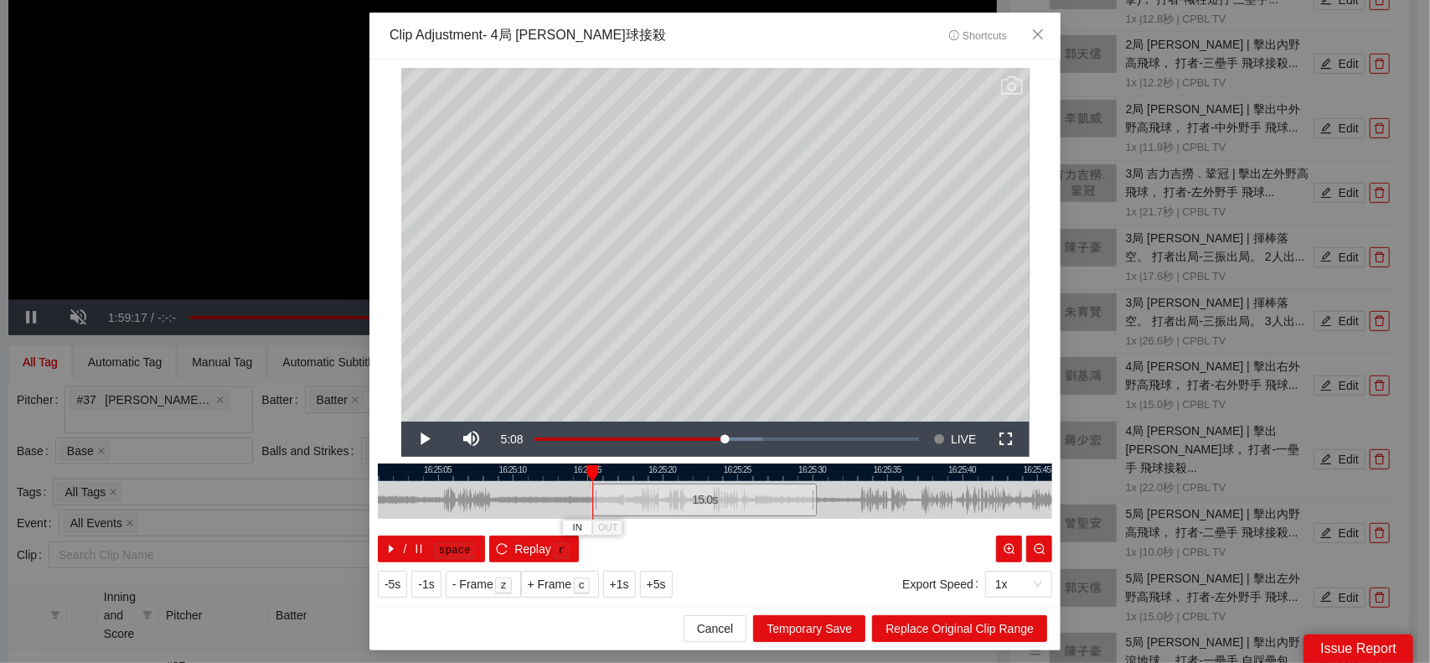
drag, startPoint x: 695, startPoint y: 505, endPoint x: 706, endPoint y: 499, distance: 11.6
click at [687, 505] on div "15.0 s" at bounding box center [704, 499] width 225 height 33
drag, startPoint x: 811, startPoint y: 498, endPoint x: 841, endPoint y: 492, distance: 30.7
click at [841, 492] on div at bounding box center [845, 500] width 10 height 38
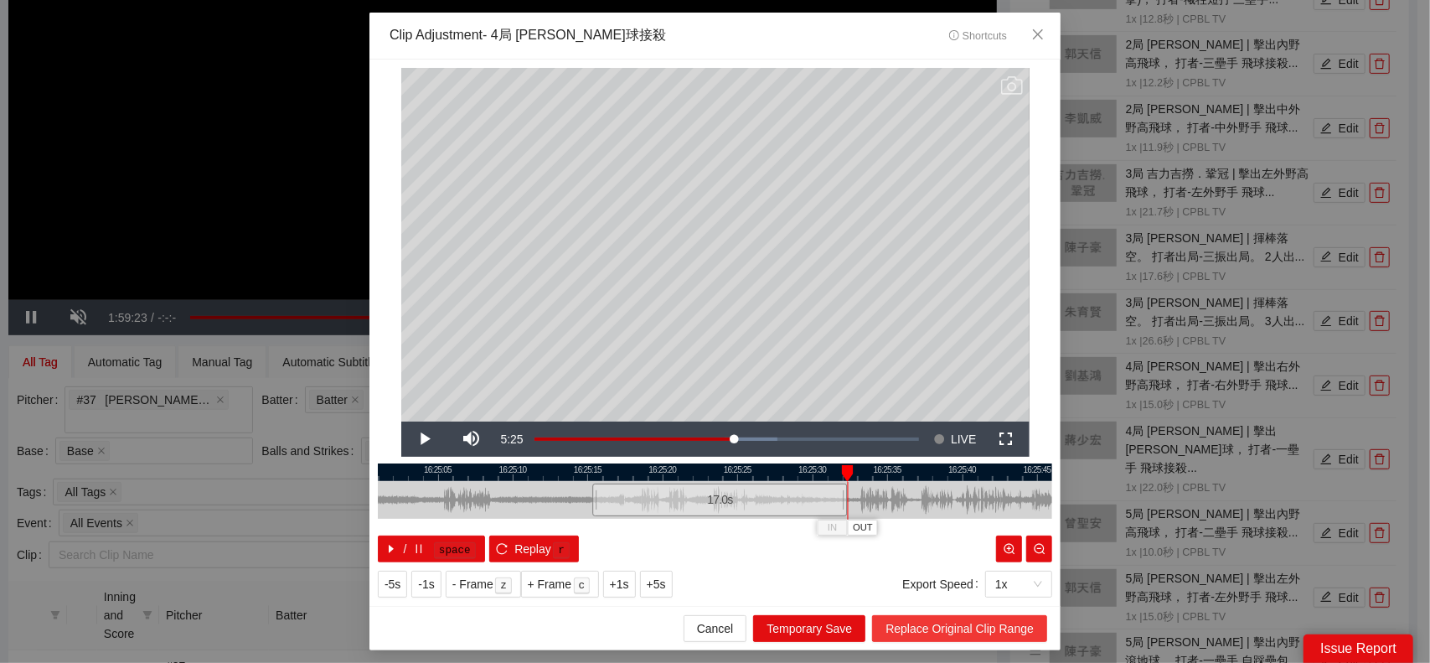
click at [960, 619] on span "Replace Original Clip Range" at bounding box center [960, 628] width 148 height 18
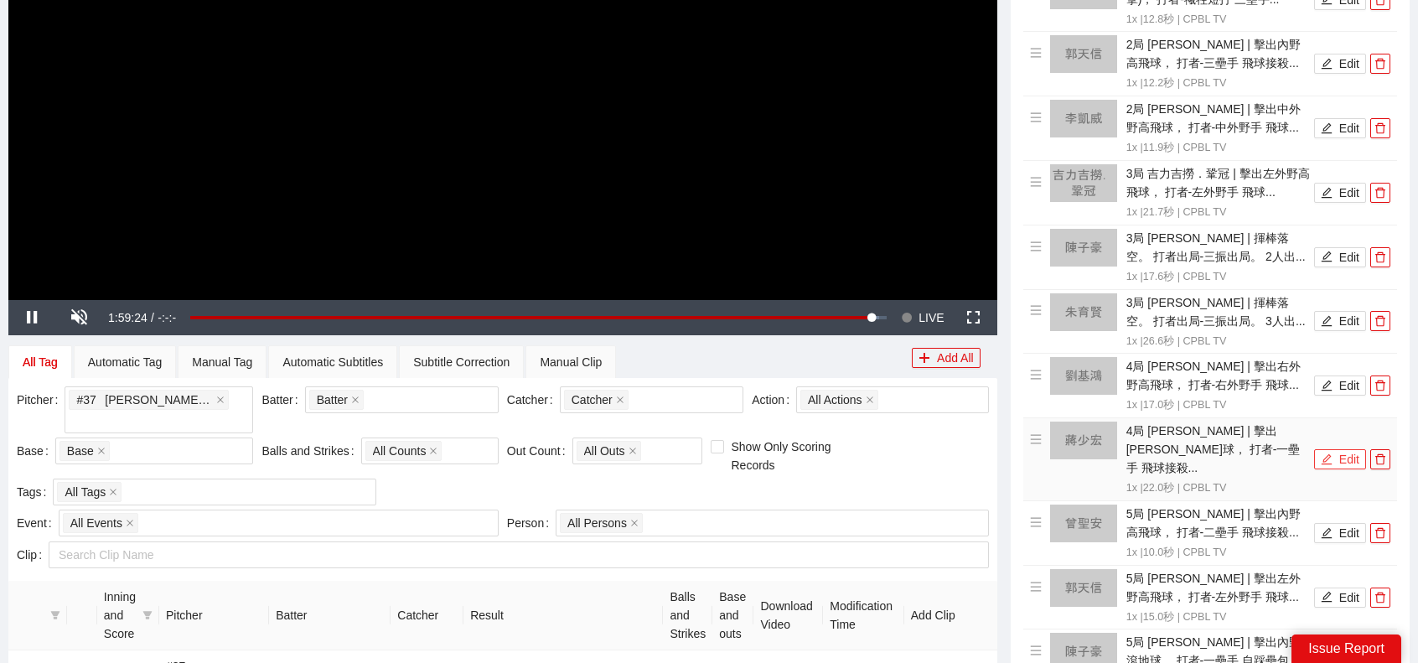
click at [1344, 449] on button "Edit" at bounding box center [1340, 459] width 52 height 20
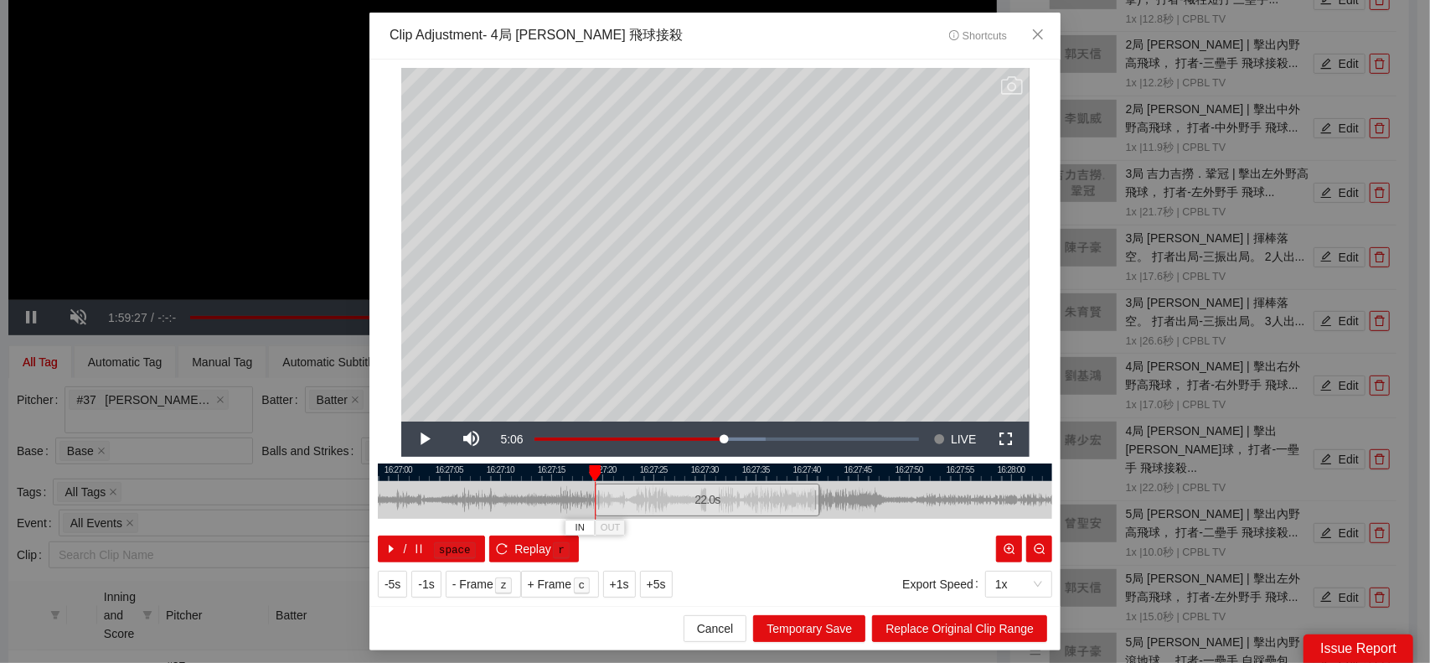
click at [740, 509] on div "22.0 s" at bounding box center [707, 499] width 225 height 33
drag, startPoint x: 819, startPoint y: 505, endPoint x: 912, endPoint y: 502, distance: 93.1
click at [912, 502] on div at bounding box center [911, 500] width 10 height 38
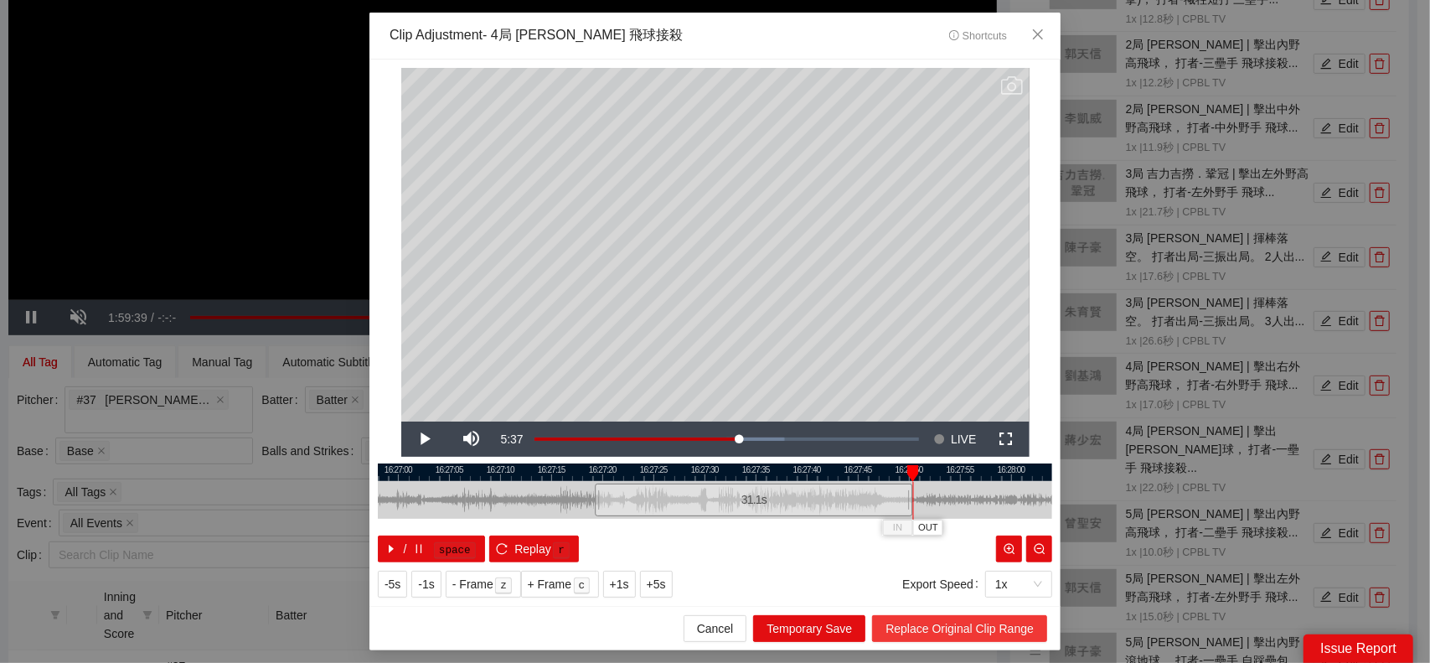
drag, startPoint x: 959, startPoint y: 620, endPoint x: 945, endPoint y: 623, distance: 13.6
click at [959, 620] on span "Replace Original Clip Range" at bounding box center [960, 628] width 148 height 18
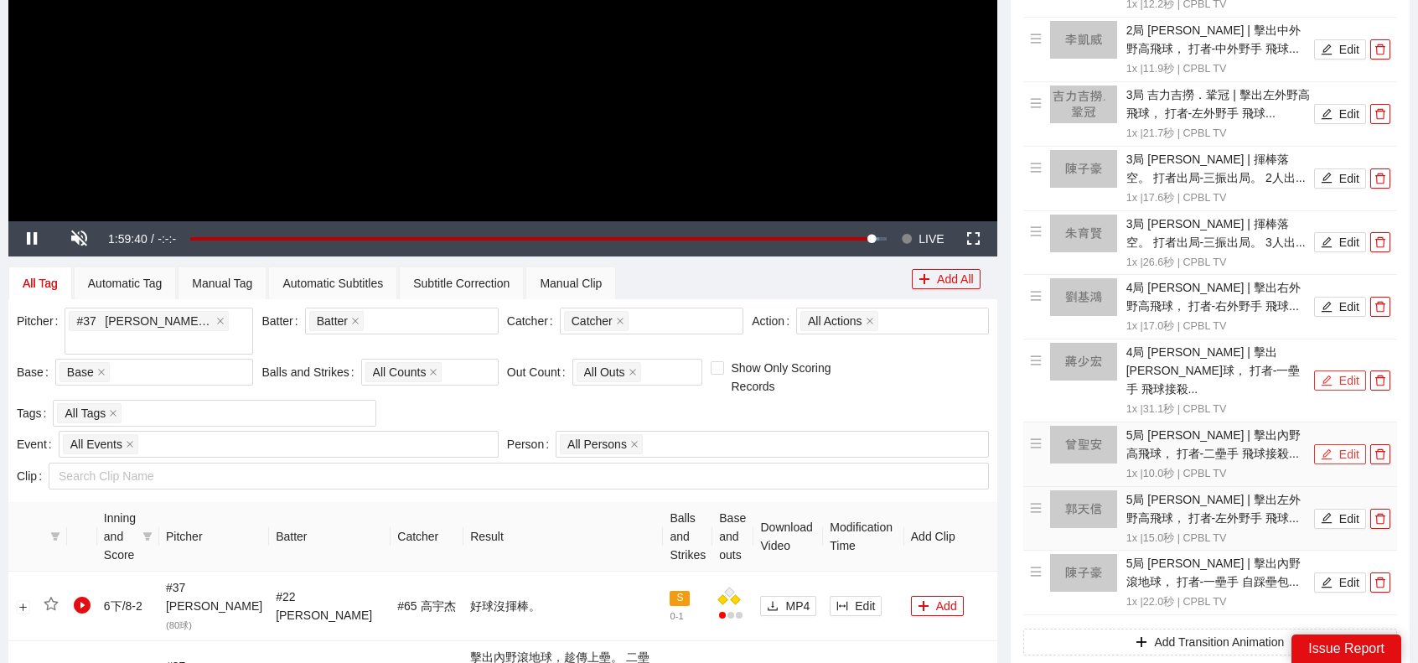
scroll to position [482, 0]
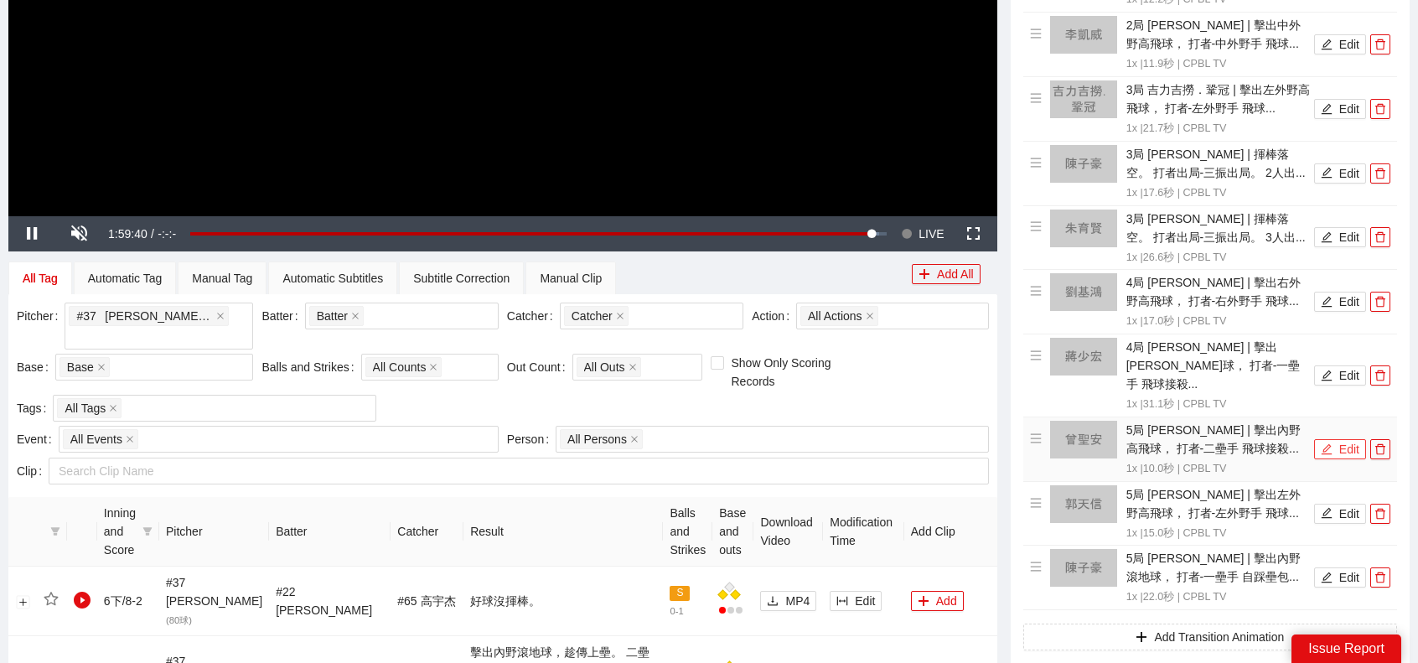
click at [1349, 439] on button "Edit" at bounding box center [1340, 449] width 52 height 20
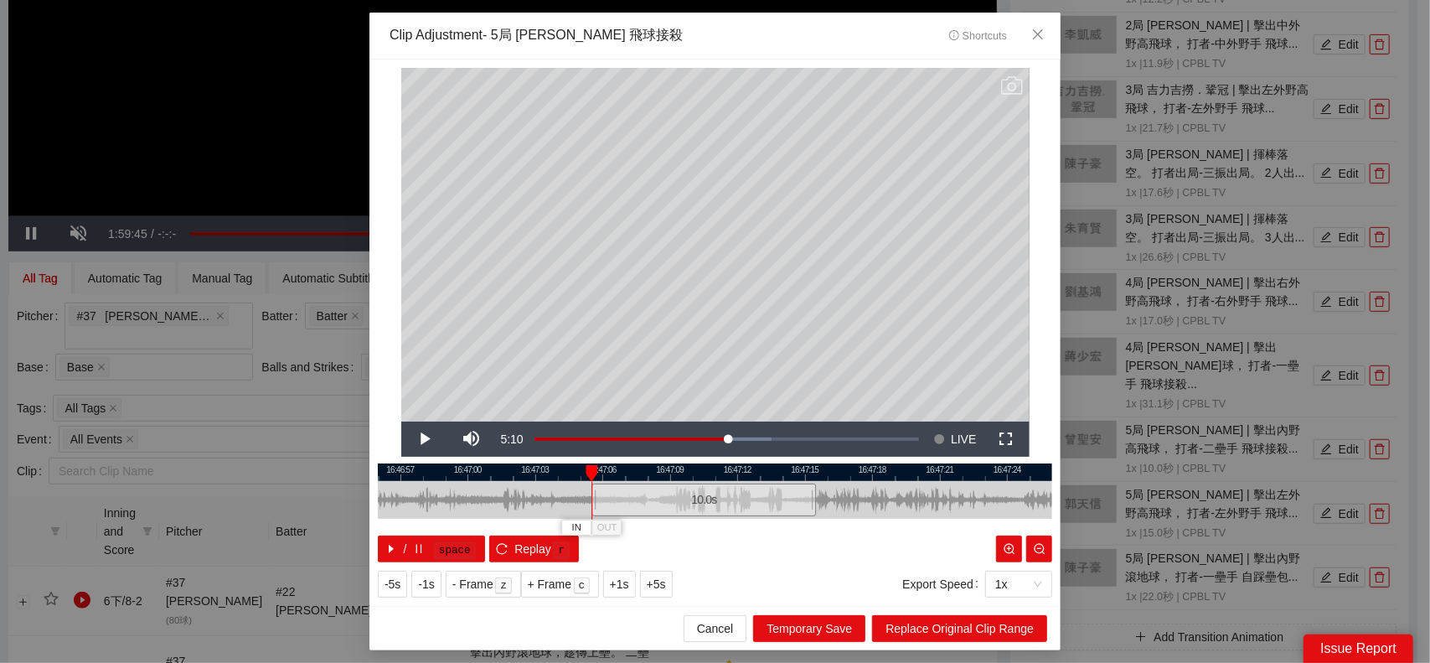
drag, startPoint x: 745, startPoint y: 504, endPoint x: 734, endPoint y: 505, distance: 10.9
click at [734, 505] on div "10.0 s" at bounding box center [704, 499] width 225 height 33
drag, startPoint x: 818, startPoint y: 499, endPoint x: 833, endPoint y: 500, distance: 15.2
click at [833, 500] on div at bounding box center [830, 500] width 10 height 38
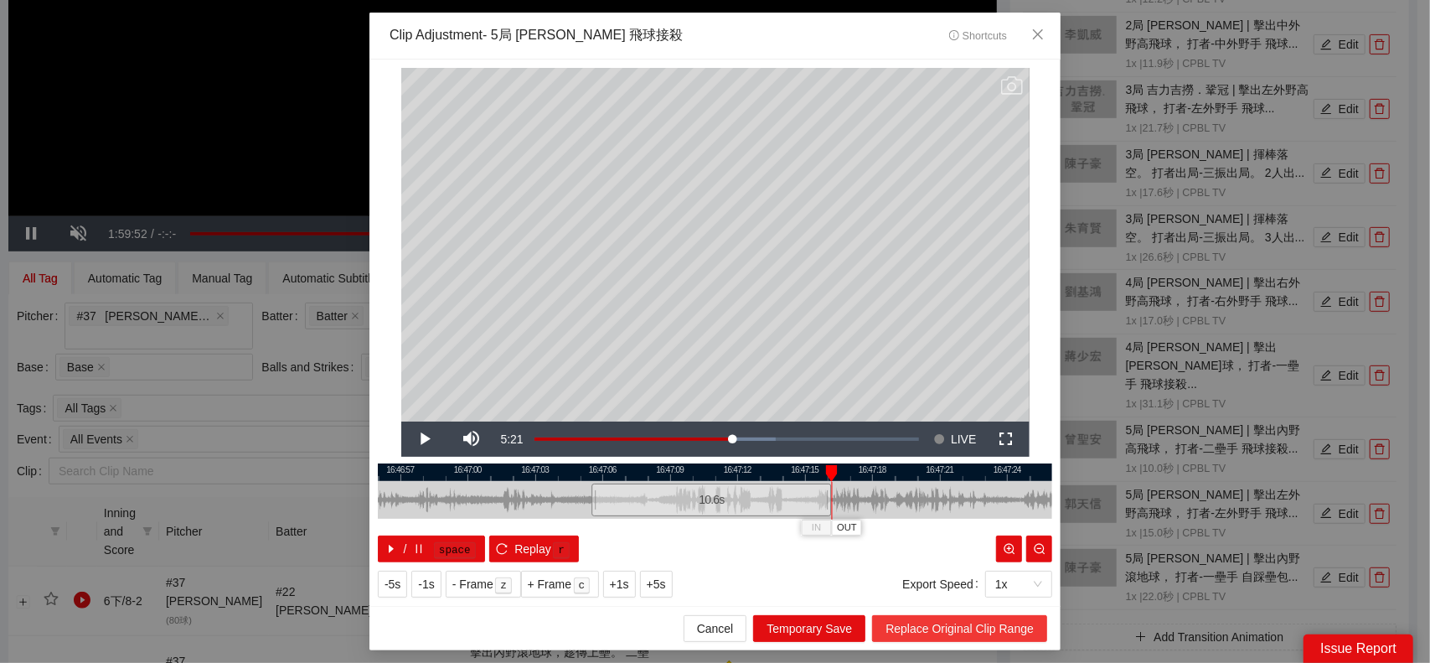
click at [937, 618] on button "Replace Original Clip Range" at bounding box center [959, 628] width 175 height 27
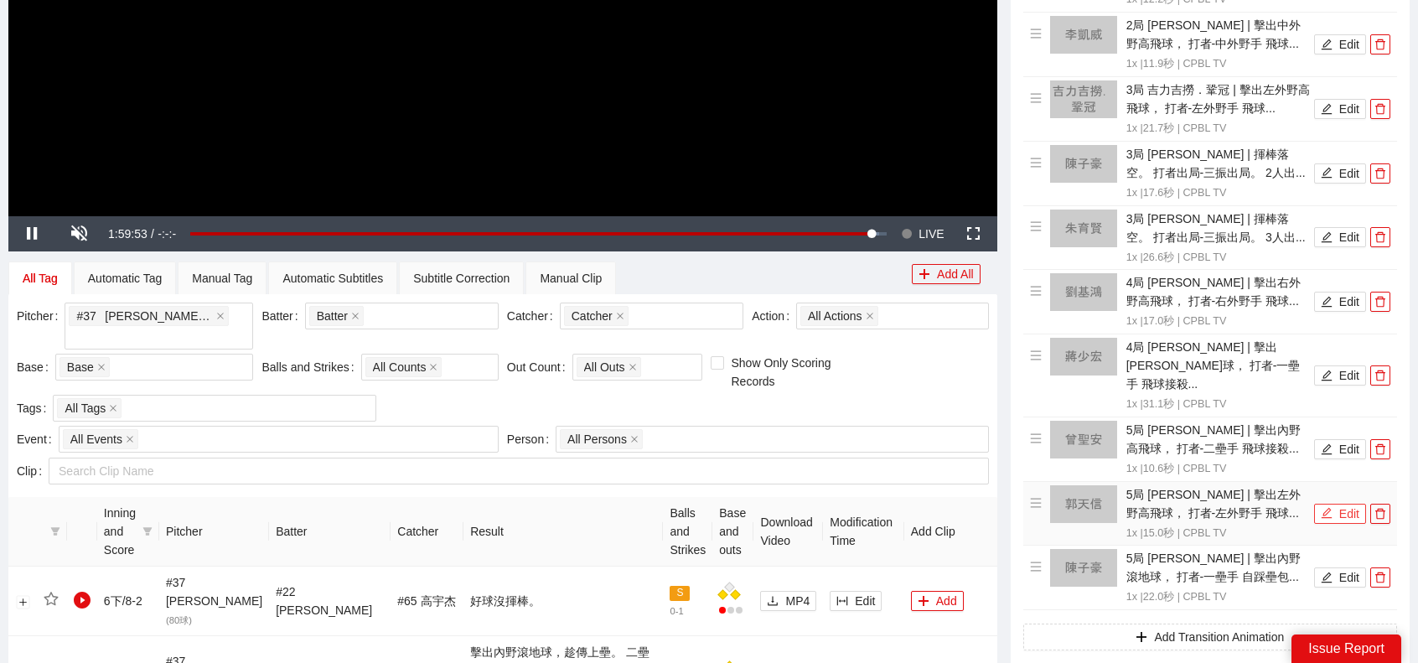
click at [1344, 504] on button "Edit" at bounding box center [1340, 514] width 52 height 20
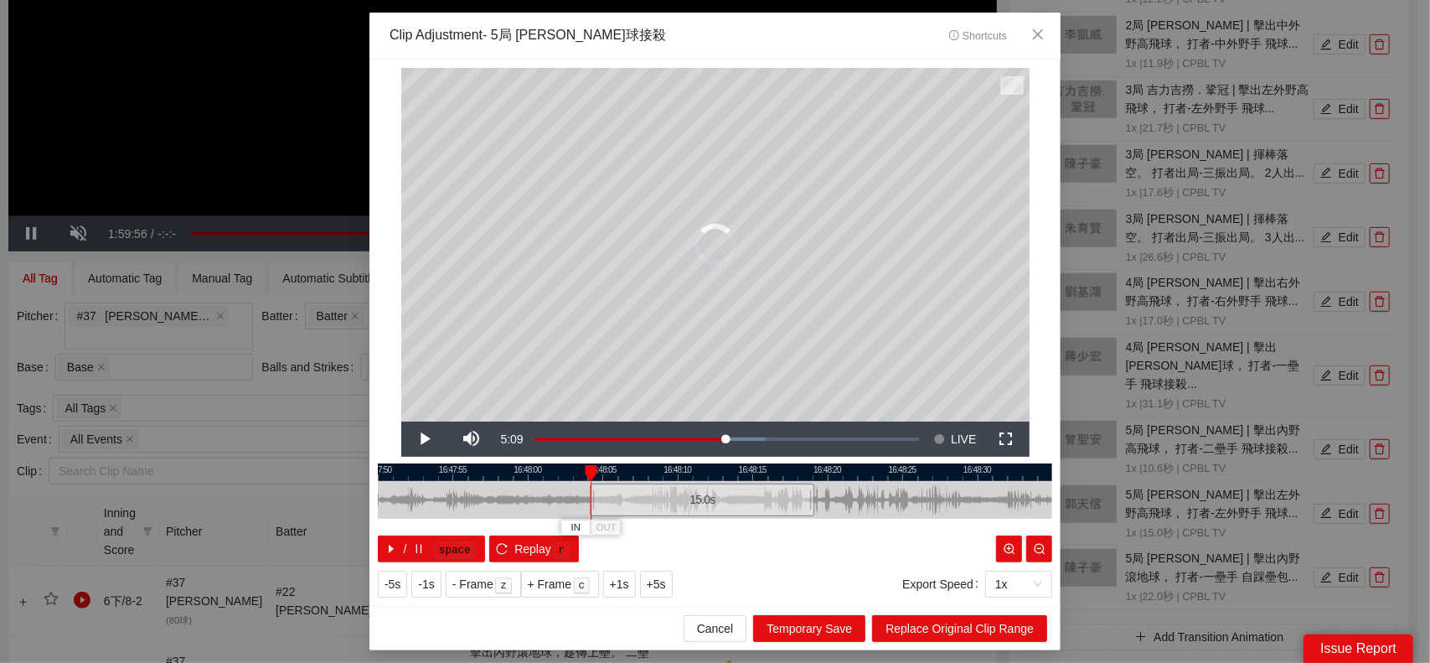
drag, startPoint x: 716, startPoint y: 501, endPoint x: 702, endPoint y: 501, distance: 13.4
click at [702, 501] on div "15.0 s" at bounding box center [702, 499] width 225 height 33
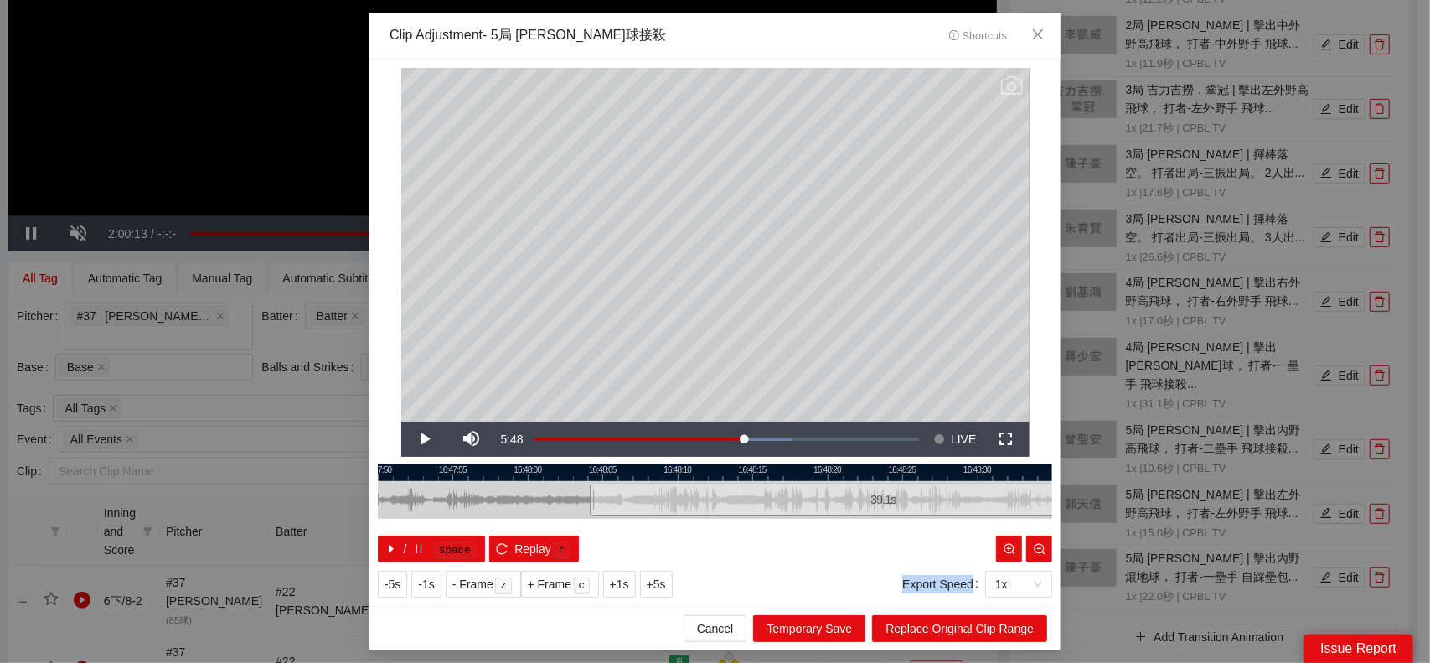
drag, startPoint x: 811, startPoint y: 494, endPoint x: 1173, endPoint y: 499, distance: 362.0
click at [1173, 499] on div "**********" at bounding box center [715, 331] width 1430 height 663
click at [992, 621] on span "Replace Original Clip Range" at bounding box center [960, 628] width 148 height 18
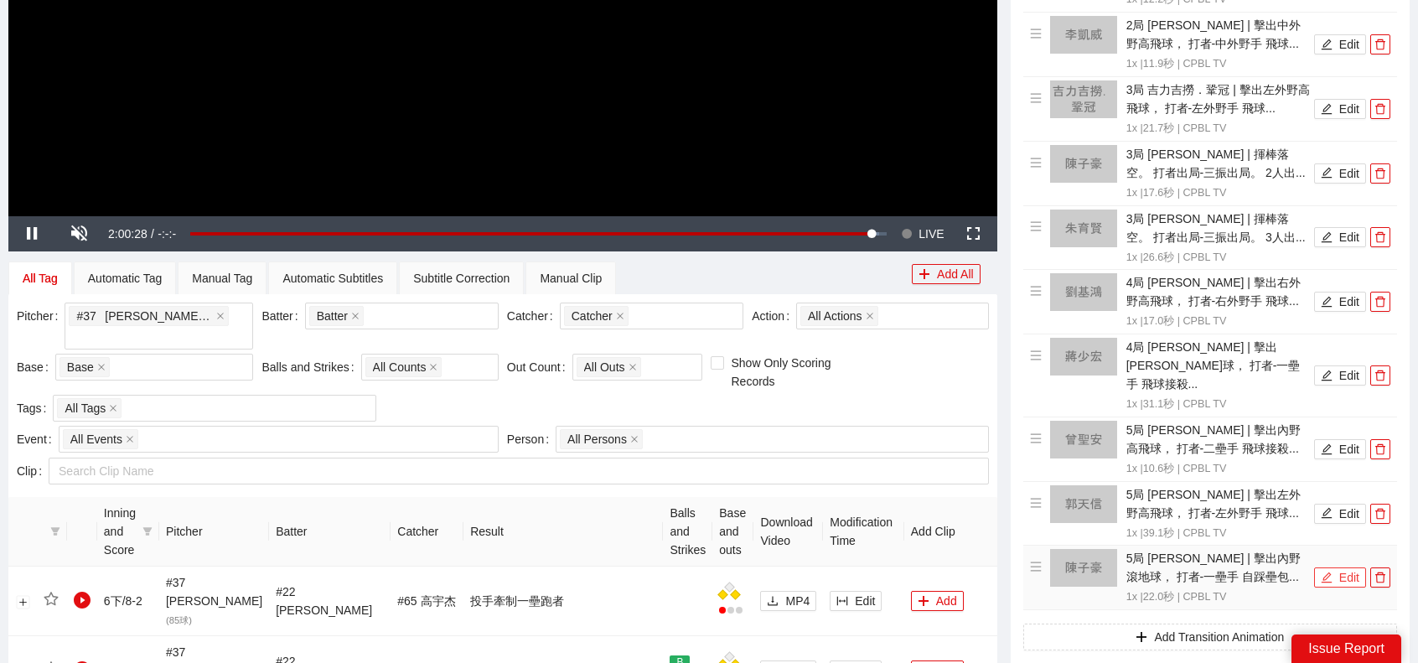
click at [1336, 567] on button "Edit" at bounding box center [1340, 577] width 52 height 20
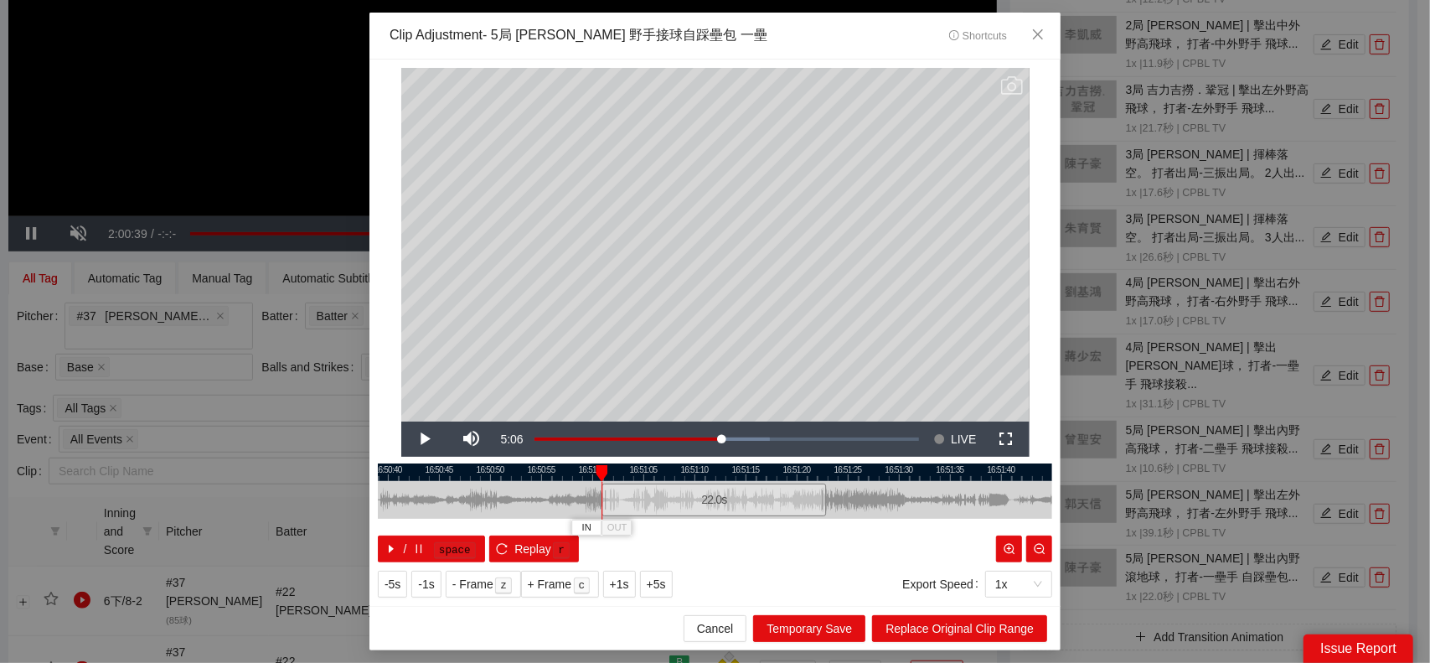
click at [700, 504] on div "22.0 s" at bounding box center [714, 499] width 225 height 33
drag, startPoint x: 726, startPoint y: 504, endPoint x: 973, endPoint y: 565, distance: 254.6
click at [949, 510] on div at bounding box center [949, 500] width 10 height 38
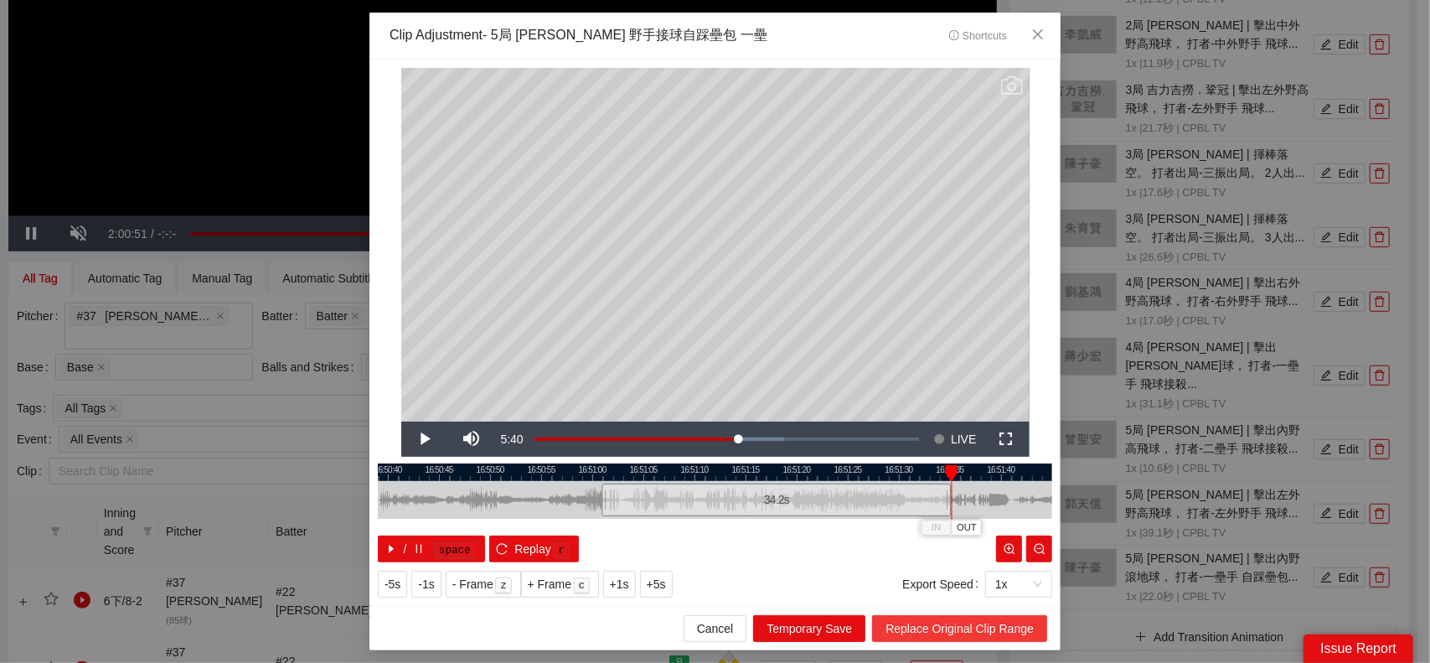
click at [972, 624] on span "Replace Original Clip Range" at bounding box center [960, 628] width 148 height 18
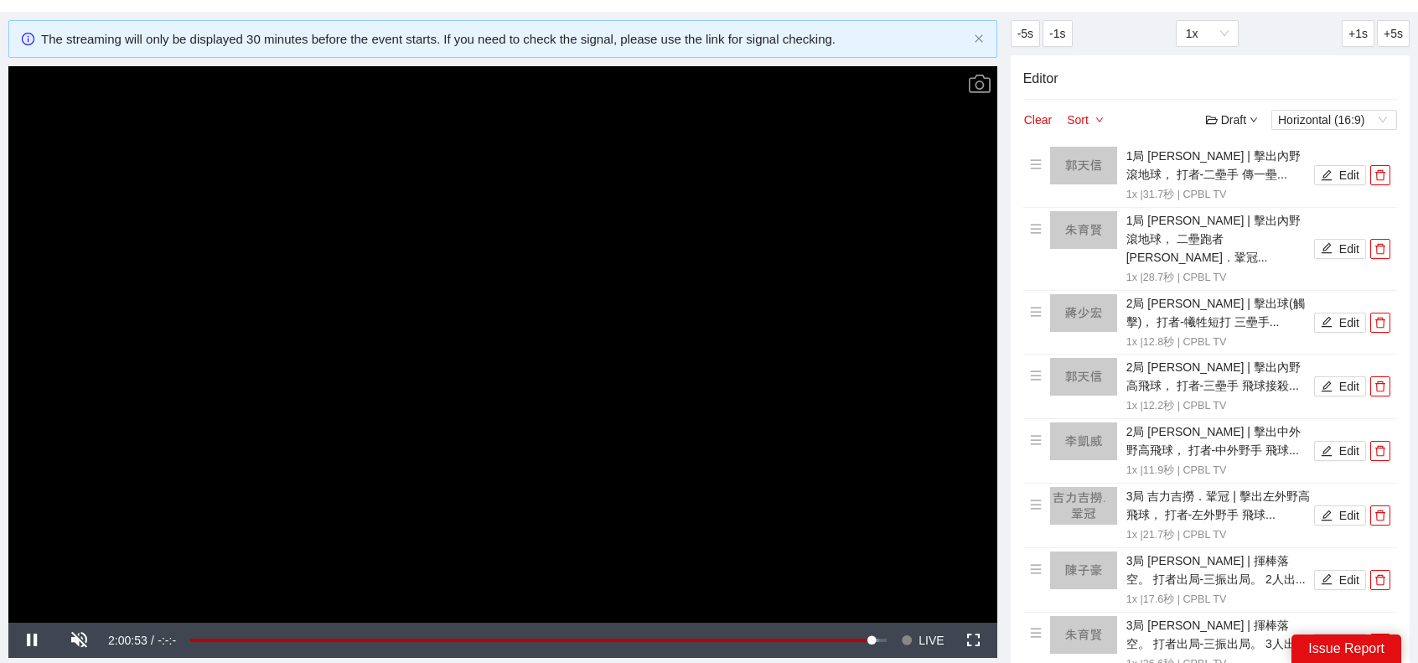
scroll to position [168, 0]
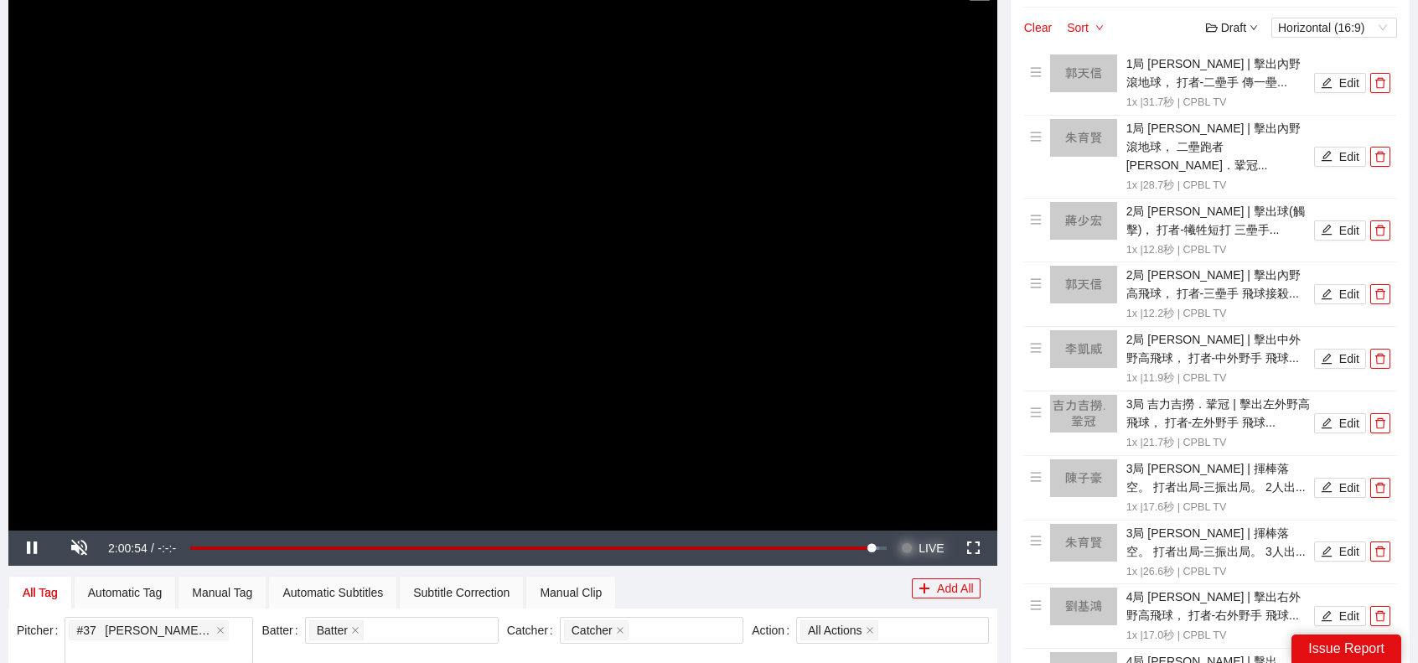
click at [925, 549] on span "LIVE" at bounding box center [930, 547] width 25 height 35
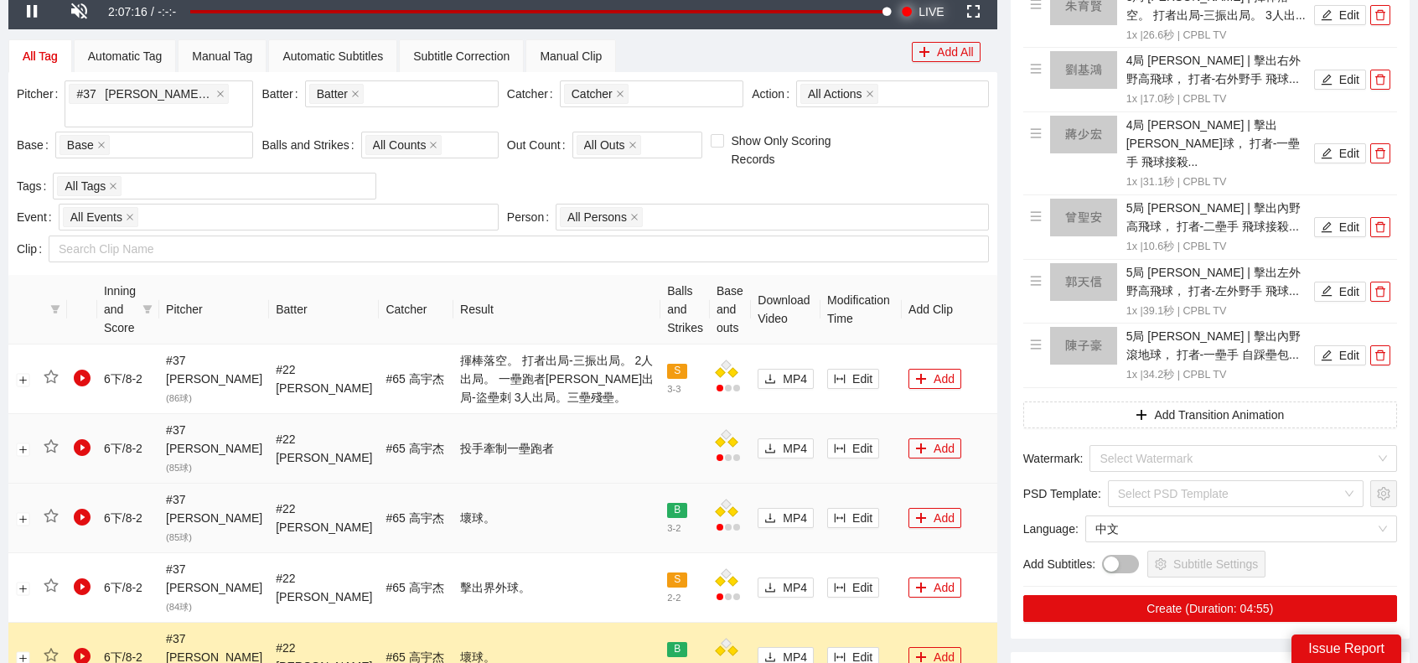
scroll to position [754, 0]
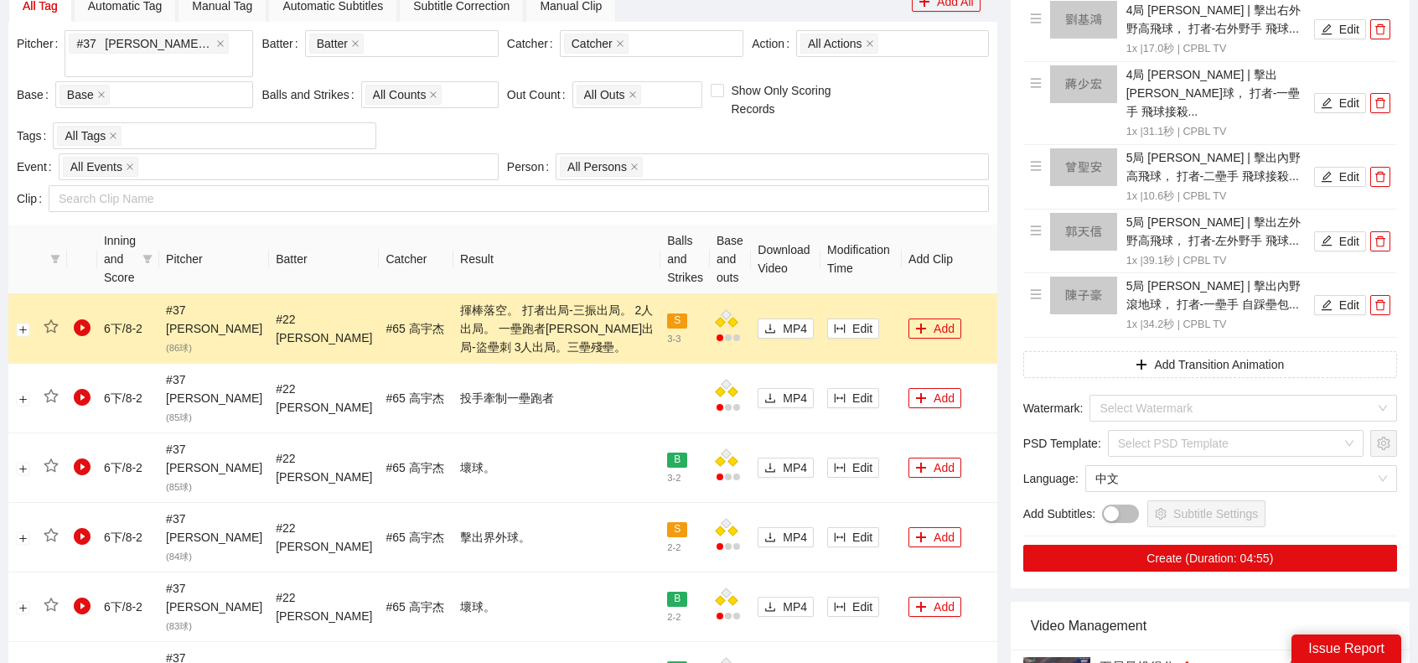
click at [997, 230] on div "**********" at bounding box center [503, 555] width 1002 height 2429
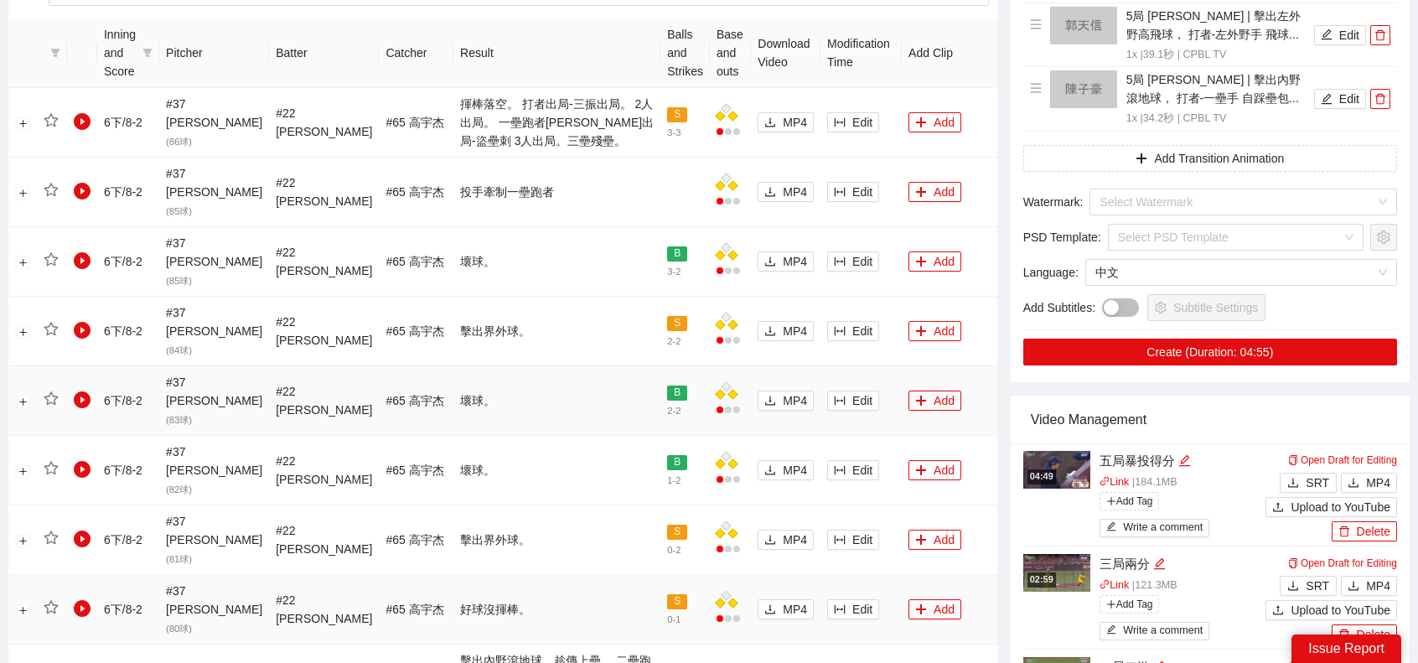
scroll to position [1006, 0]
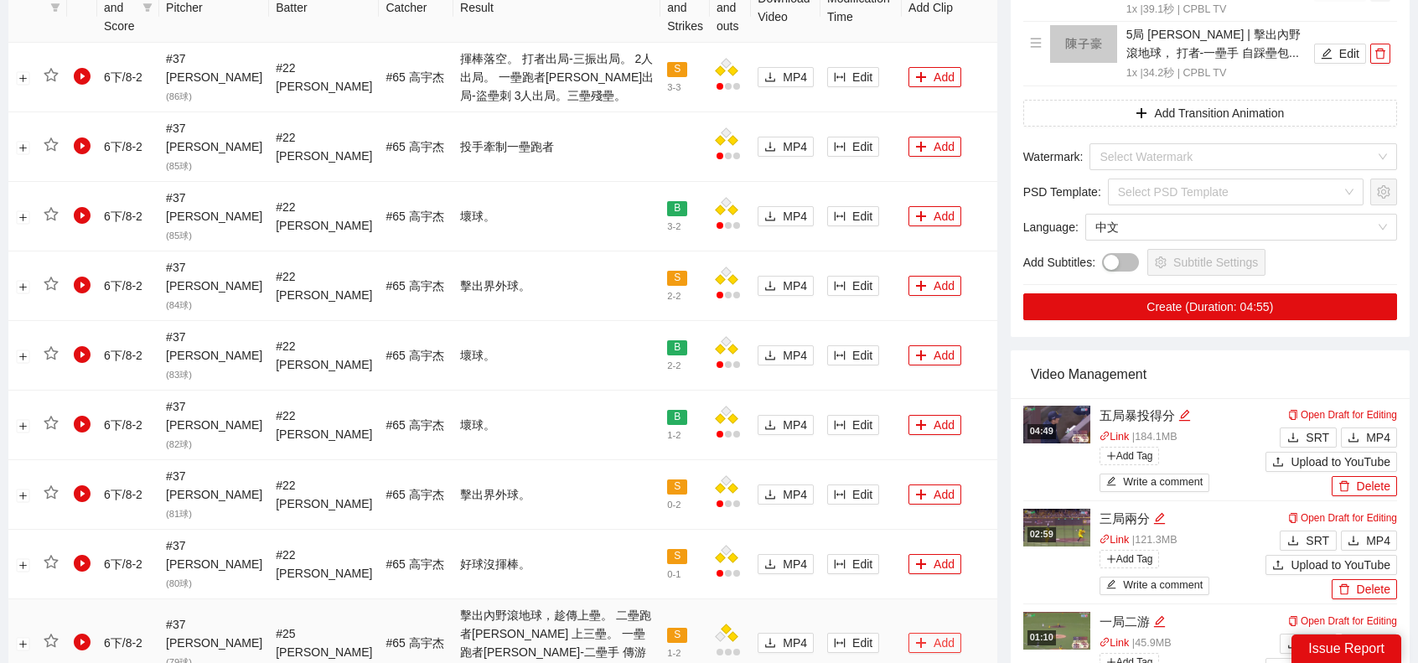
click at [916, 633] on button "Add" at bounding box center [934, 643] width 53 height 20
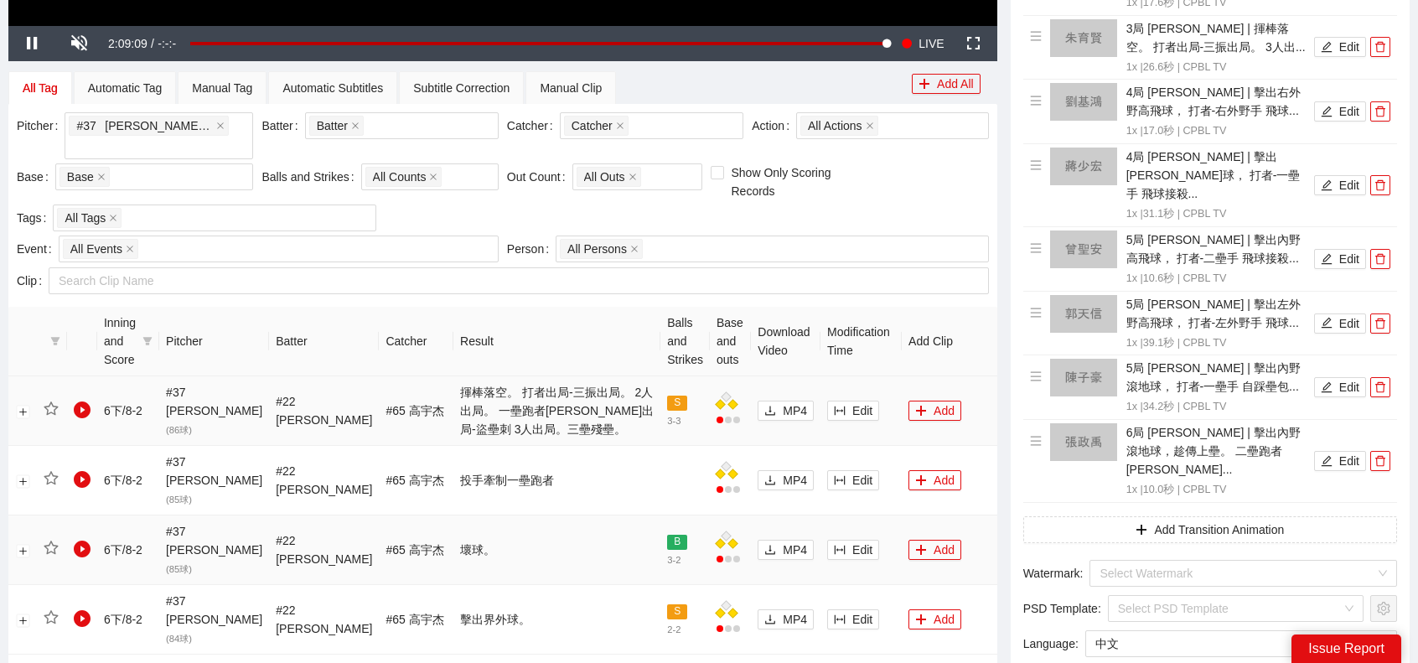
scroll to position [670, 0]
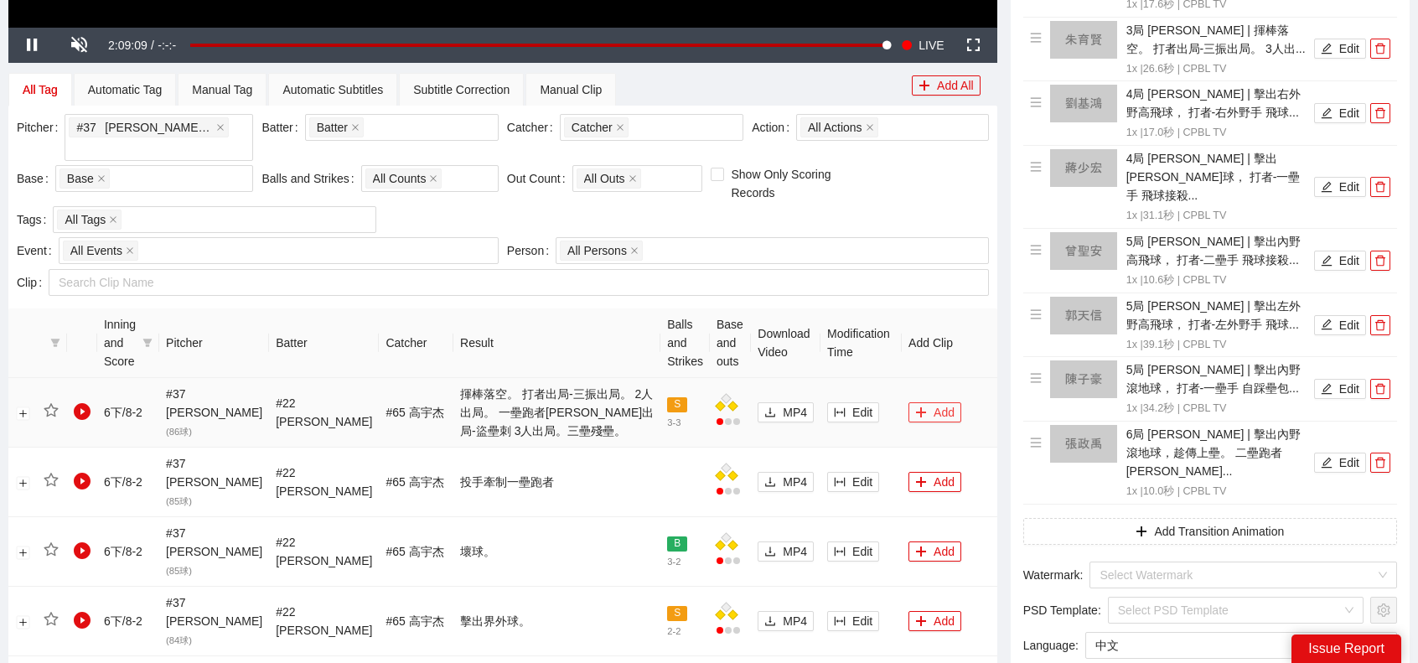
click at [923, 402] on button "Add" at bounding box center [934, 412] width 53 height 20
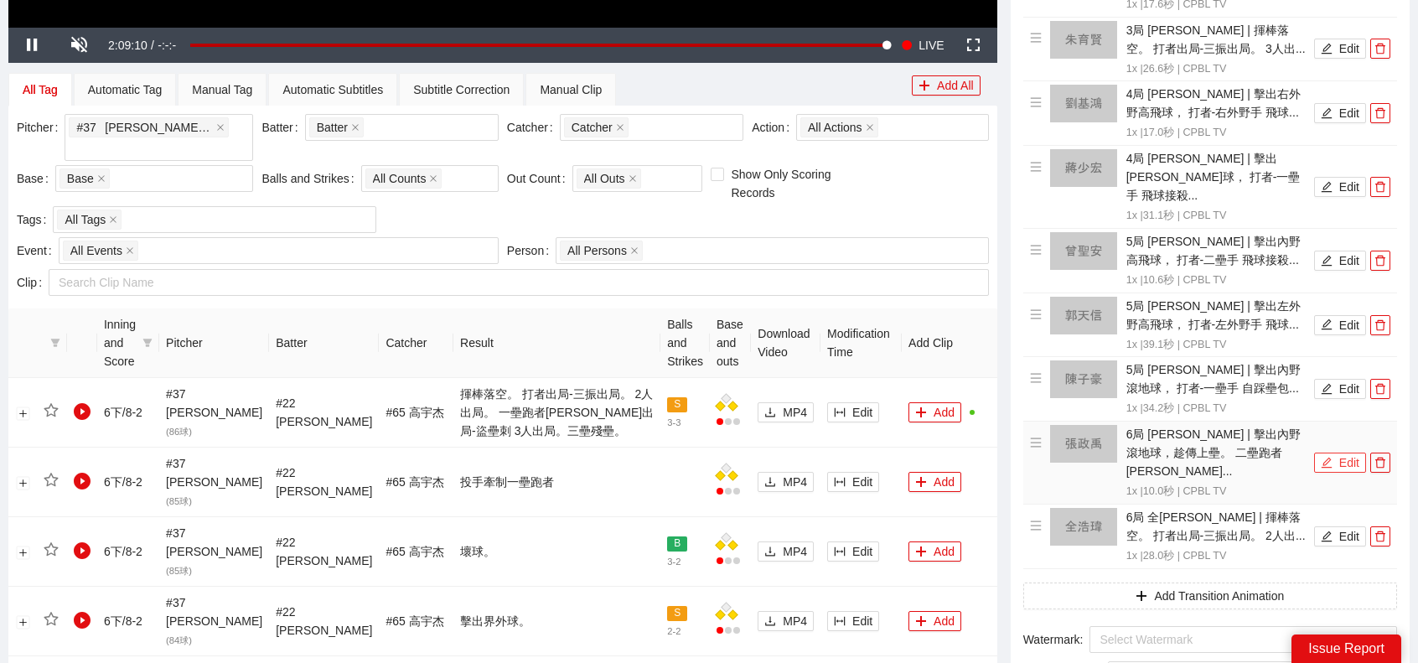
click at [1336, 452] on button "Edit" at bounding box center [1340, 462] width 52 height 20
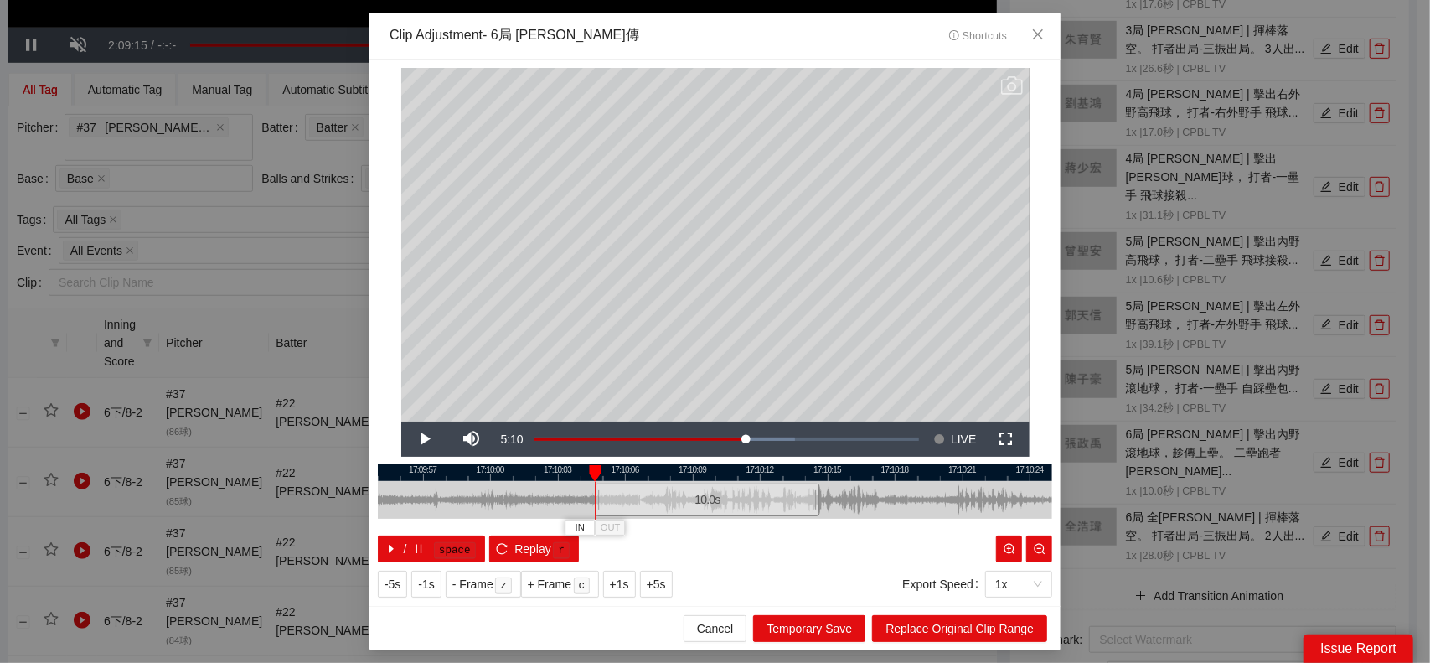
click at [683, 505] on div "10.0 s" at bounding box center [707, 499] width 225 height 33
drag, startPoint x: 819, startPoint y: 498, endPoint x: 989, endPoint y: 455, distance: 175.4
click at [989, 455] on div "**********" at bounding box center [715, 332] width 691 height 546
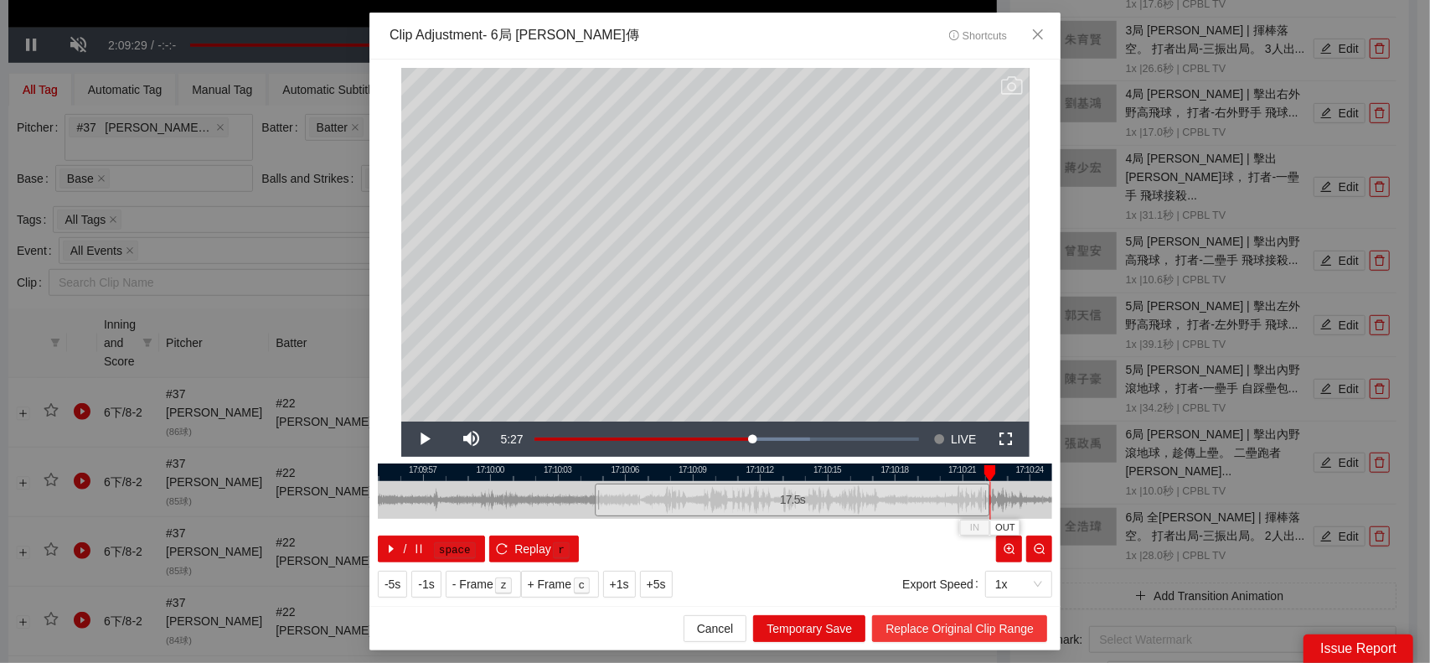
click at [966, 628] on span "Replace Original Clip Range" at bounding box center [960, 628] width 148 height 18
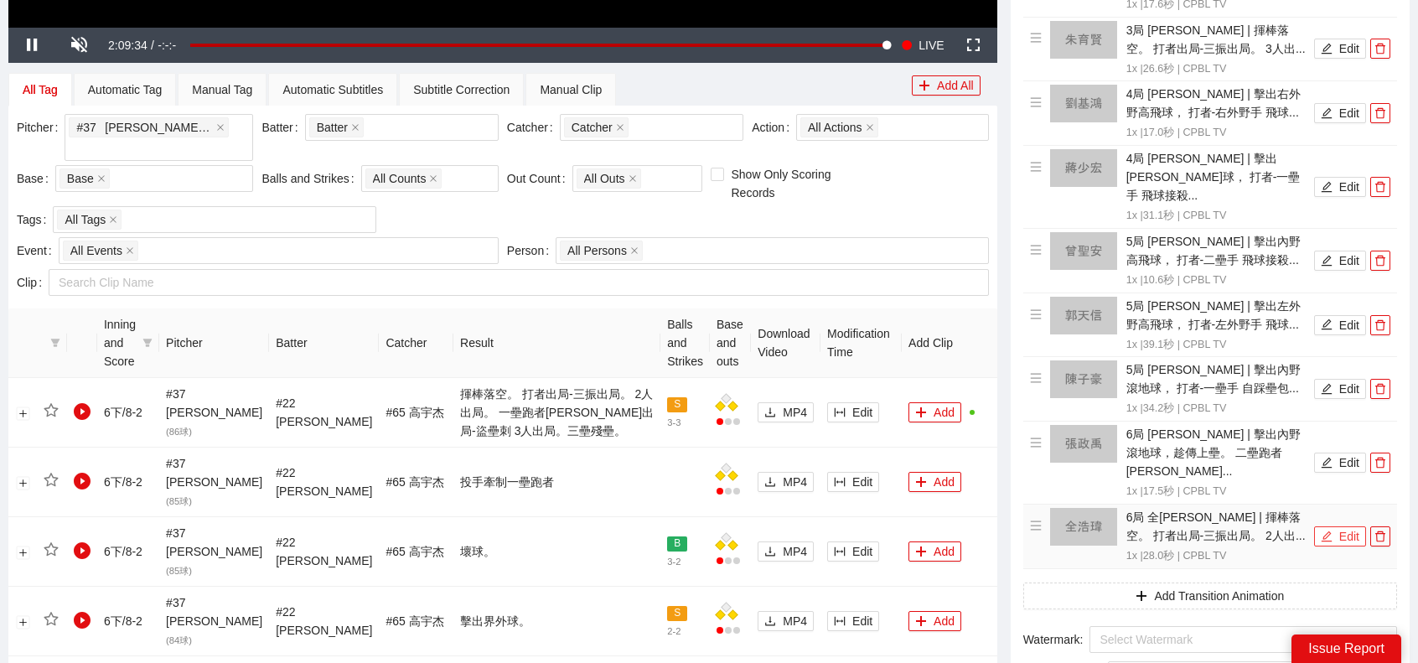
click at [1334, 526] on button "Edit" at bounding box center [1340, 536] width 52 height 20
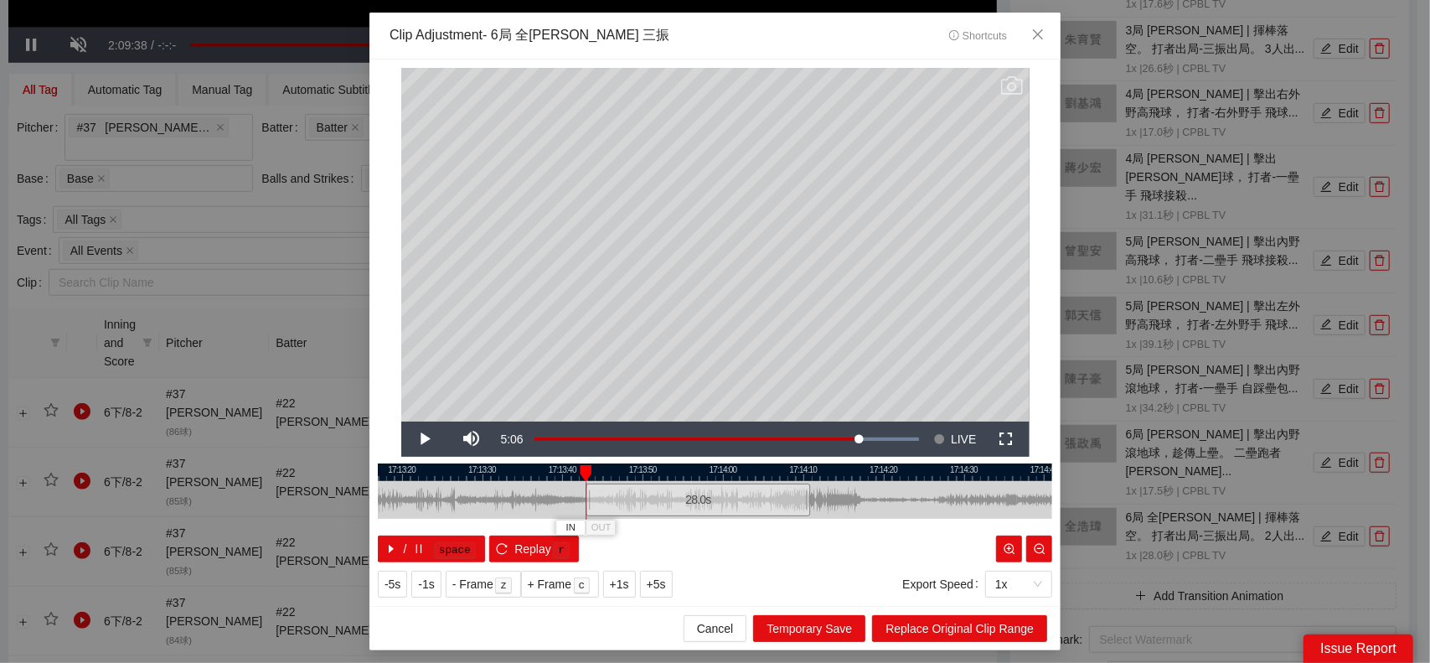
drag, startPoint x: 702, startPoint y: 505, endPoint x: 773, endPoint y: 497, distance: 70.9
click at [693, 504] on div "28.0 s" at bounding box center [698, 499] width 225 height 33
drag, startPoint x: 809, startPoint y: 499, endPoint x: 905, endPoint y: 497, distance: 96.4
click at [905, 497] on div at bounding box center [902, 500] width 10 height 38
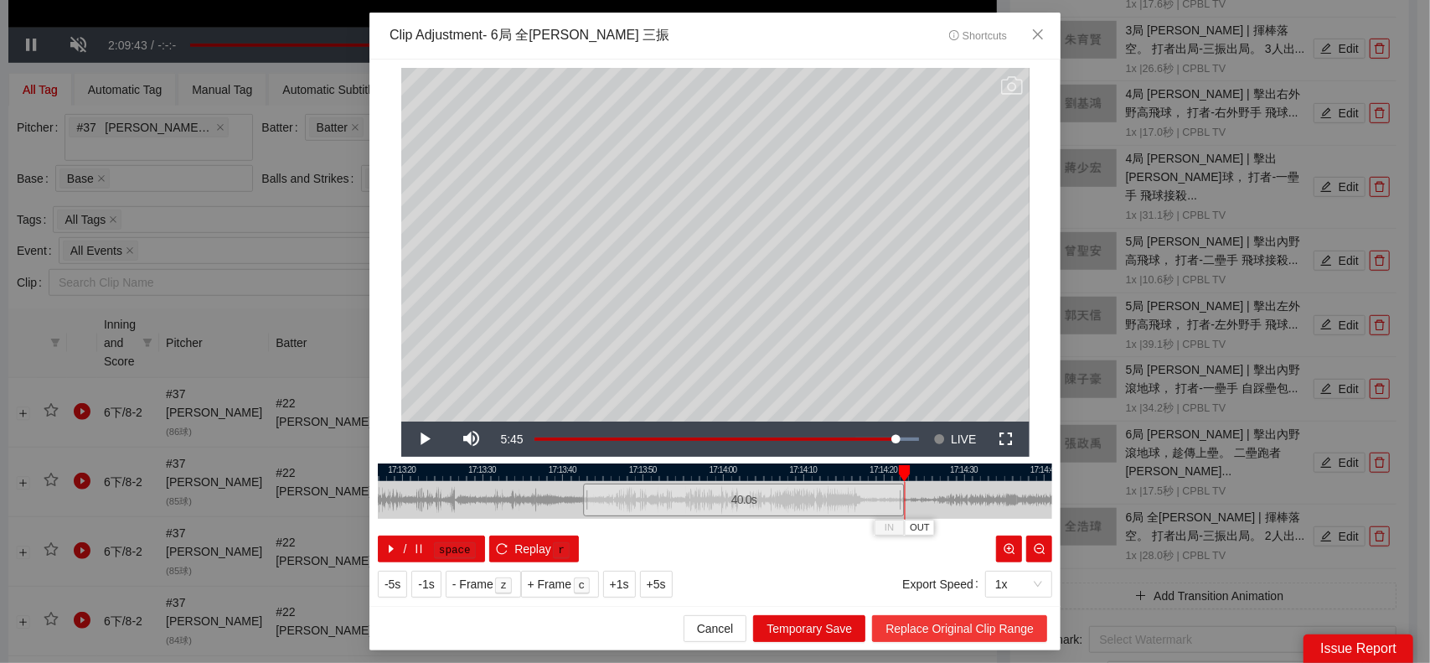
click at [954, 628] on span "Replace Original Clip Range" at bounding box center [960, 628] width 148 height 18
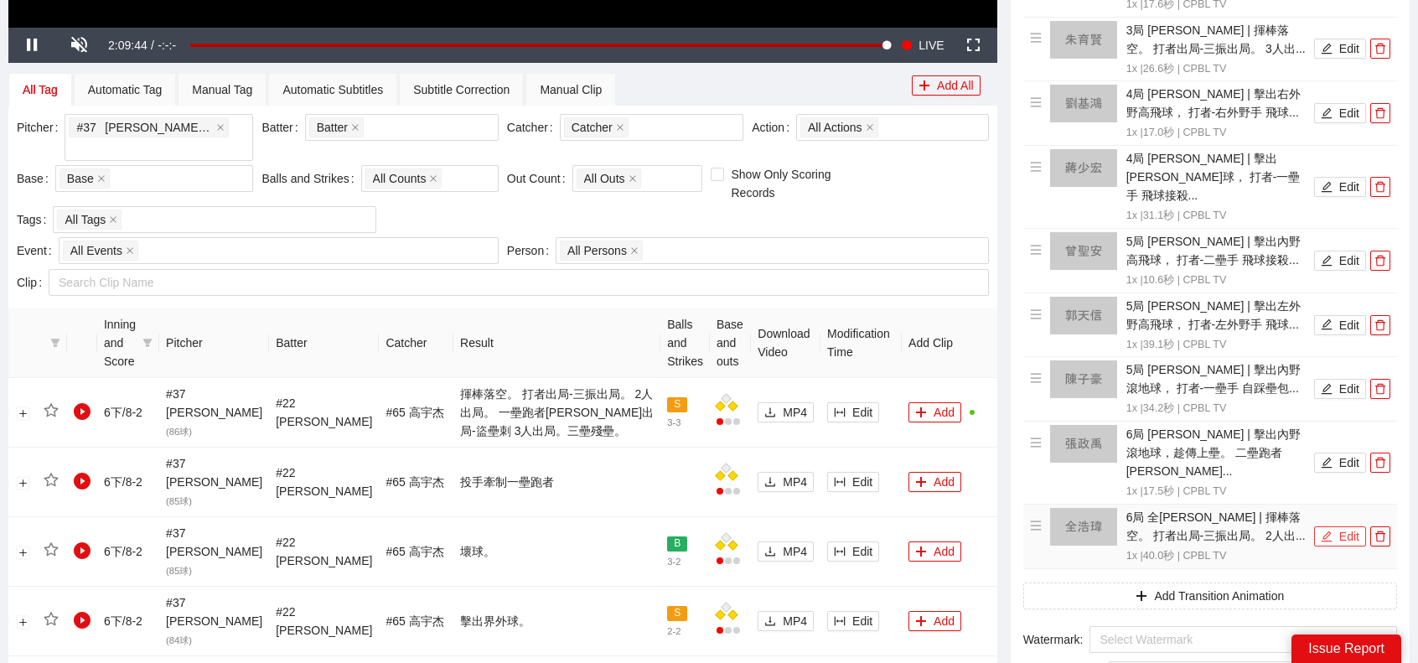
click at [1331, 530] on icon "edit" at bounding box center [1327, 536] width 12 height 12
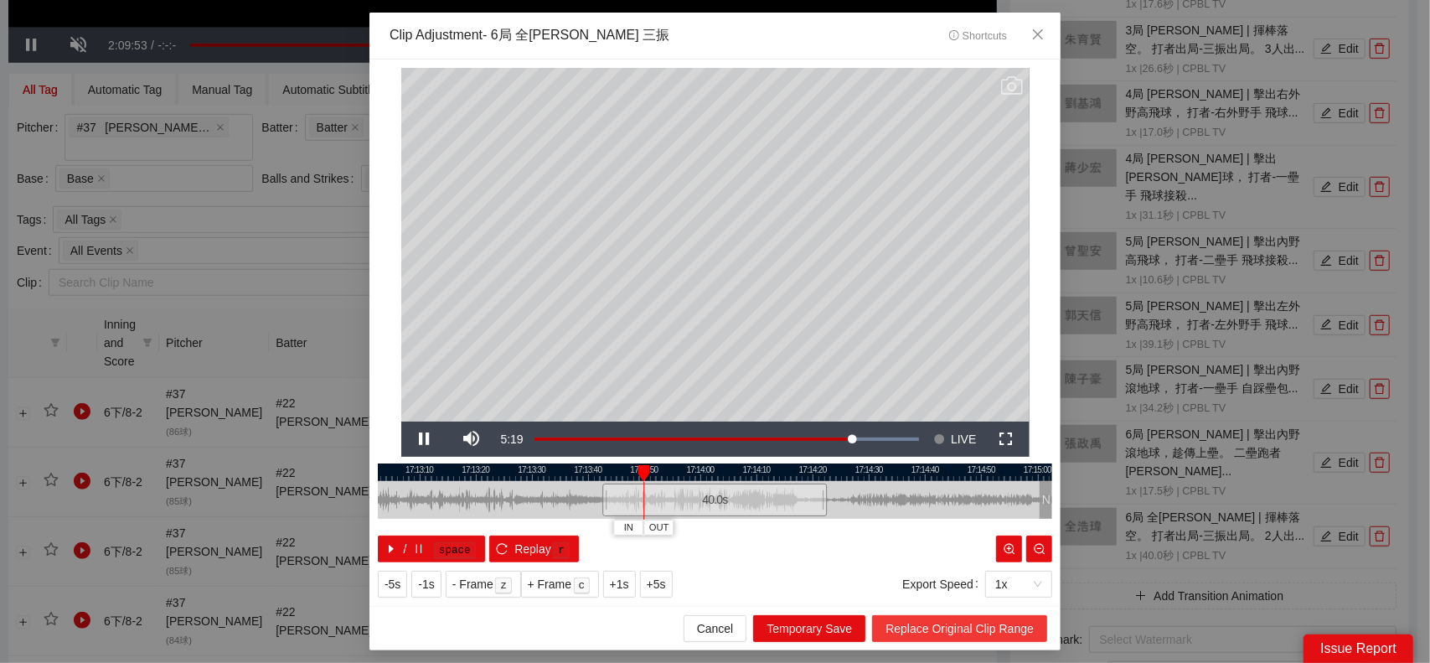
click at [974, 623] on span "Replace Original Clip Range" at bounding box center [960, 628] width 148 height 18
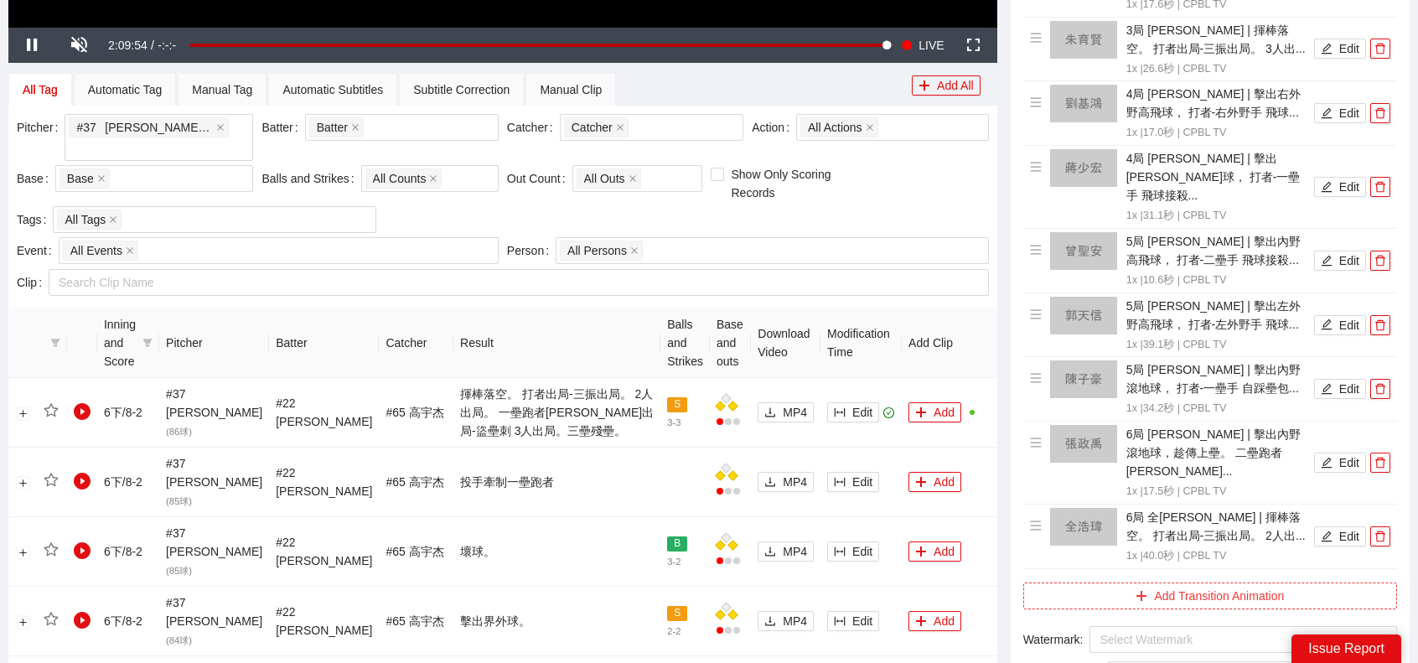
click at [1255, 582] on button "Add Transition Animation" at bounding box center [1210, 595] width 374 height 27
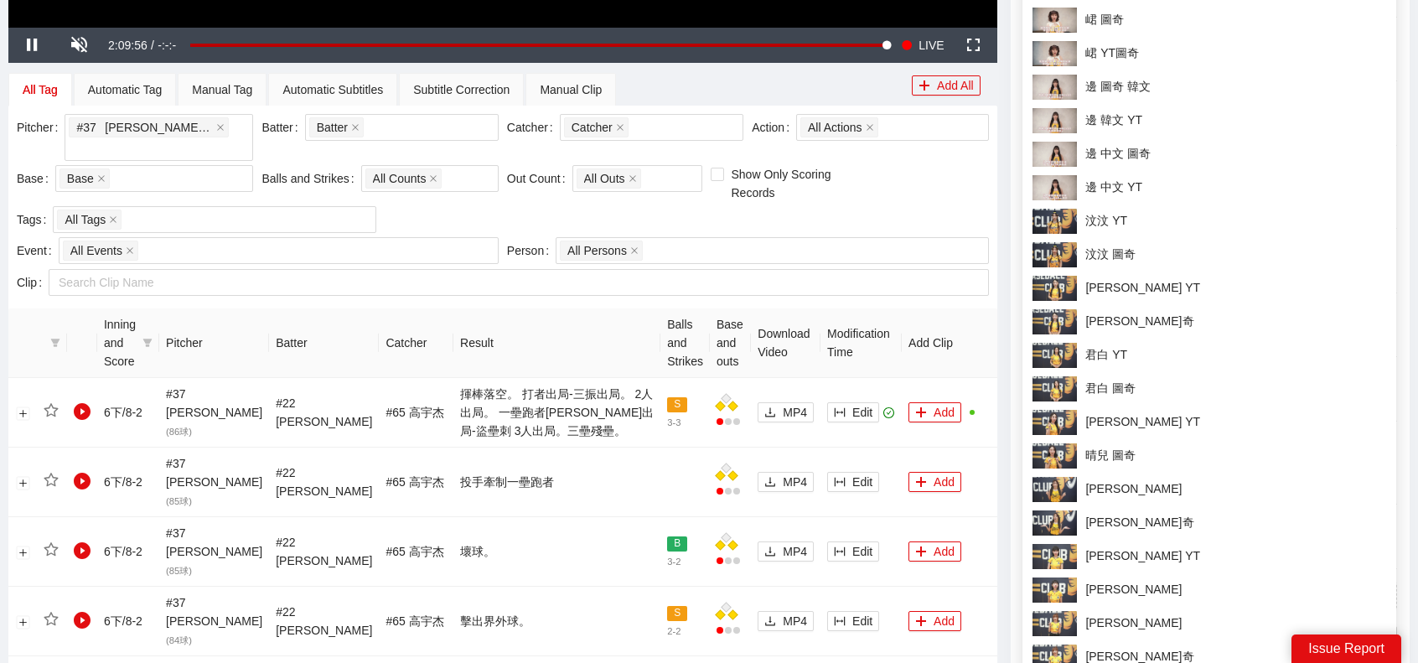
click at [967, 308] on th "Add Clip" at bounding box center [950, 343] width 96 height 70
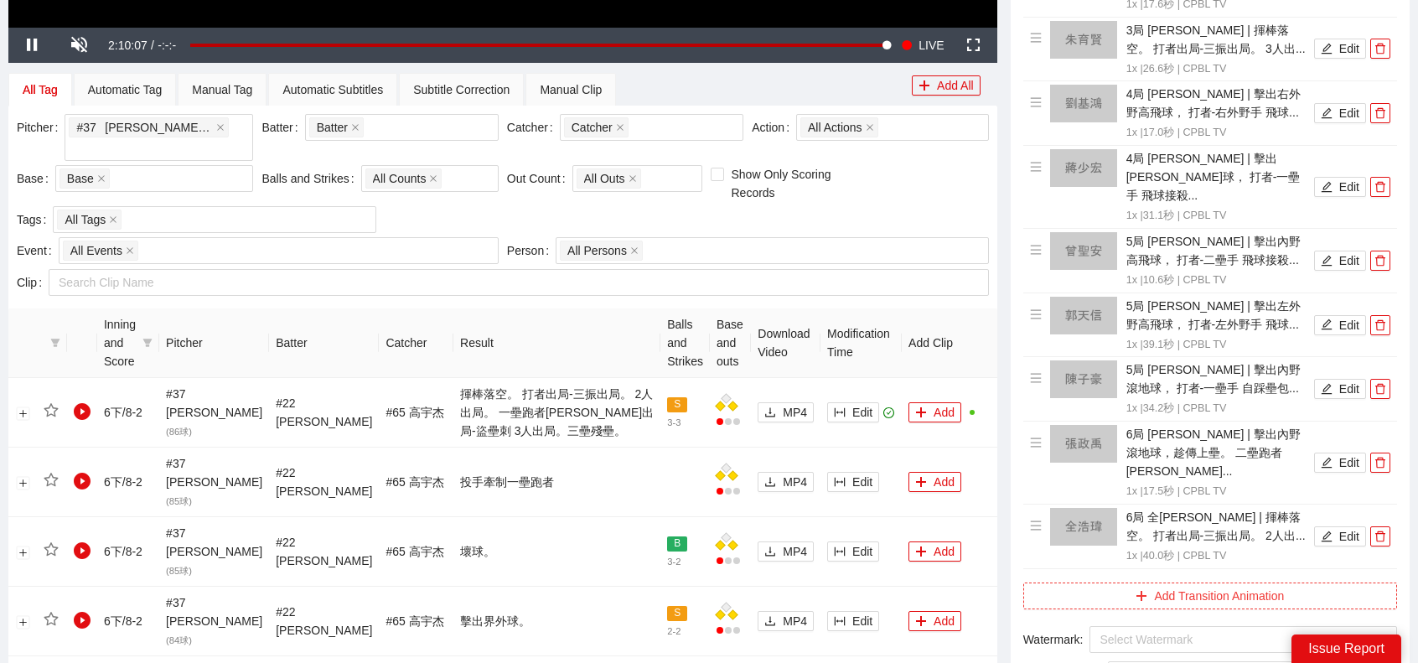
click at [1264, 582] on button "Add Transition Animation" at bounding box center [1210, 595] width 374 height 27
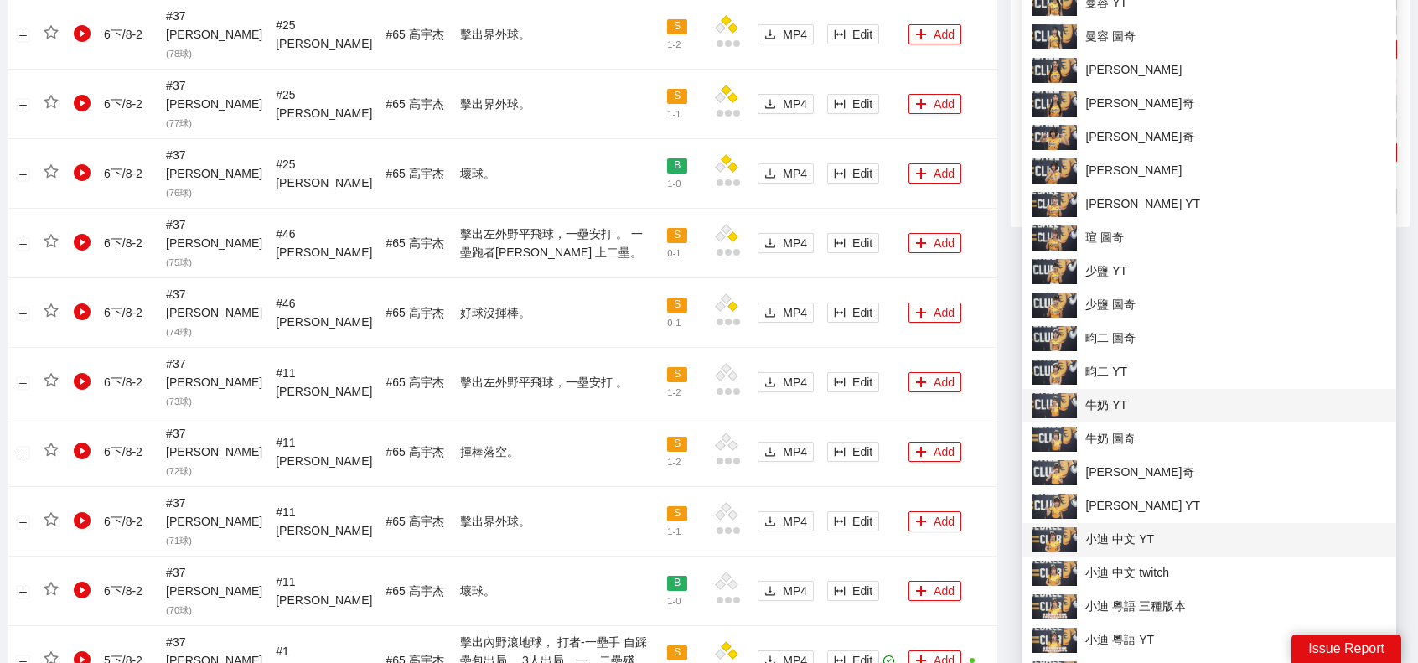
scroll to position [1760, 0]
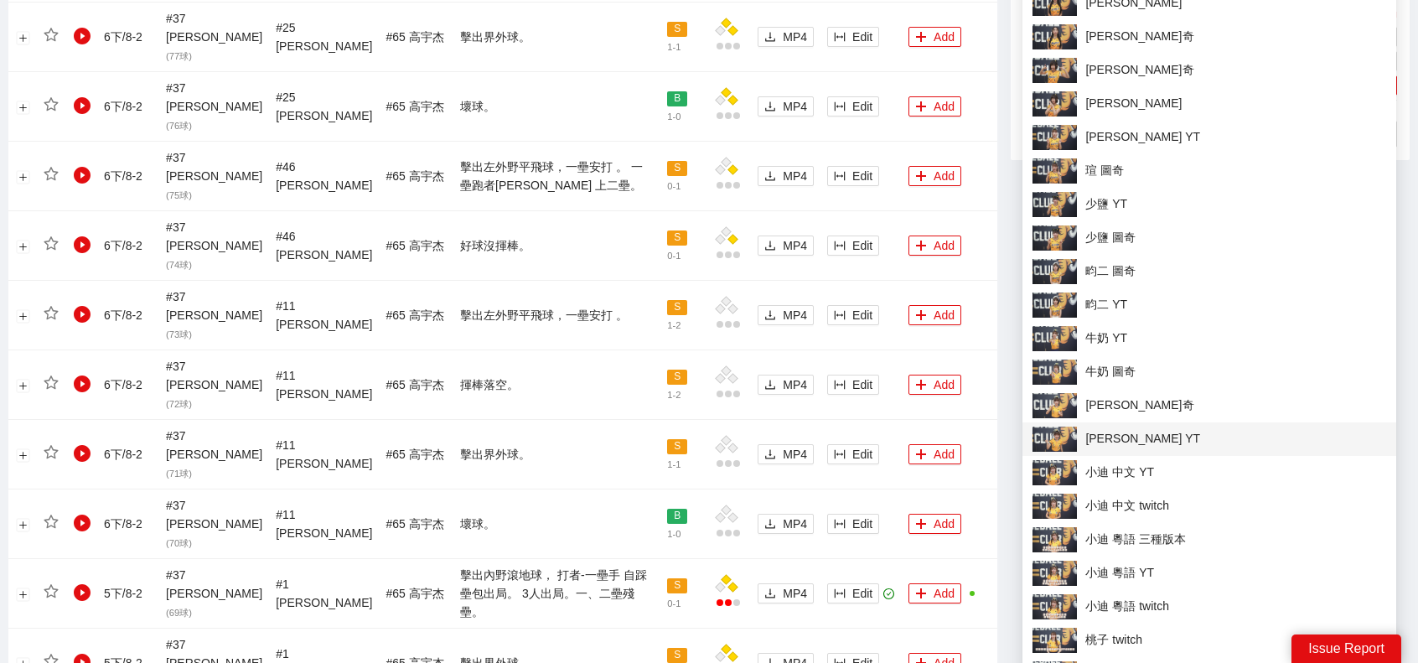
click at [1153, 435] on span "[PERSON_NAME] YT" at bounding box center [1209, 439] width 354 height 25
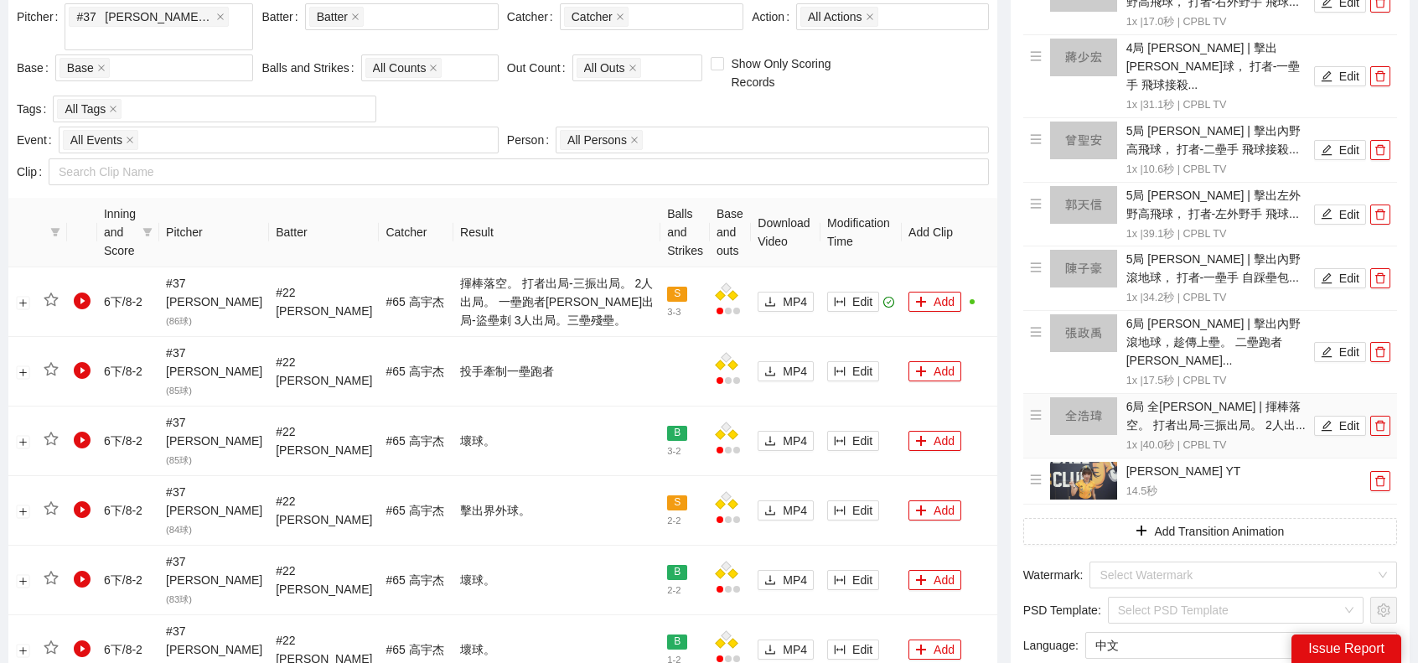
scroll to position [938, 0]
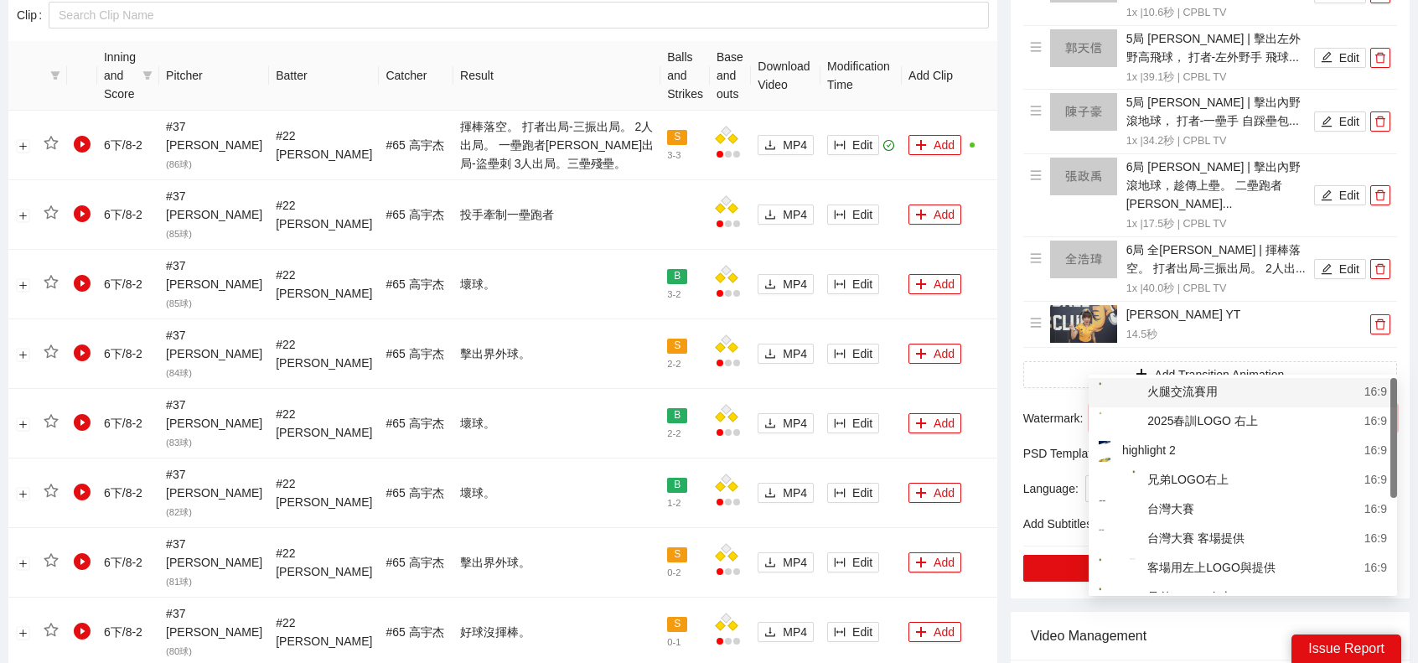
click at [1176, 406] on input "search" at bounding box center [1237, 418] width 276 height 25
click at [1235, 566] on div "客場用左上LOGO與提供" at bounding box center [1187, 568] width 177 height 21
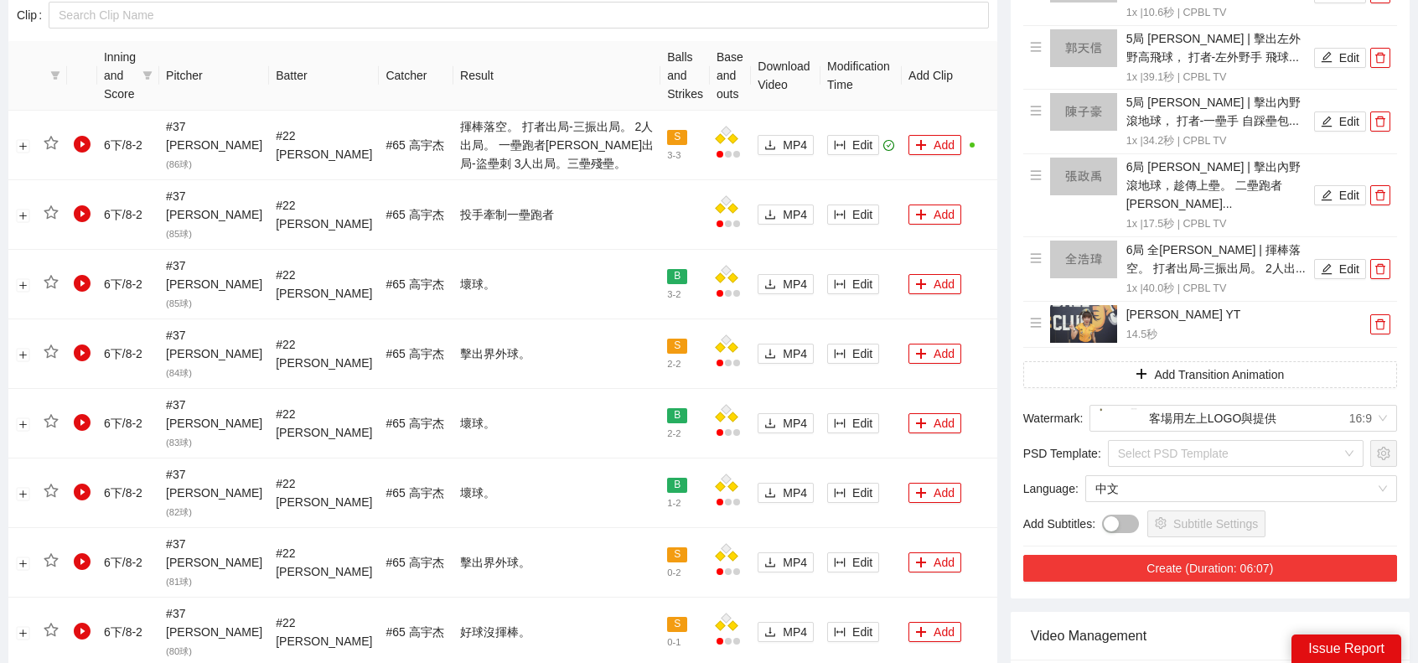
click at [1208, 555] on button "Create (Duration: 06:07)" at bounding box center [1210, 568] width 374 height 27
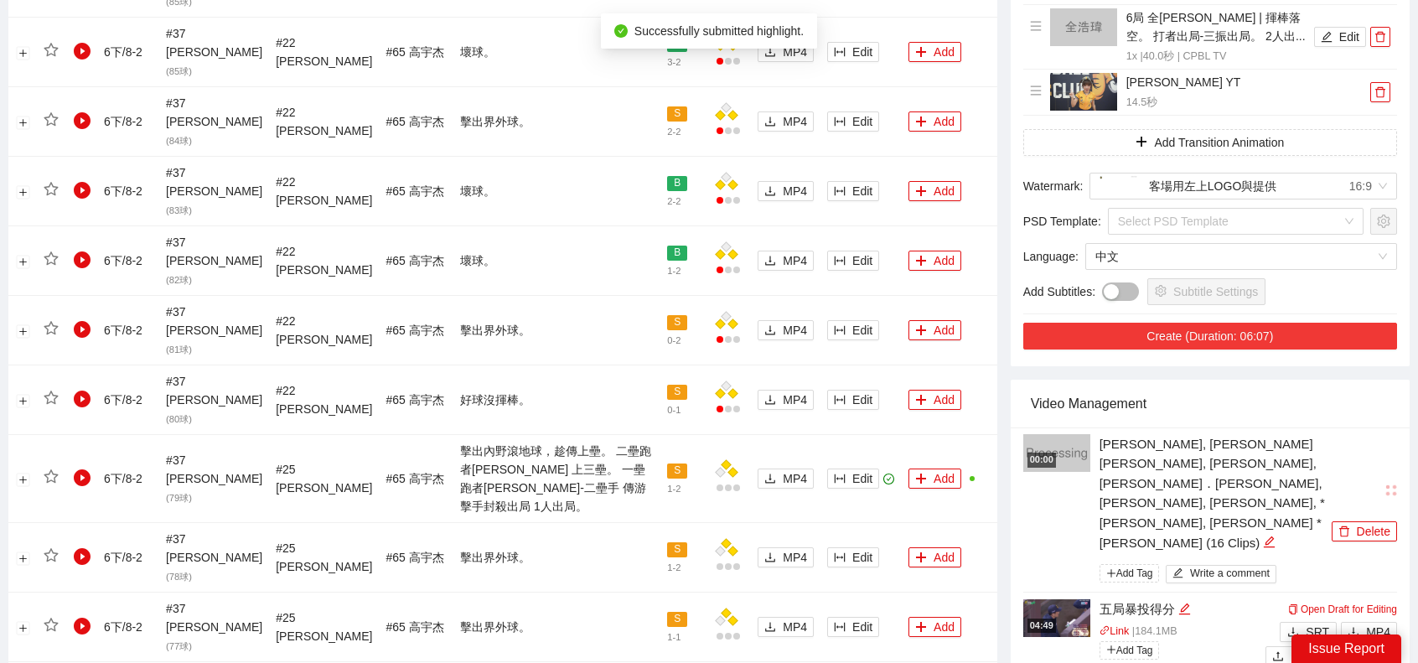
scroll to position [1189, 0]
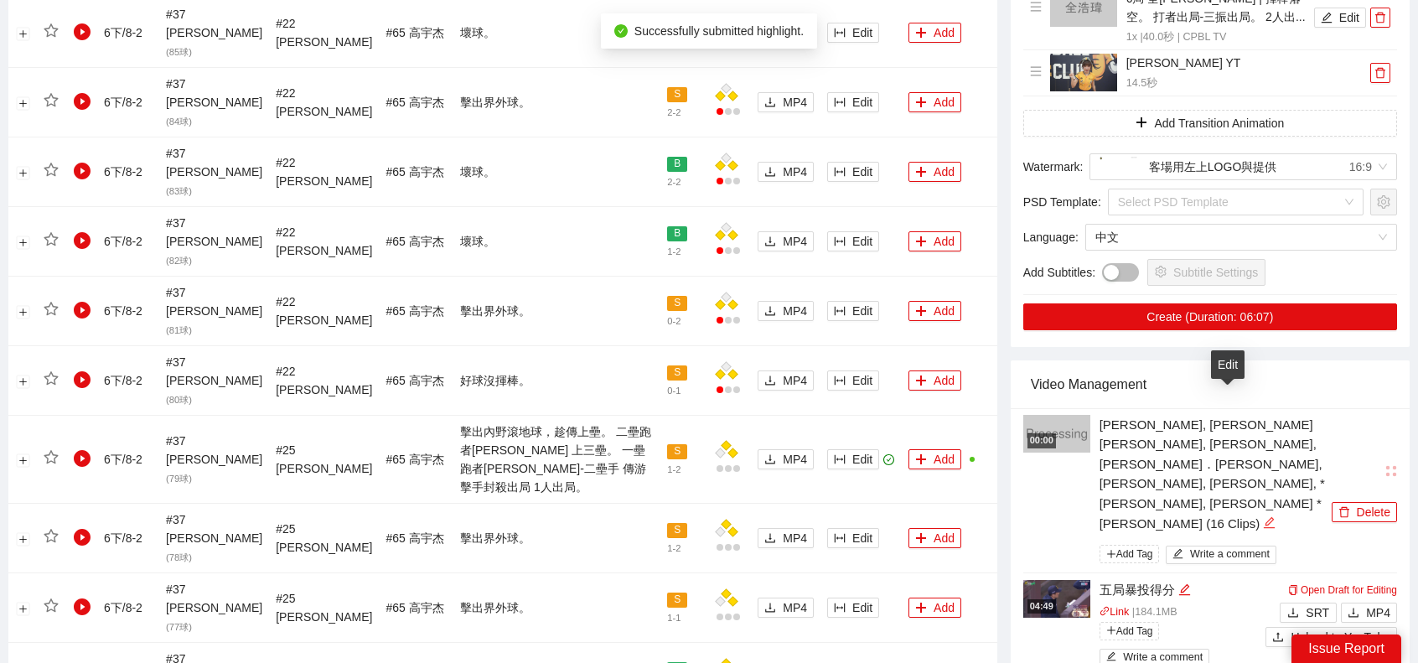
click at [1264, 517] on icon "edit" at bounding box center [1269, 522] width 11 height 11
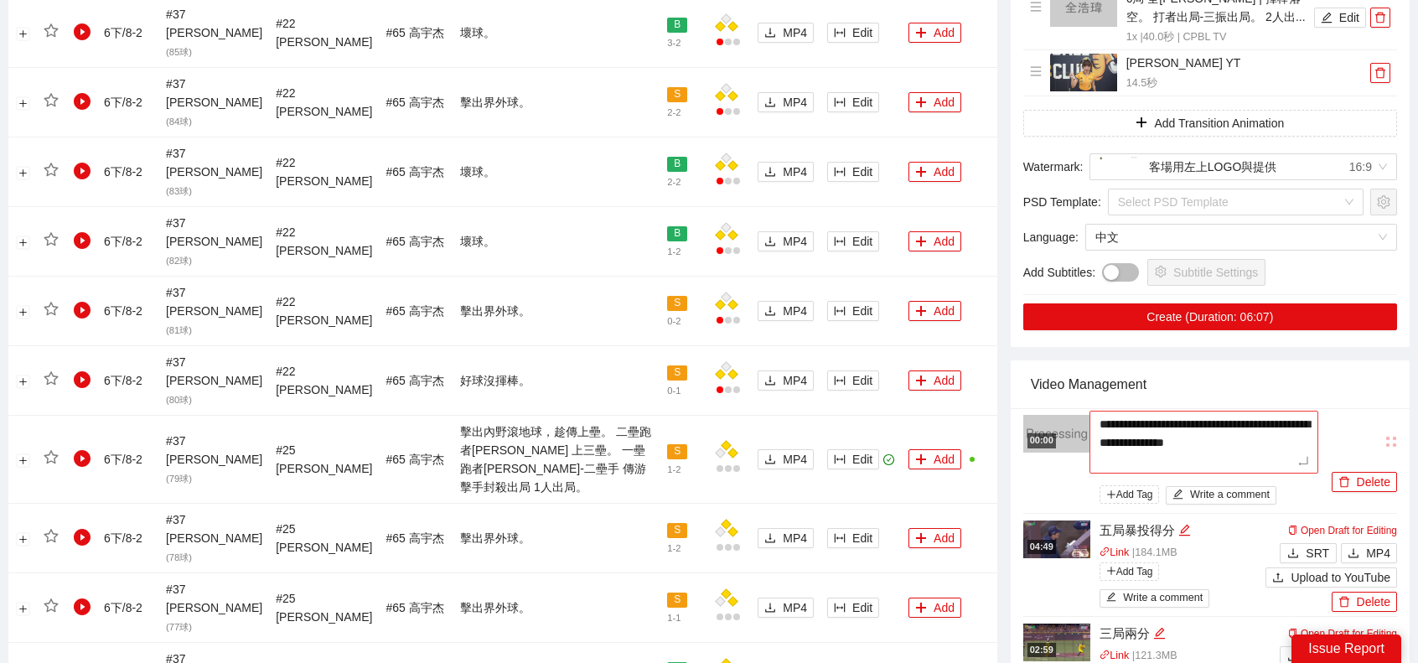
type textarea "*"
type textarea "**"
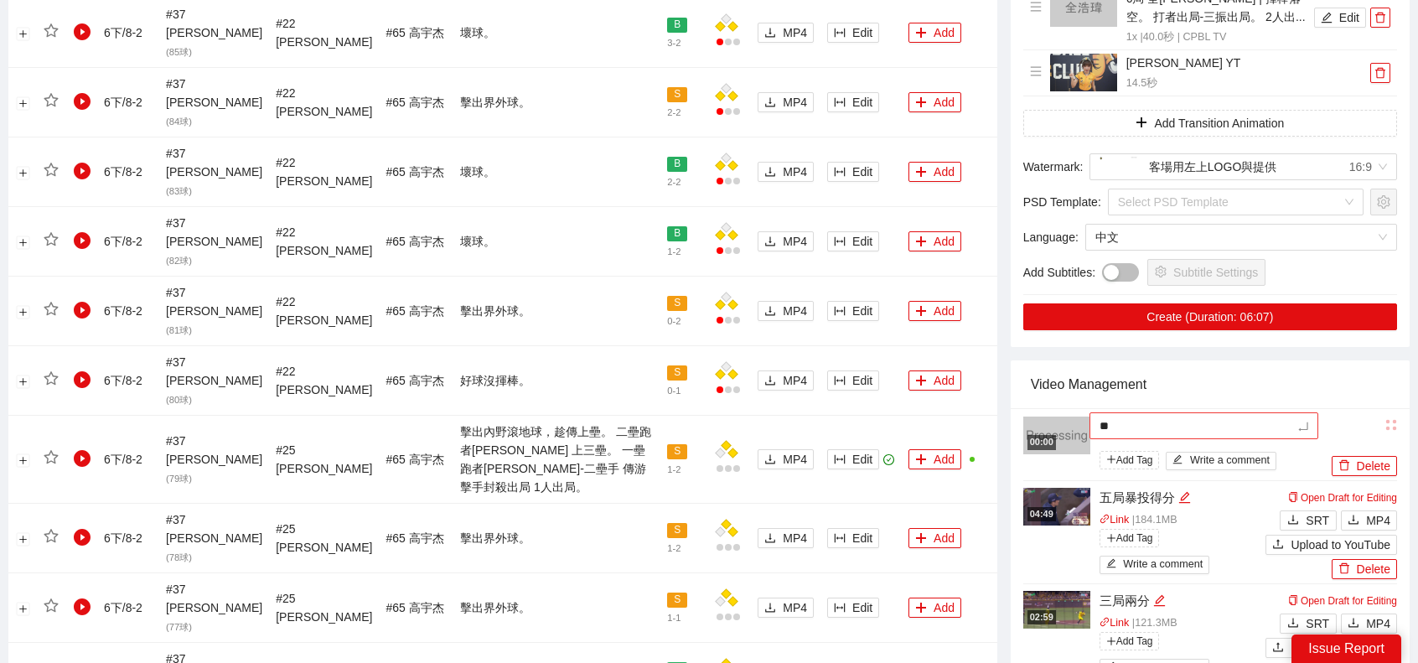
type textarea "*"
type textarea "**"
type textarea "***"
type textarea "****"
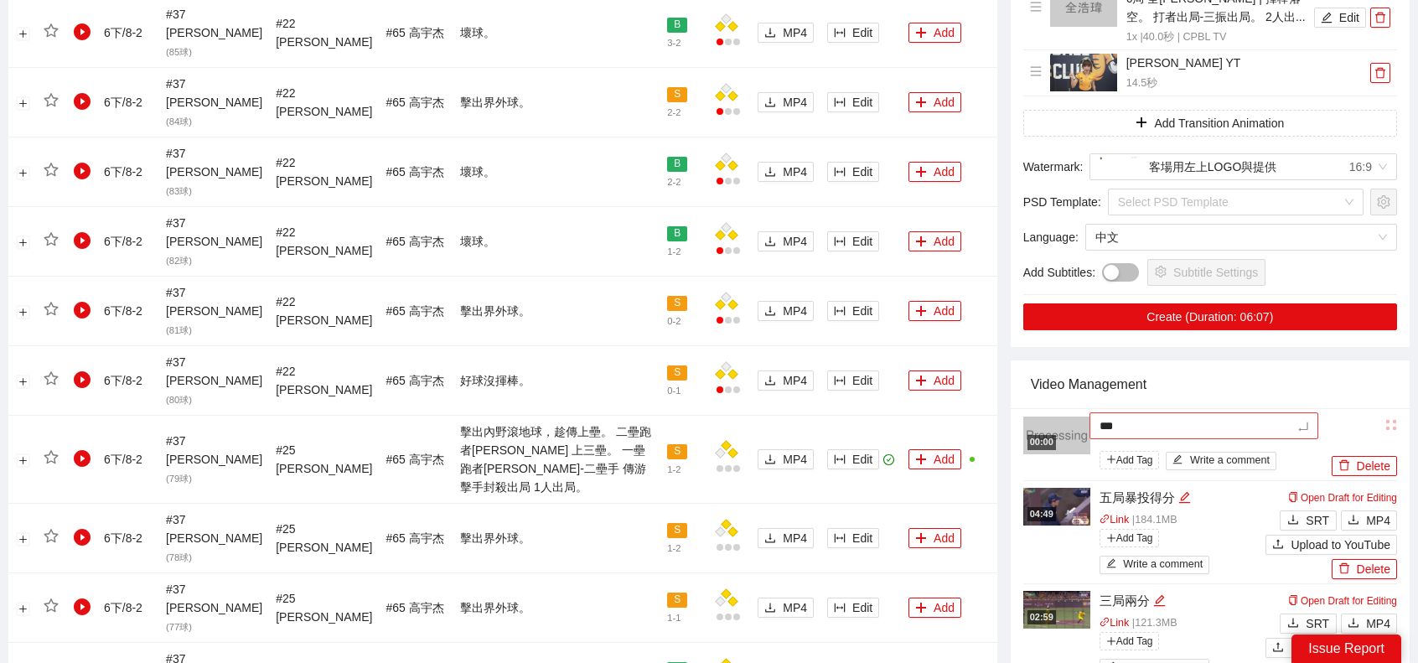
type textarea "****"
type textarea "**"
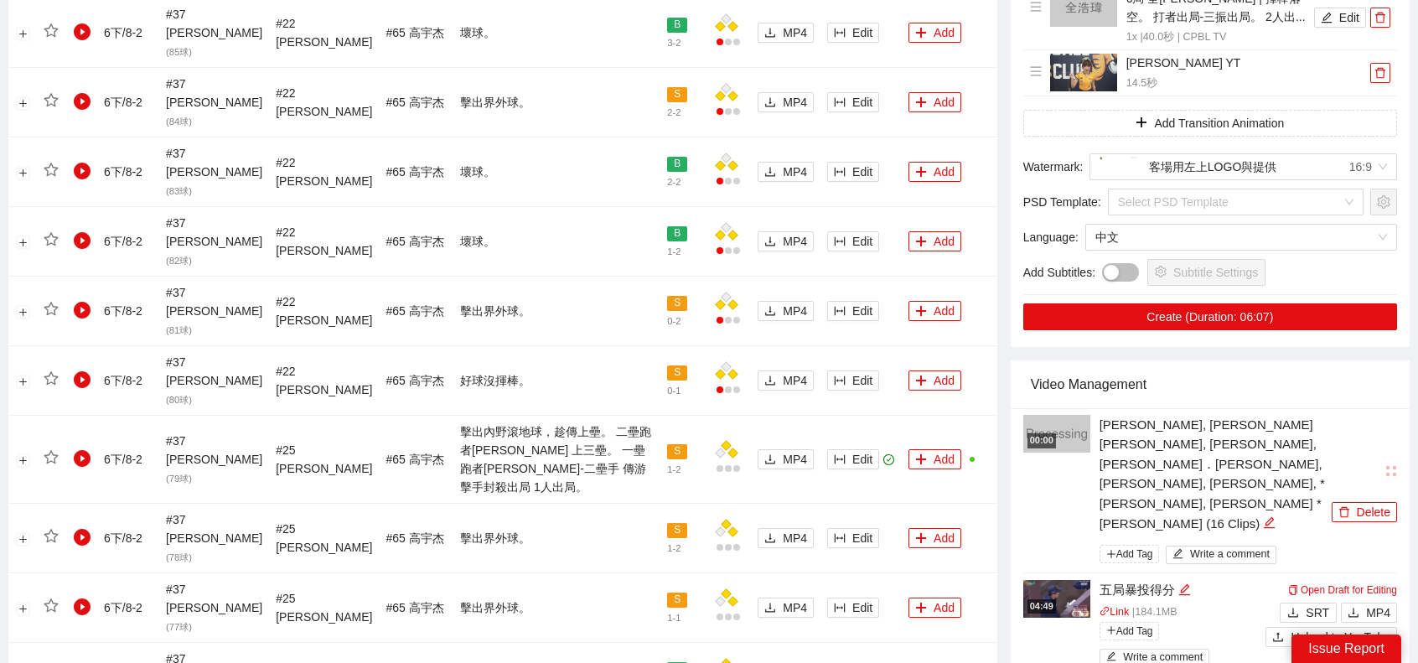
click at [1218, 360] on div "Video Management" at bounding box center [1210, 384] width 359 height 48
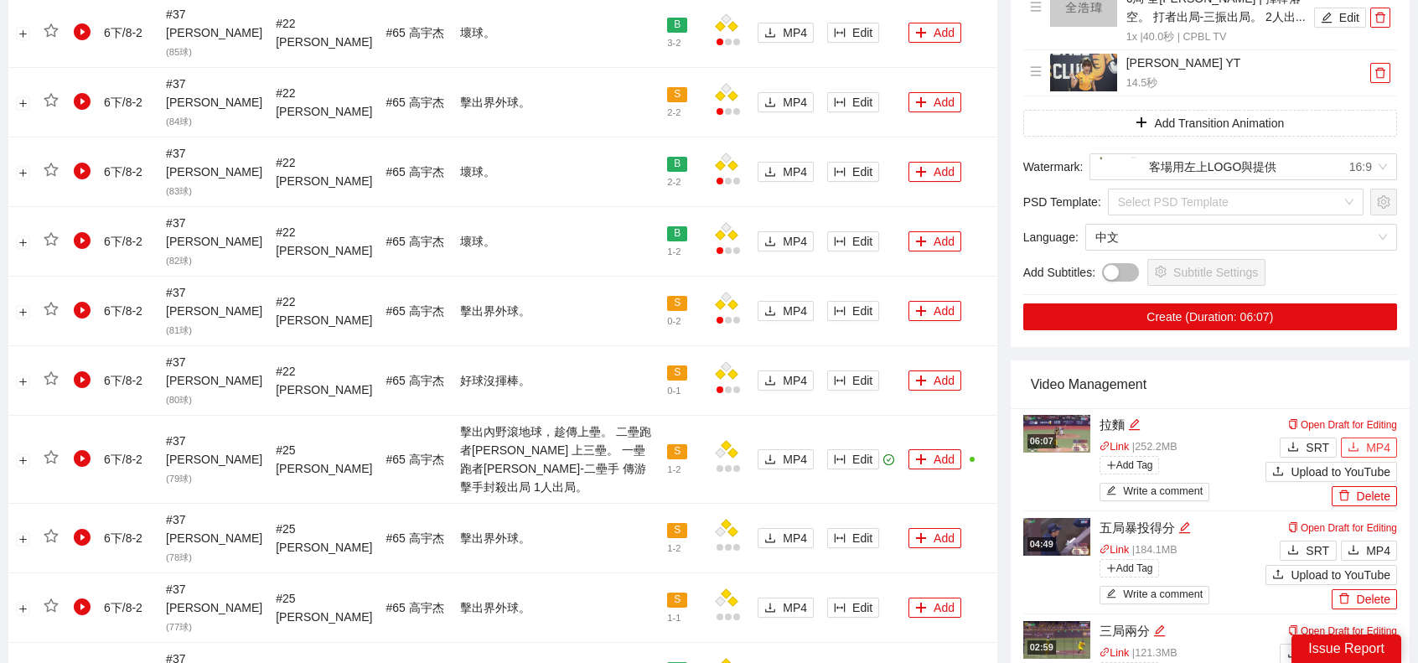
click at [1373, 438] on span "MP4" at bounding box center [1378, 447] width 24 height 18
